Goal: Information Seeking & Learning: Learn about a topic

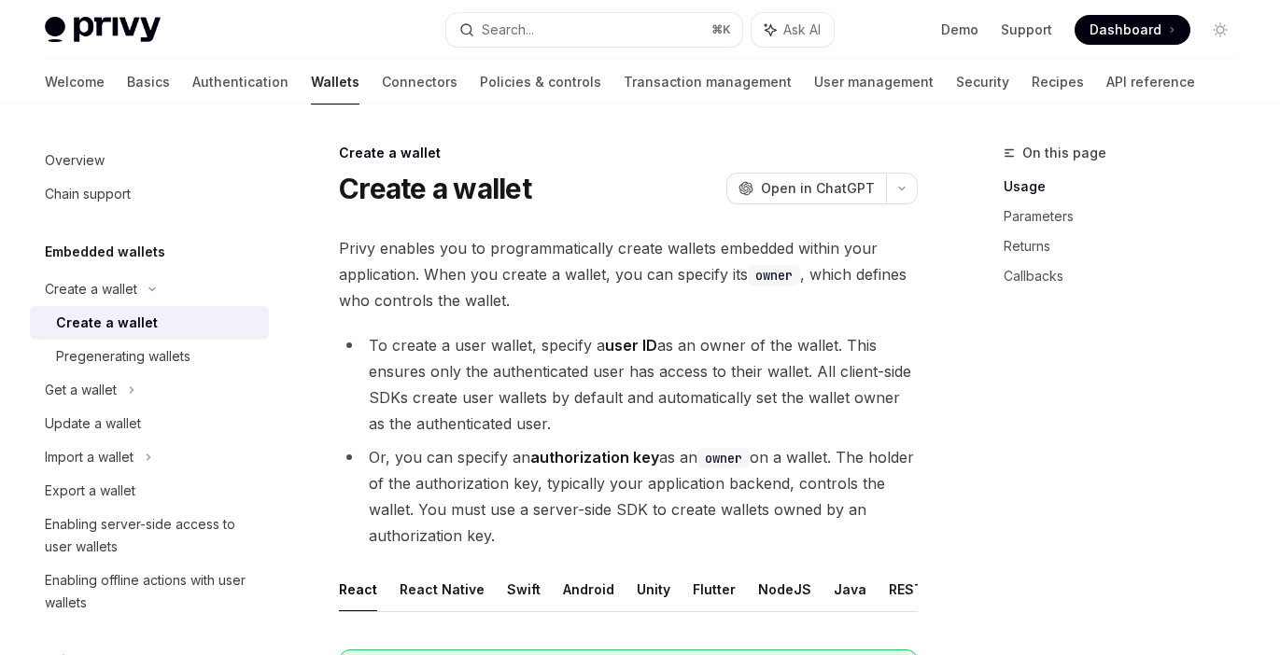
scroll to position [669, 0]
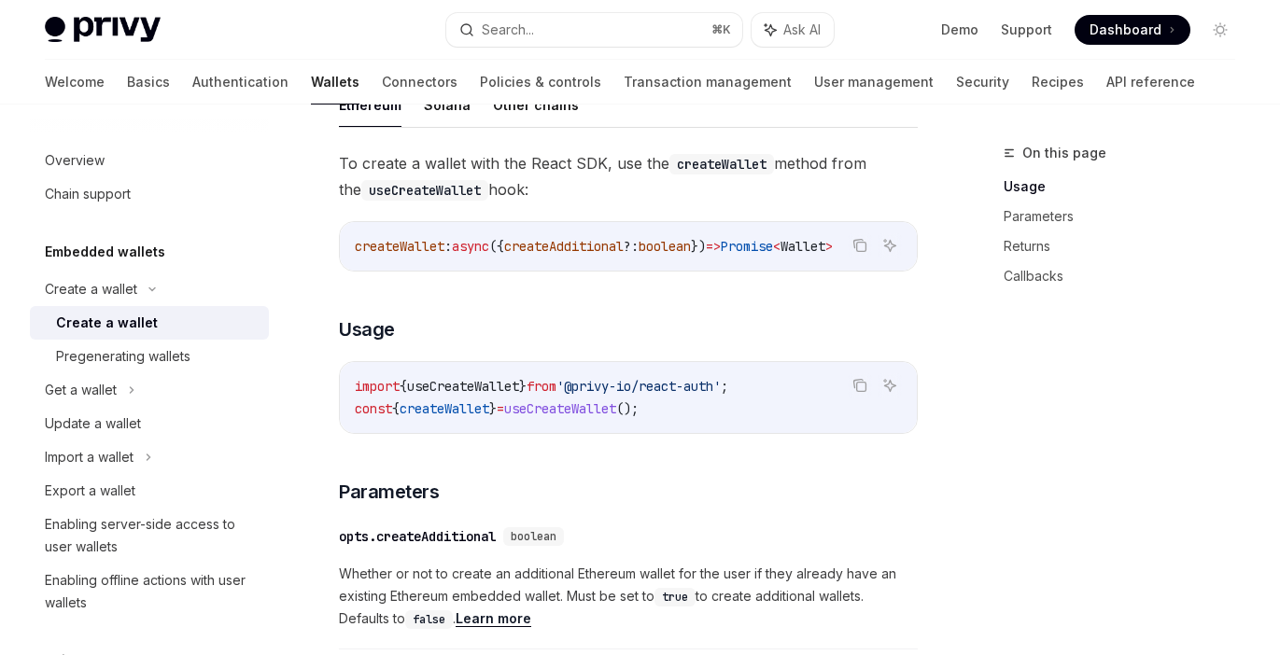
click at [972, 74] on div "Welcome Basics Authentication Wallets Connectors Policies & controls Transactio…" at bounding box center [620, 82] width 1150 height 45
click at [1106, 76] on link "API reference" at bounding box center [1150, 82] width 89 height 45
type textarea "*"
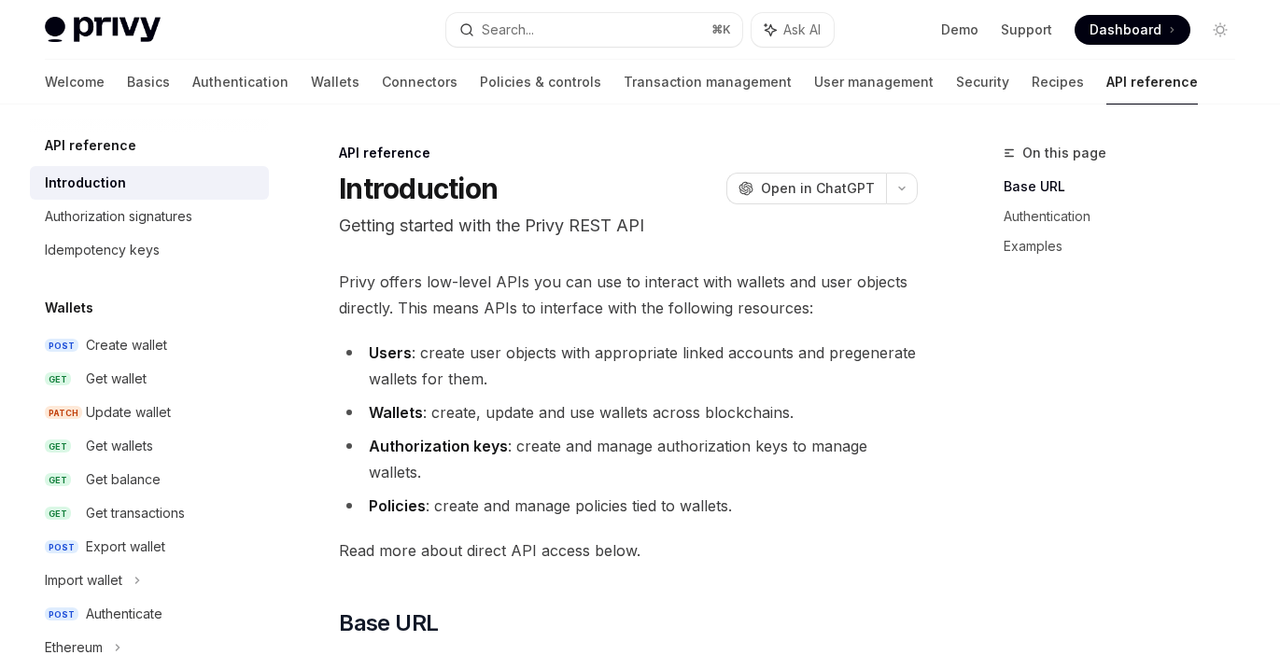
click at [1106, 87] on link "API reference" at bounding box center [1151, 82] width 91 height 45
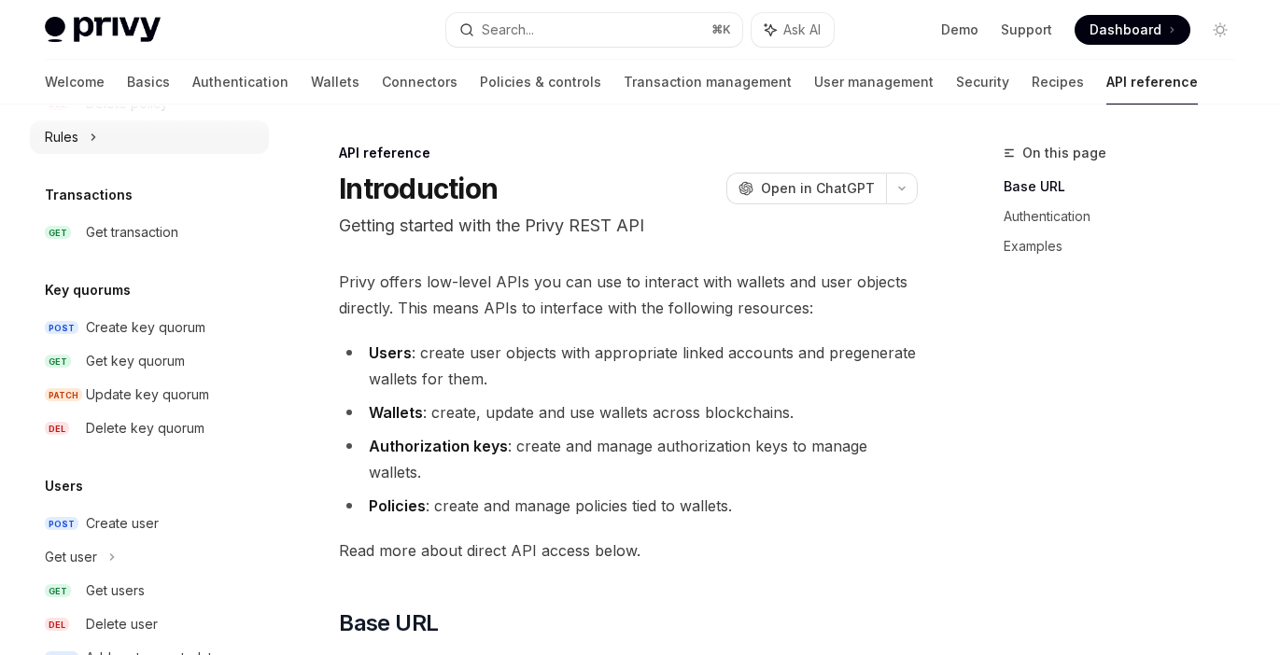
scroll to position [1183, 0]
click at [172, 421] on div "Delete key quorum" at bounding box center [145, 427] width 119 height 22
type textarea "*"
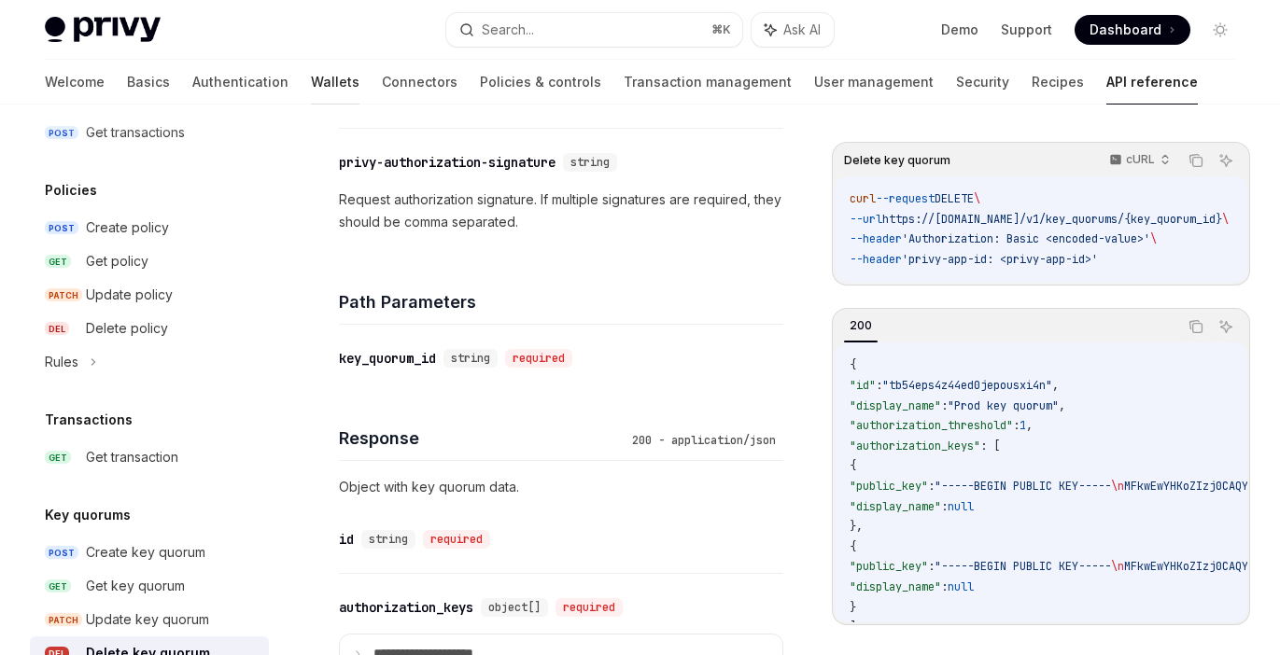
scroll to position [951, 0]
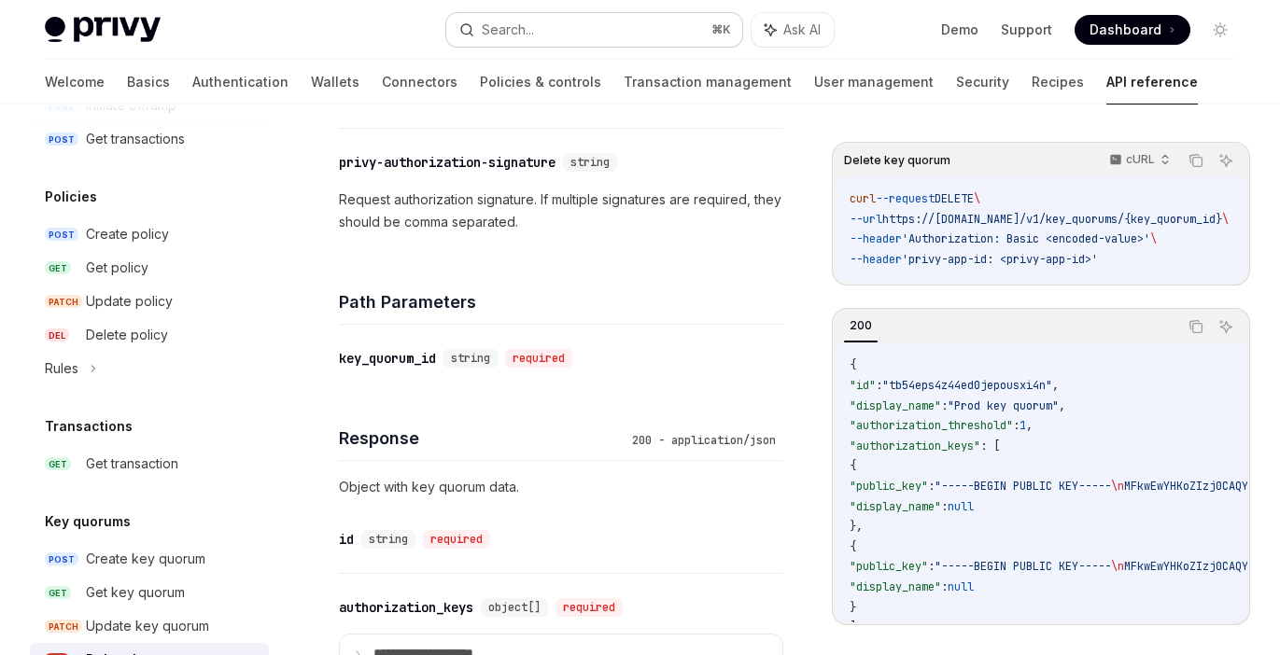
click at [502, 32] on div "Search..." at bounding box center [508, 30] width 52 height 22
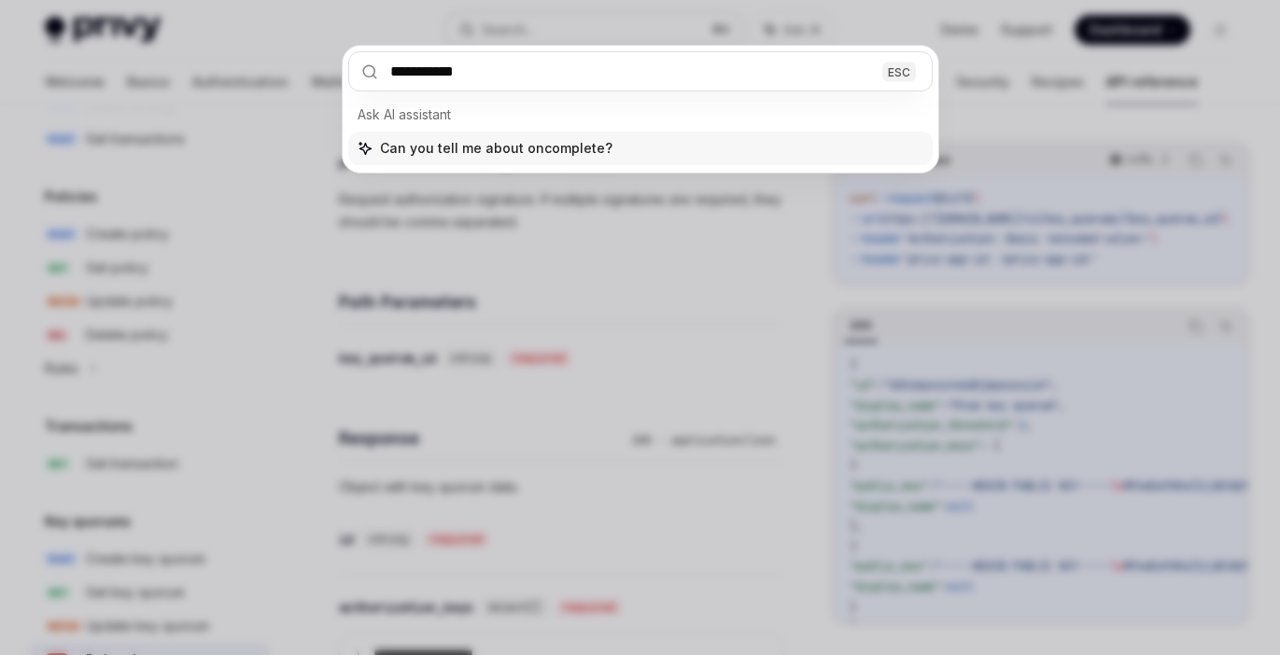
type input "**********"
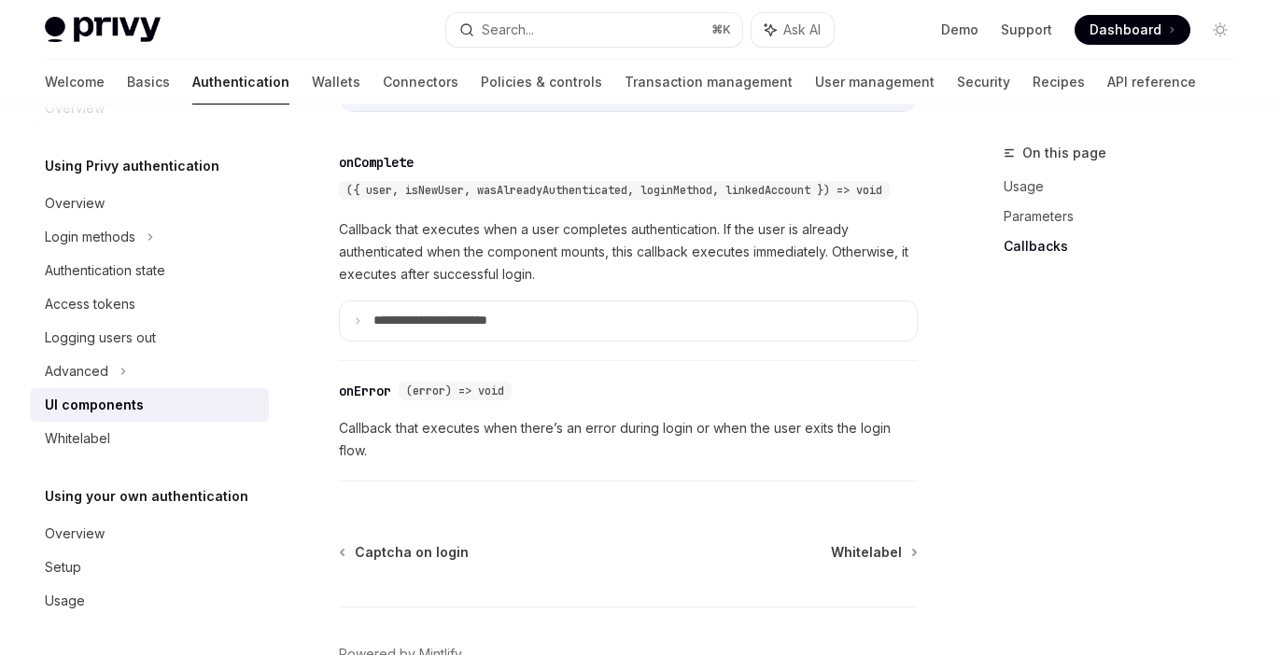
scroll to position [2822, 0]
click at [513, 329] on p "**********" at bounding box center [455, 320] width 165 height 17
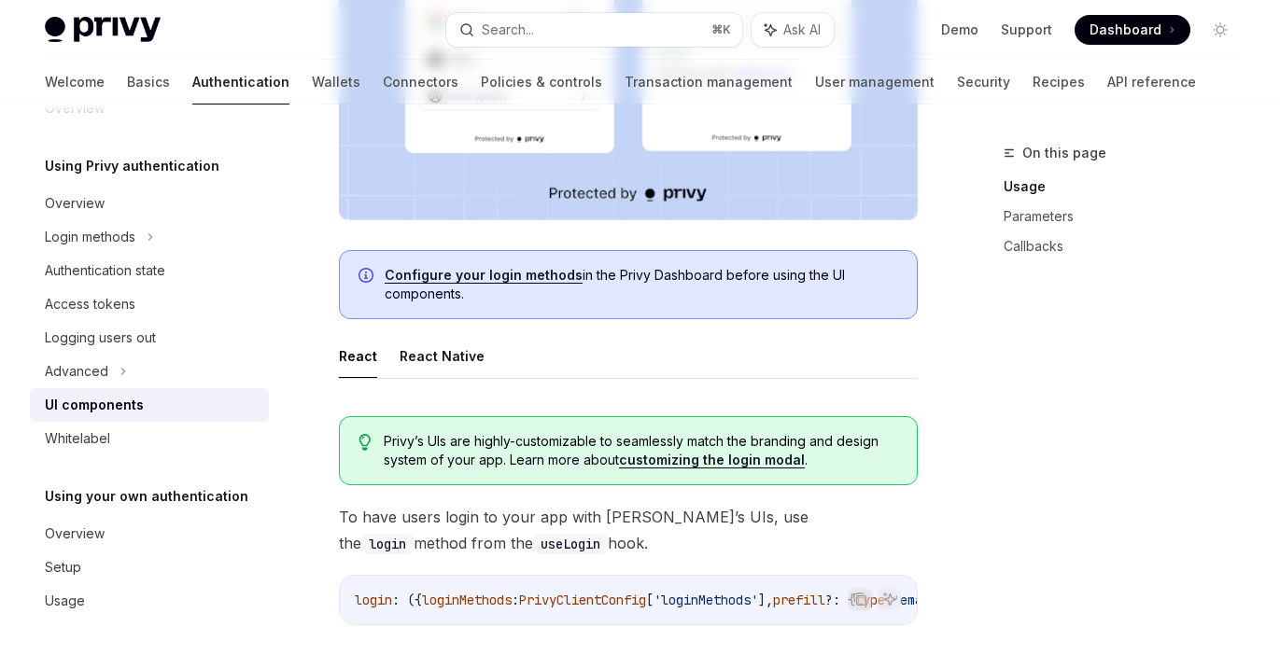
scroll to position [0, 0]
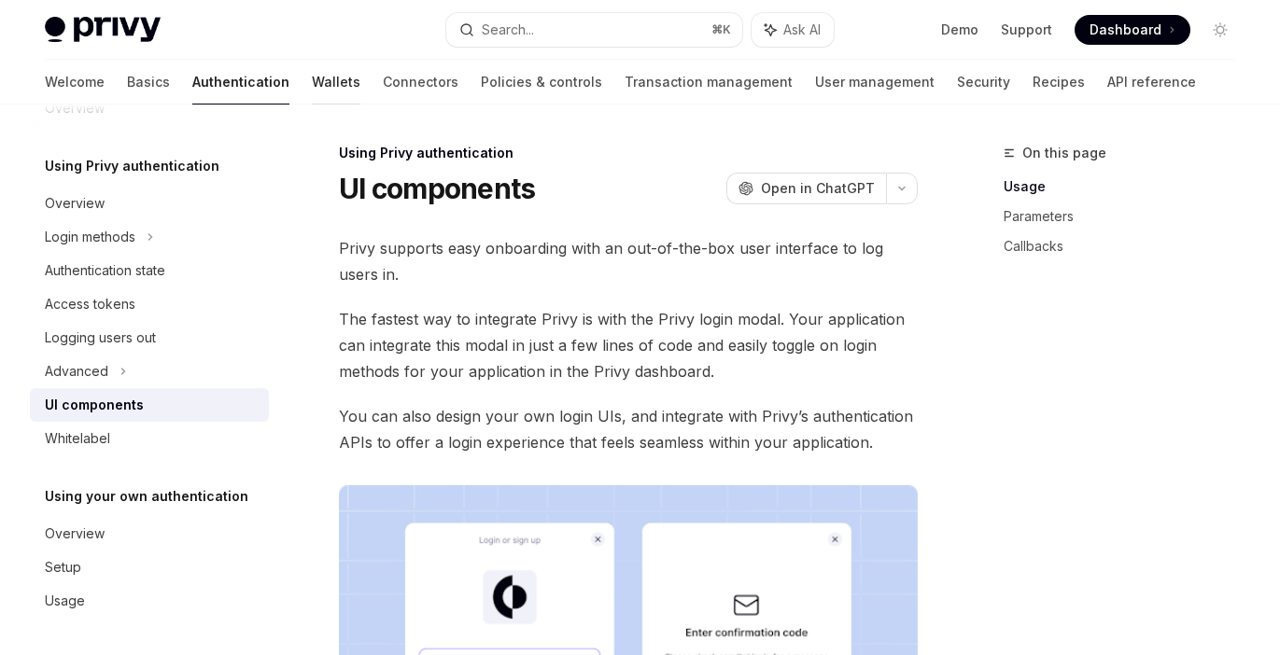
click at [312, 63] on link "Wallets" at bounding box center [336, 82] width 49 height 45
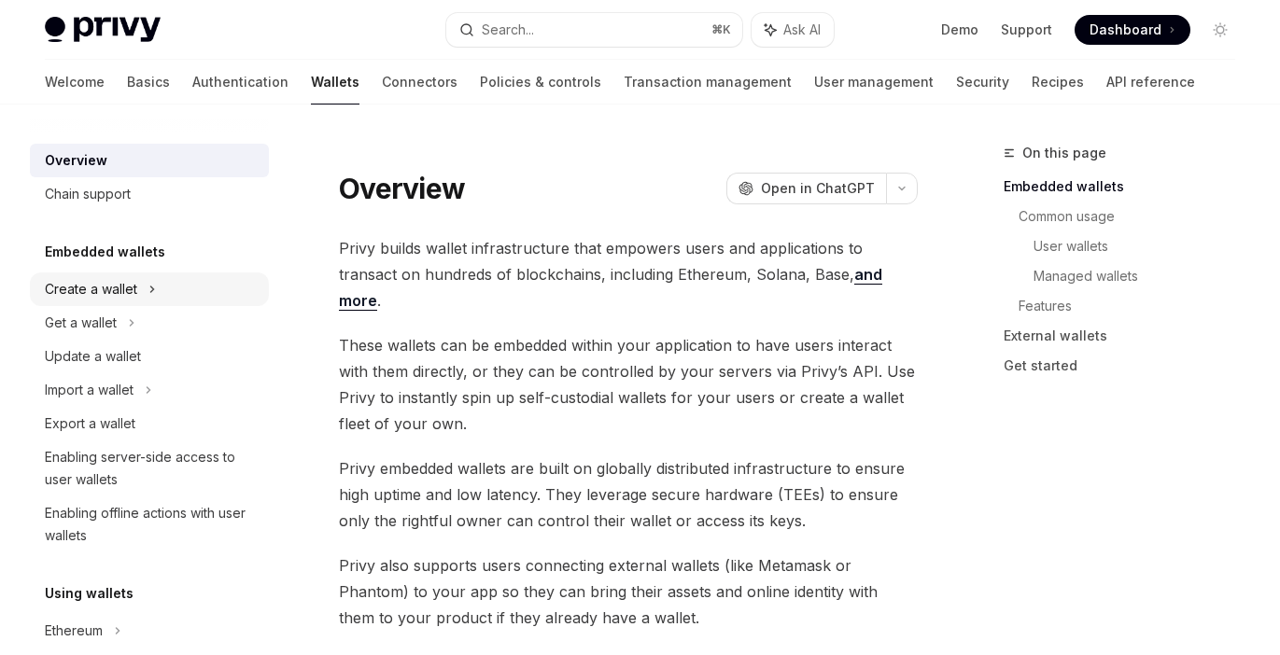
scroll to position [108, 0]
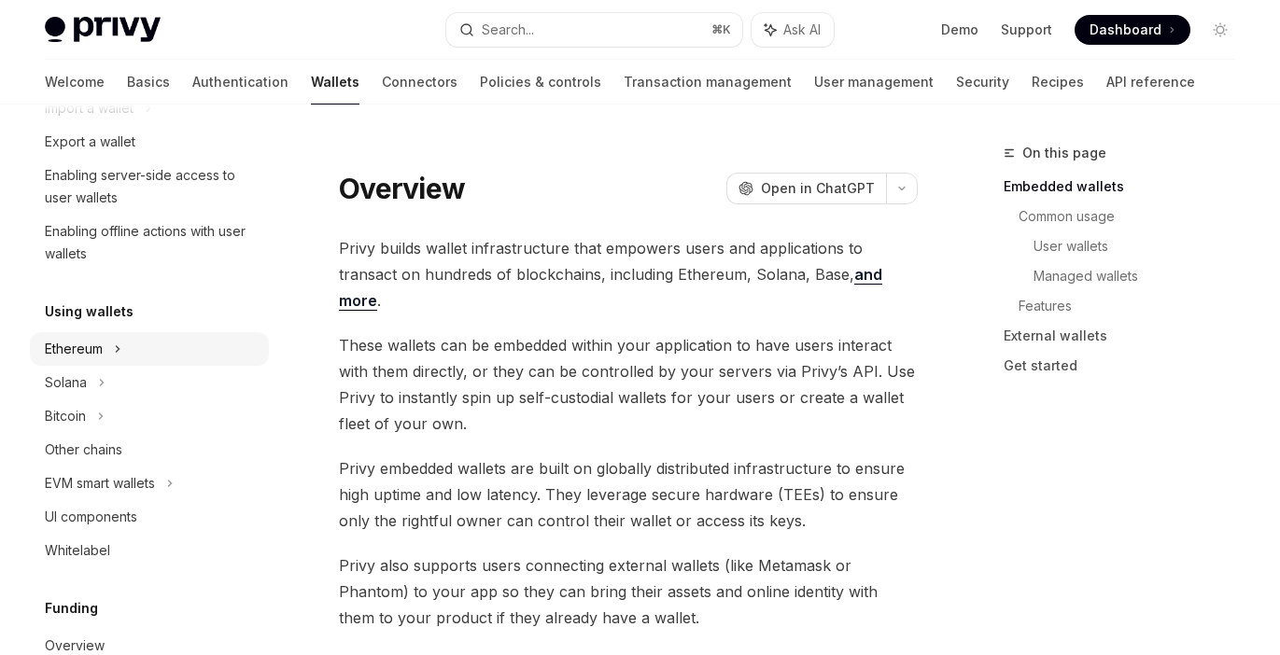
click at [147, 24] on div "Ethereum" at bounding box center [149, 8] width 239 height 34
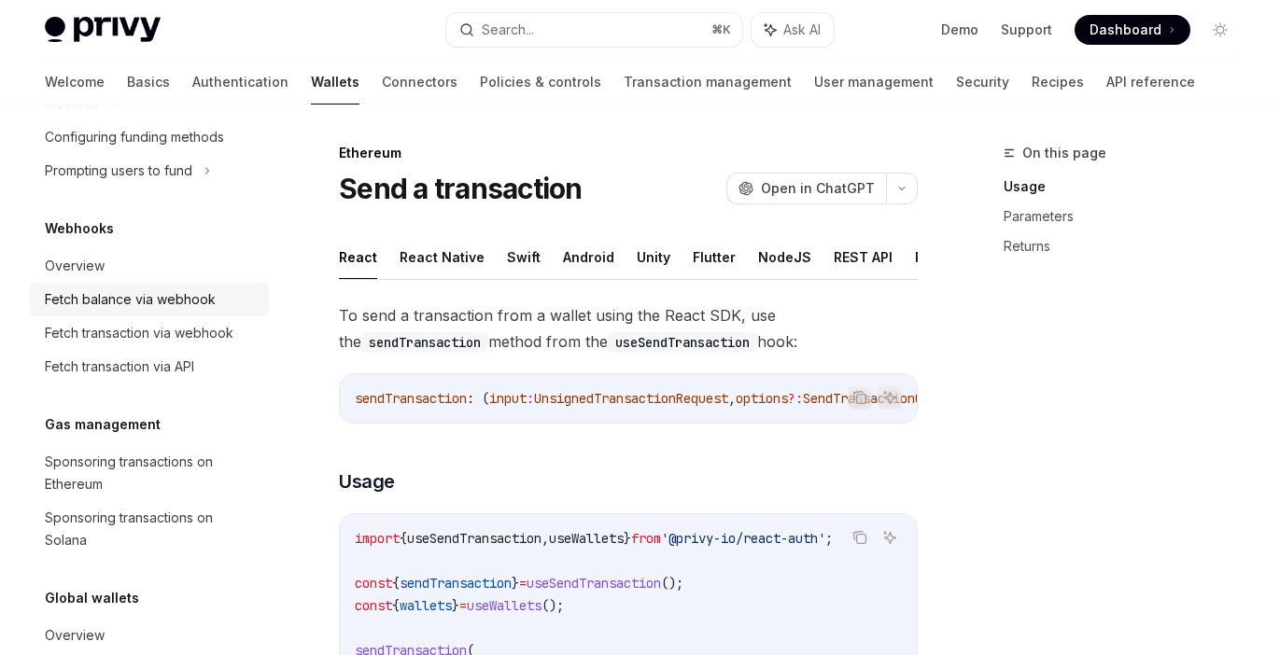
scroll to position [1284, 0]
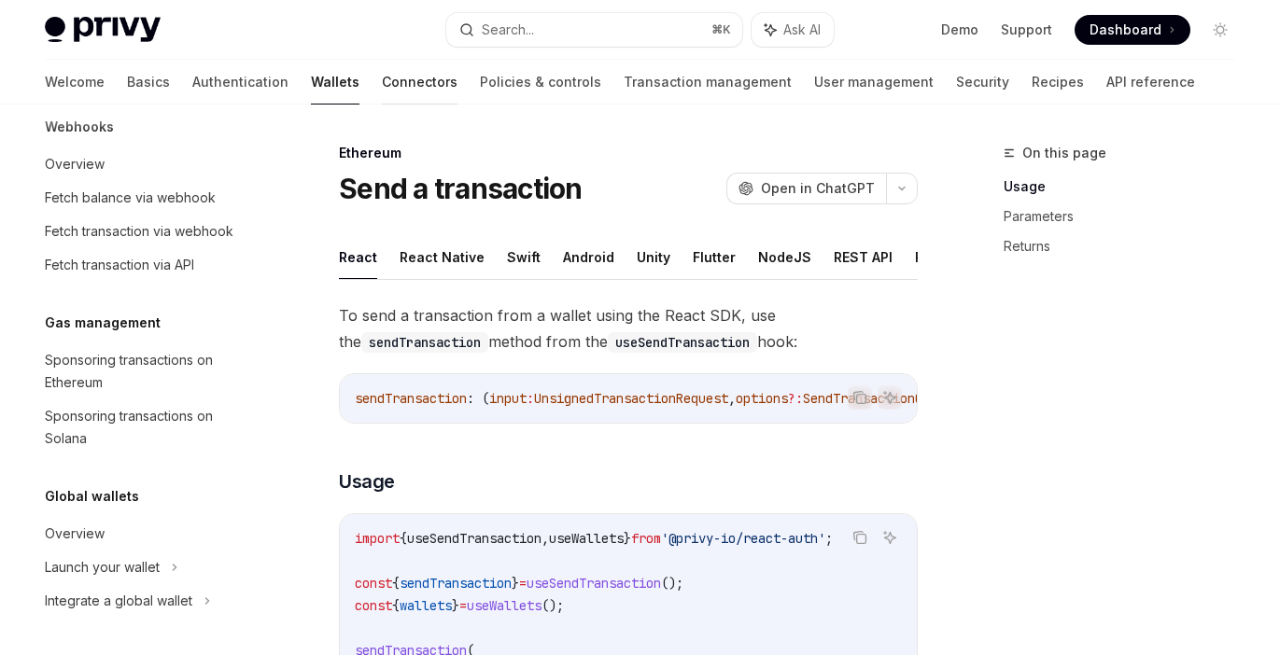
click at [382, 80] on link "Connectors" at bounding box center [420, 82] width 76 height 45
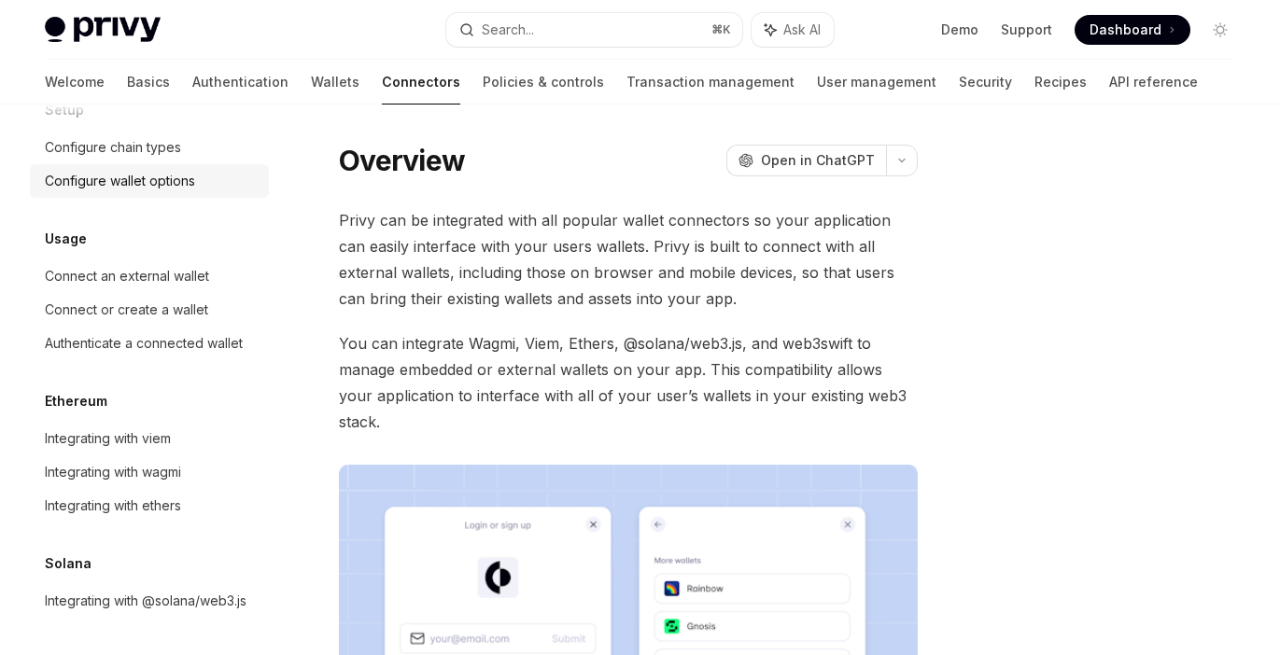
scroll to position [65, 0]
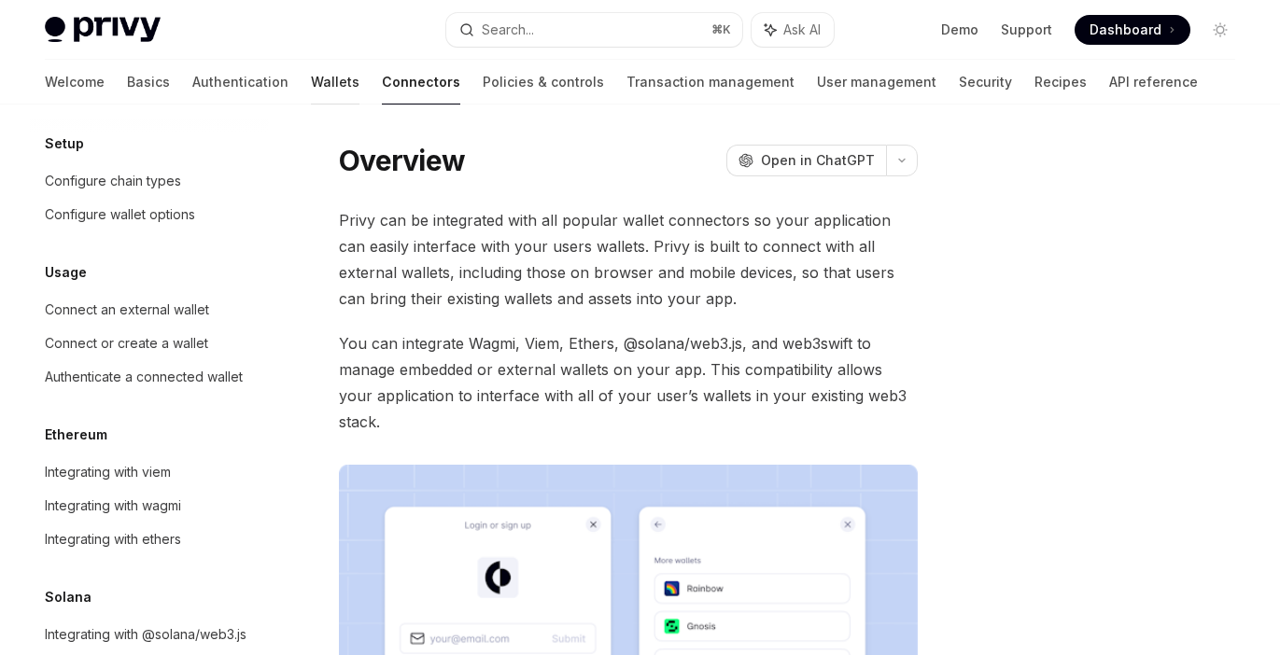
click at [311, 64] on link "Wallets" at bounding box center [335, 82] width 49 height 45
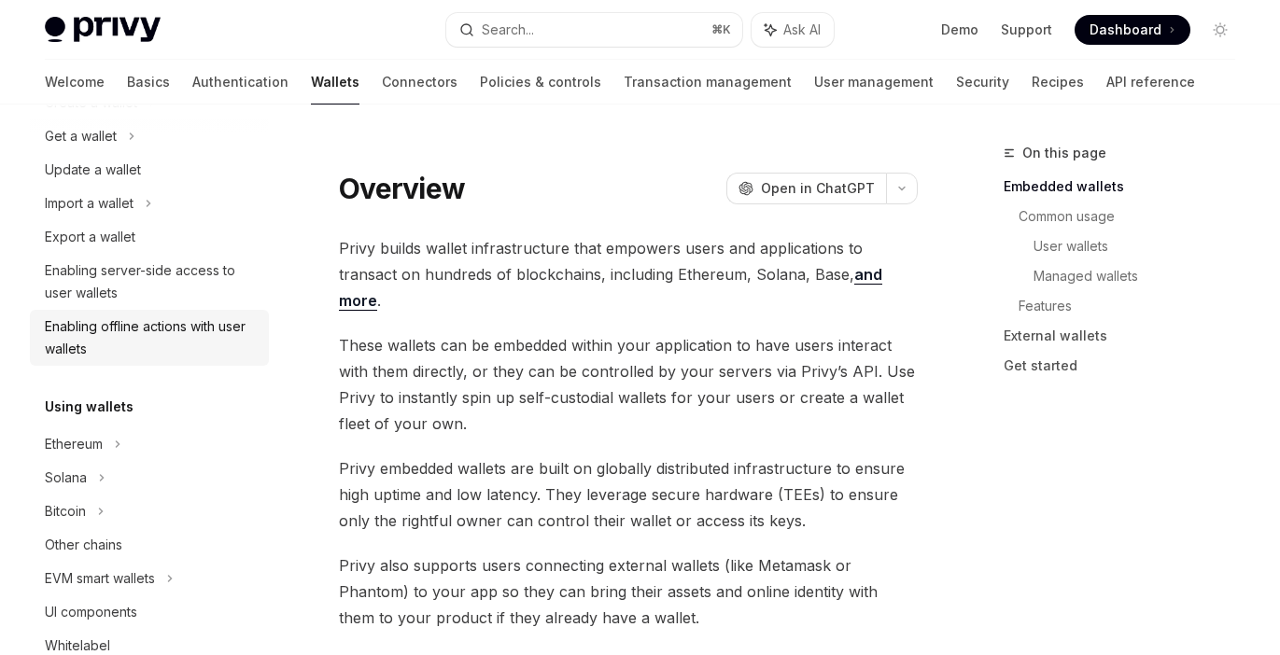
scroll to position [56, 0]
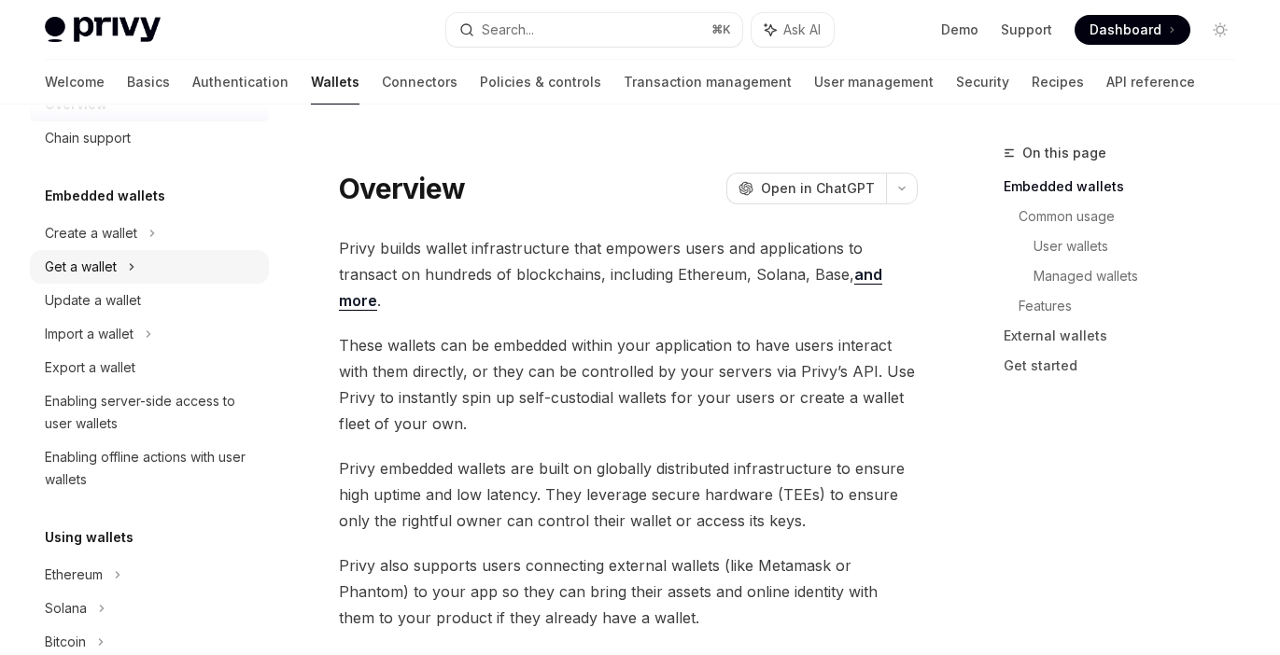
click at [146, 268] on div "Get a wallet" at bounding box center [149, 267] width 239 height 34
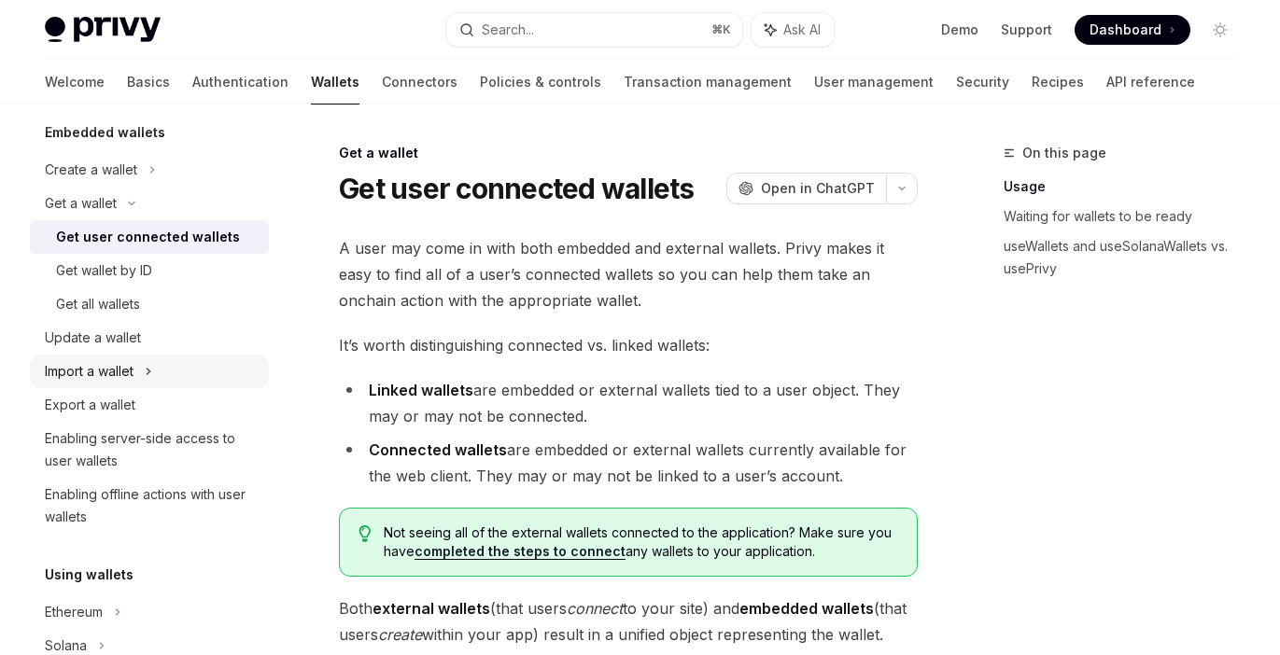
scroll to position [112, 0]
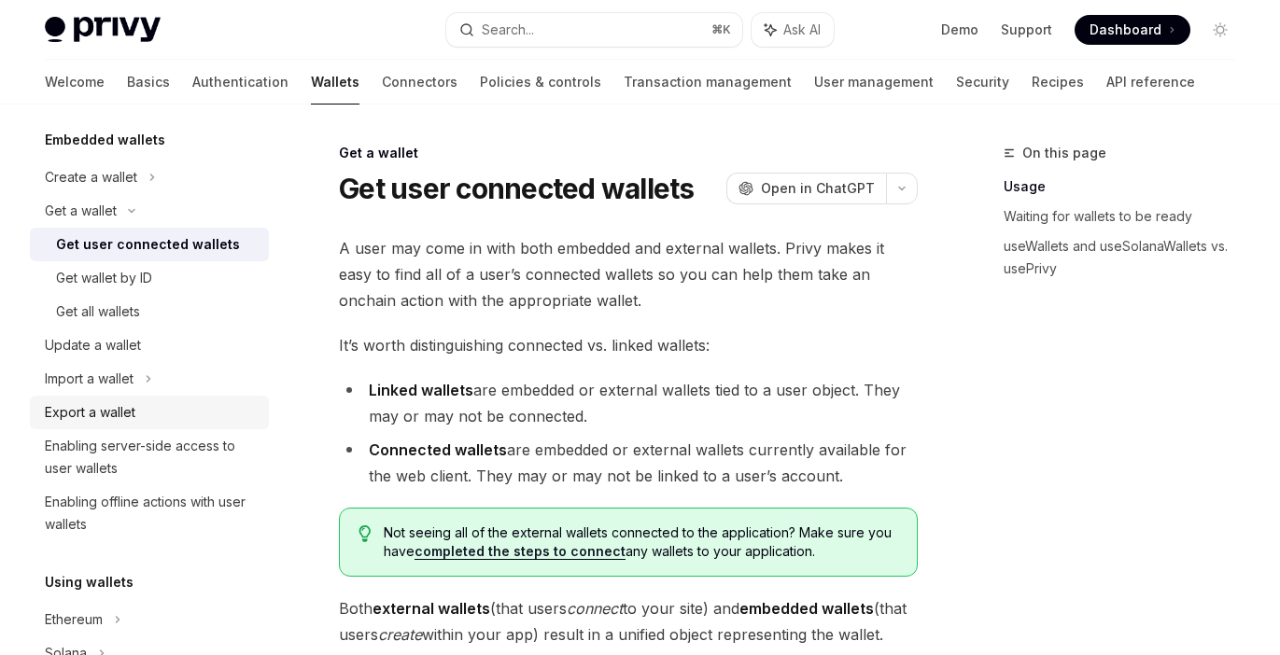
click at [170, 406] on div "Export a wallet" at bounding box center [151, 412] width 213 height 22
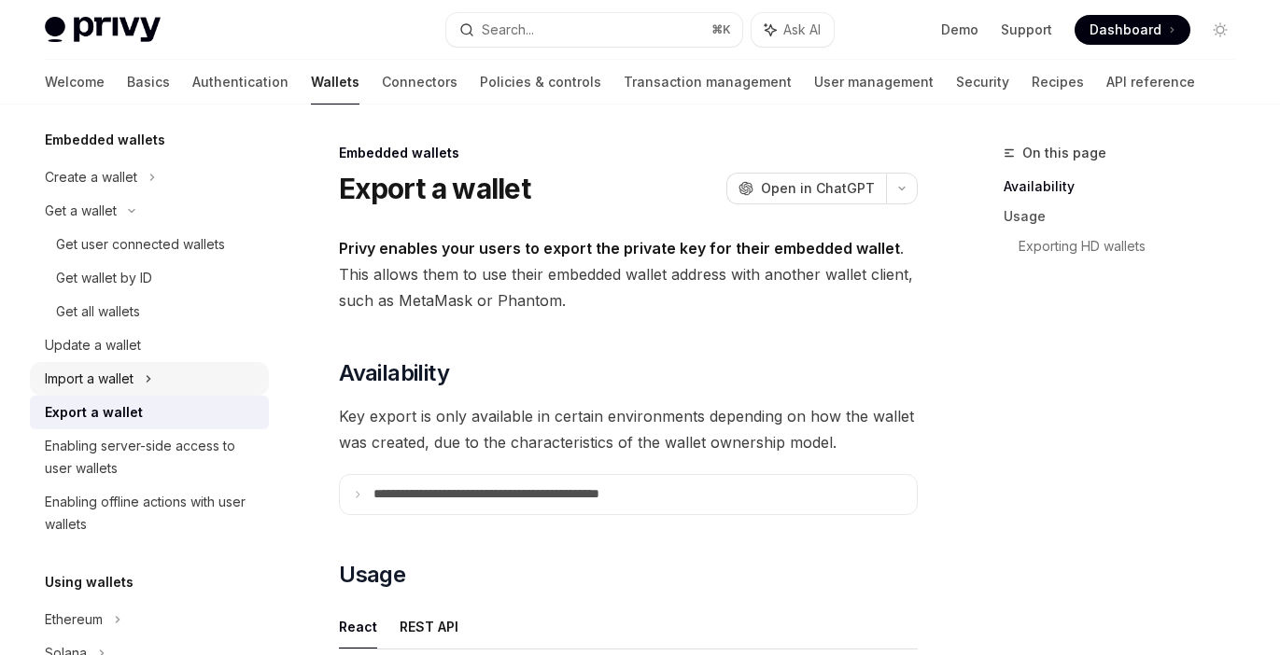
click at [169, 375] on div "Import a wallet" at bounding box center [149, 379] width 239 height 34
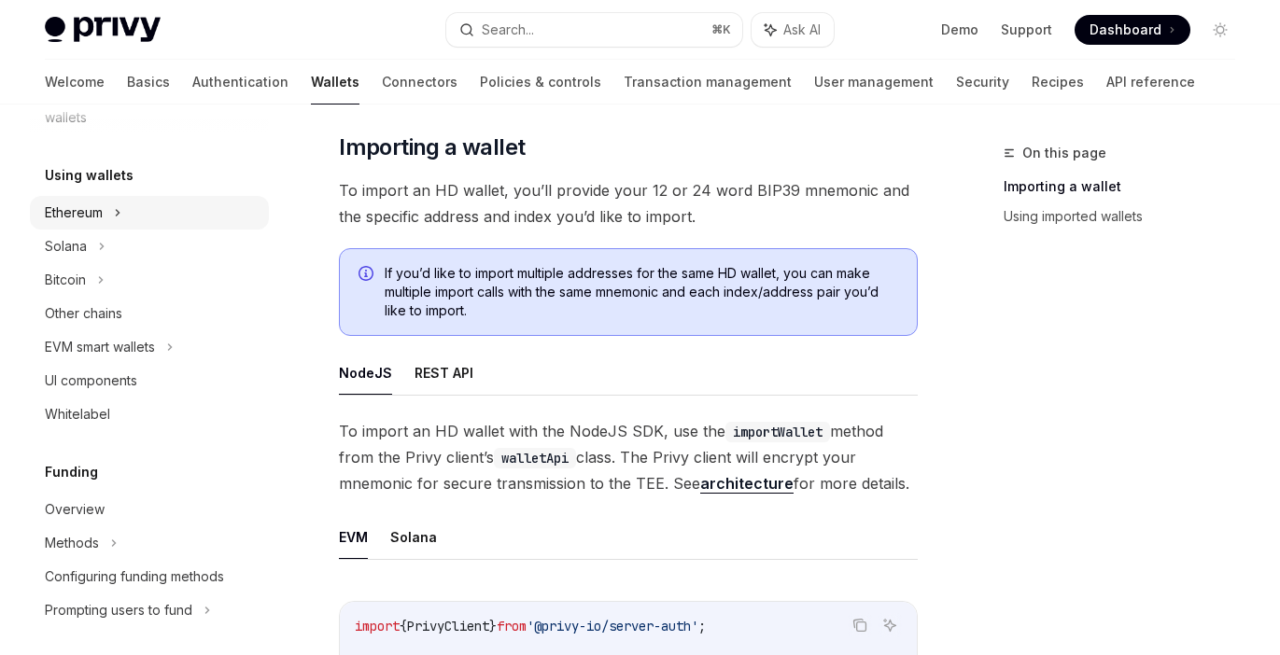
scroll to position [622, 0]
click at [117, 271] on div "Bitcoin" at bounding box center [149, 278] width 239 height 34
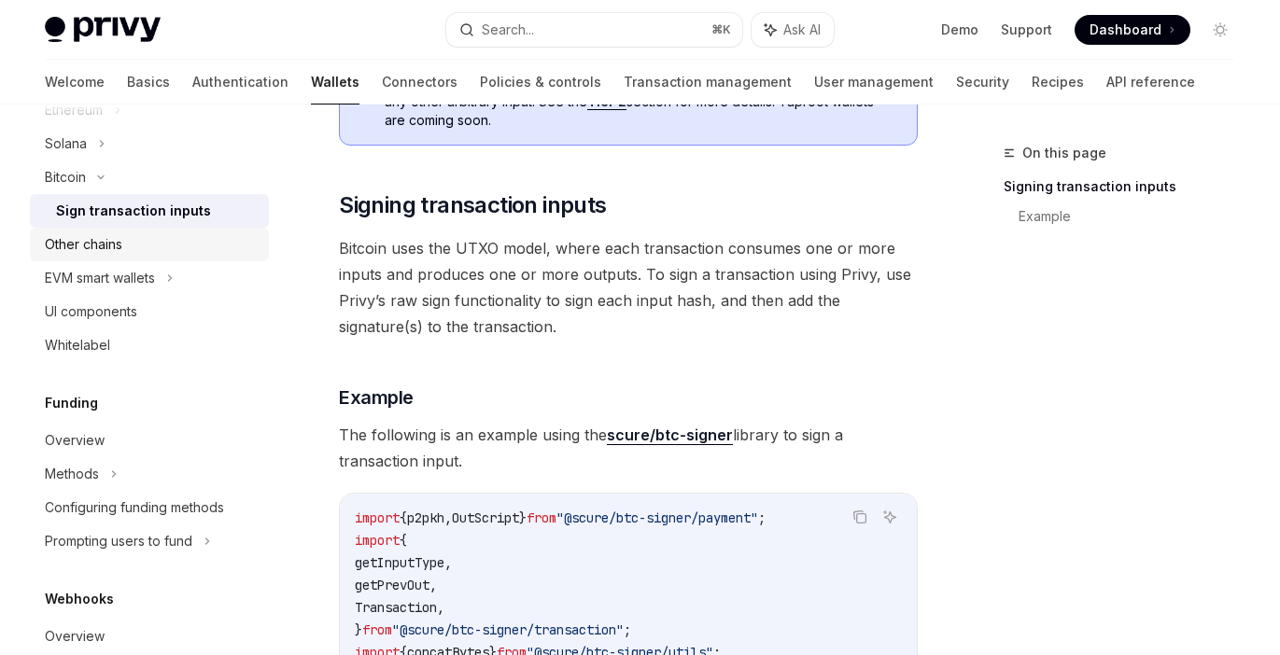
scroll to position [728, 0]
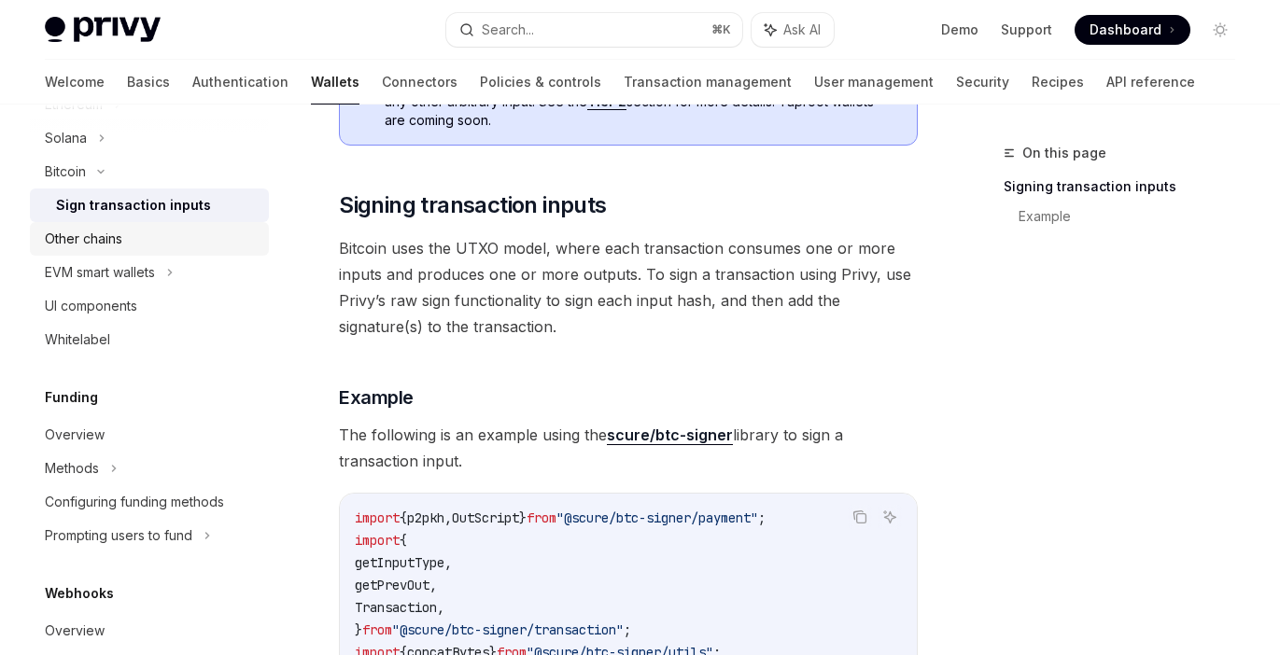
click at [140, 231] on div "Other chains" at bounding box center [151, 239] width 213 height 22
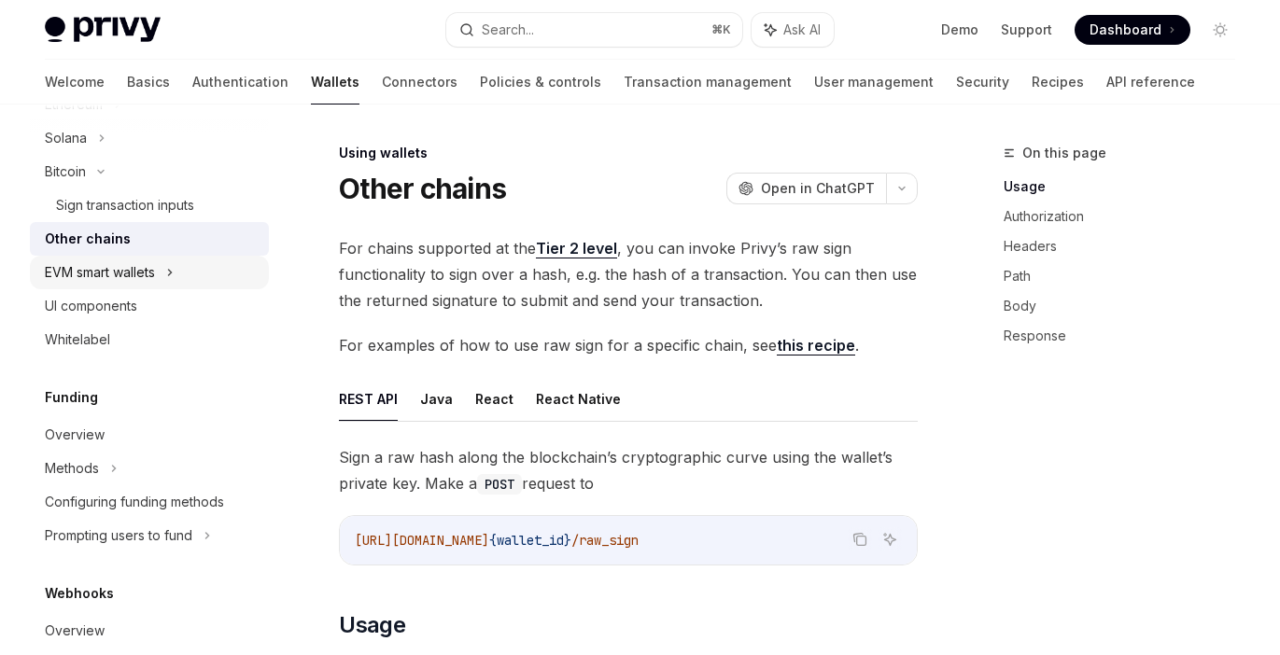
click at [111, 258] on div "EVM smart wallets" at bounding box center [149, 273] width 239 height 34
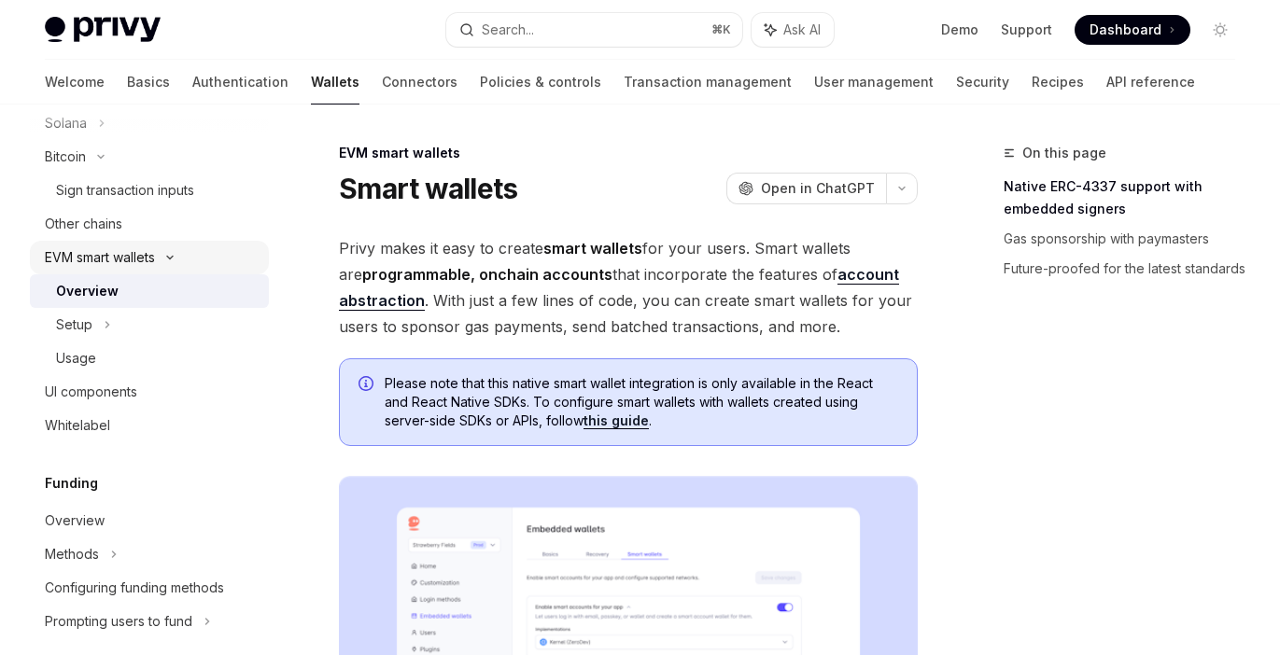
scroll to position [751, 0]
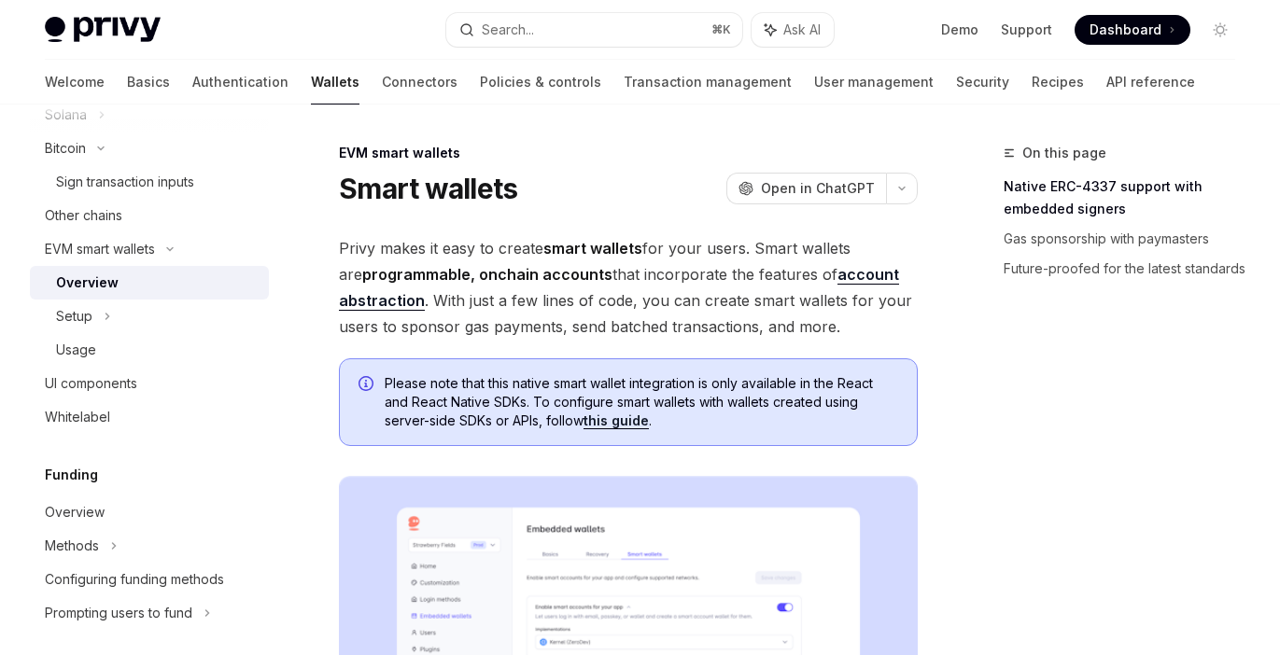
click at [123, 285] on div "Overview" at bounding box center [157, 283] width 202 height 22
click at [85, 314] on div "Setup" at bounding box center [74, 316] width 36 height 22
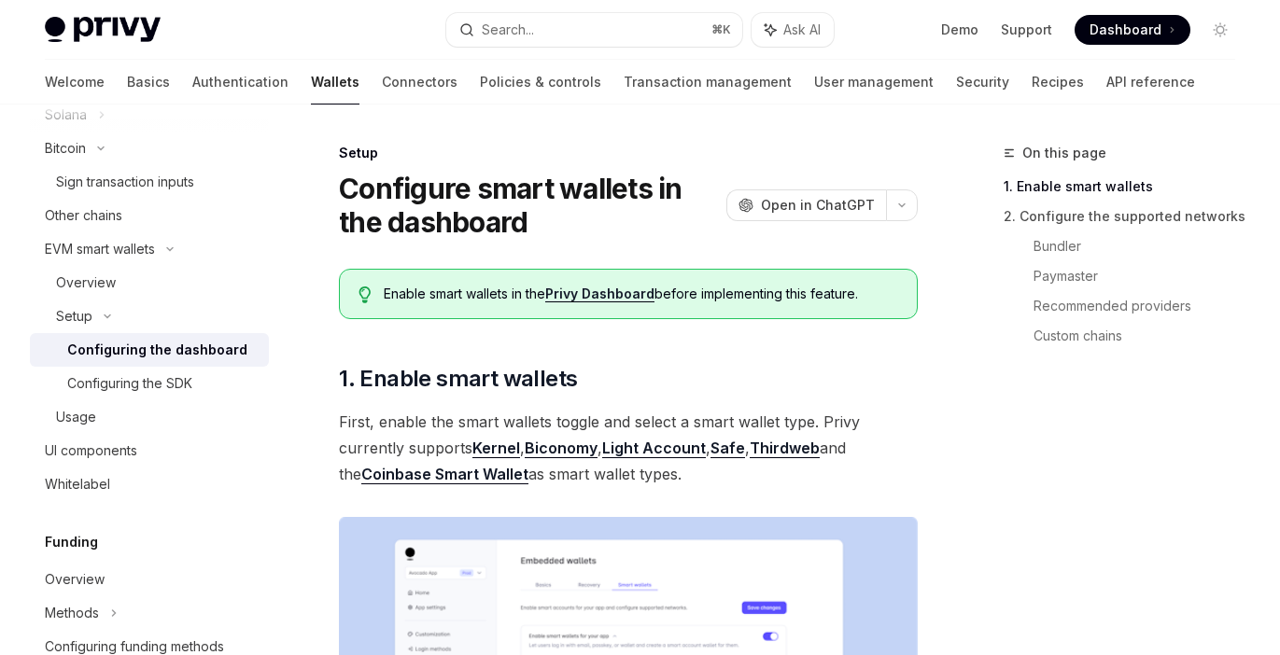
click at [89, 363] on link "Configuring the dashboard" at bounding box center [149, 350] width 239 height 34
click at [76, 407] on div "Usage" at bounding box center [76, 417] width 40 height 22
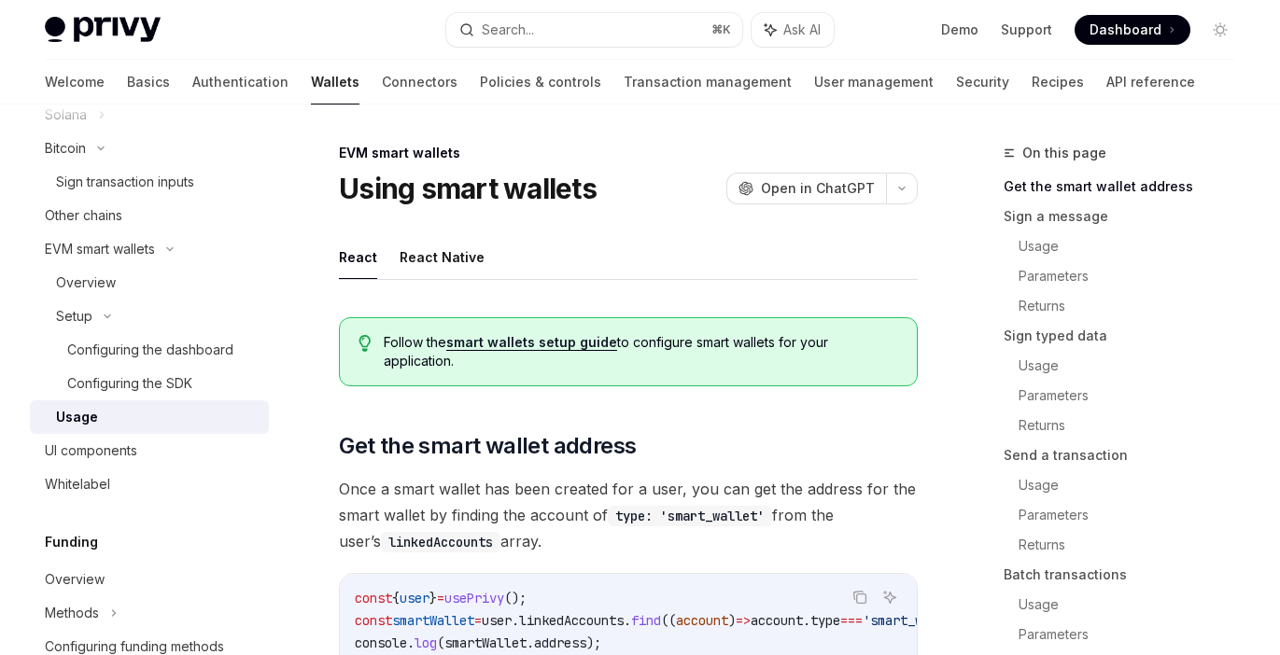
scroll to position [785, 0]
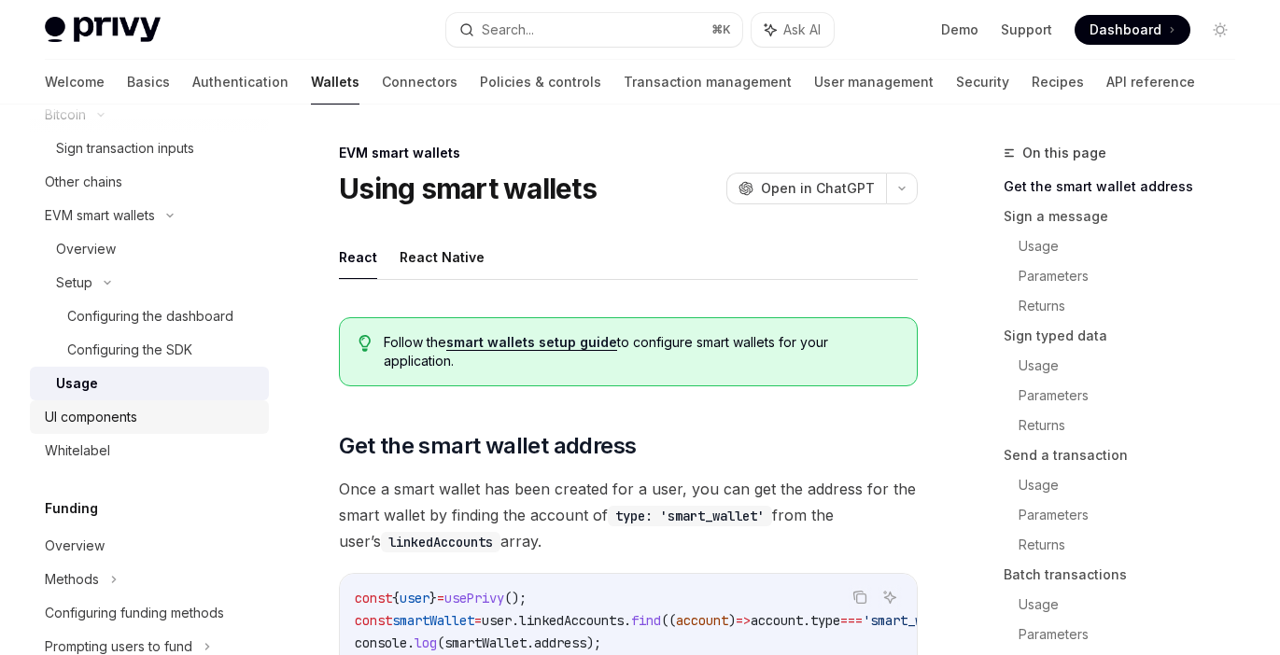
click at [91, 411] on div "UI components" at bounding box center [91, 417] width 92 height 22
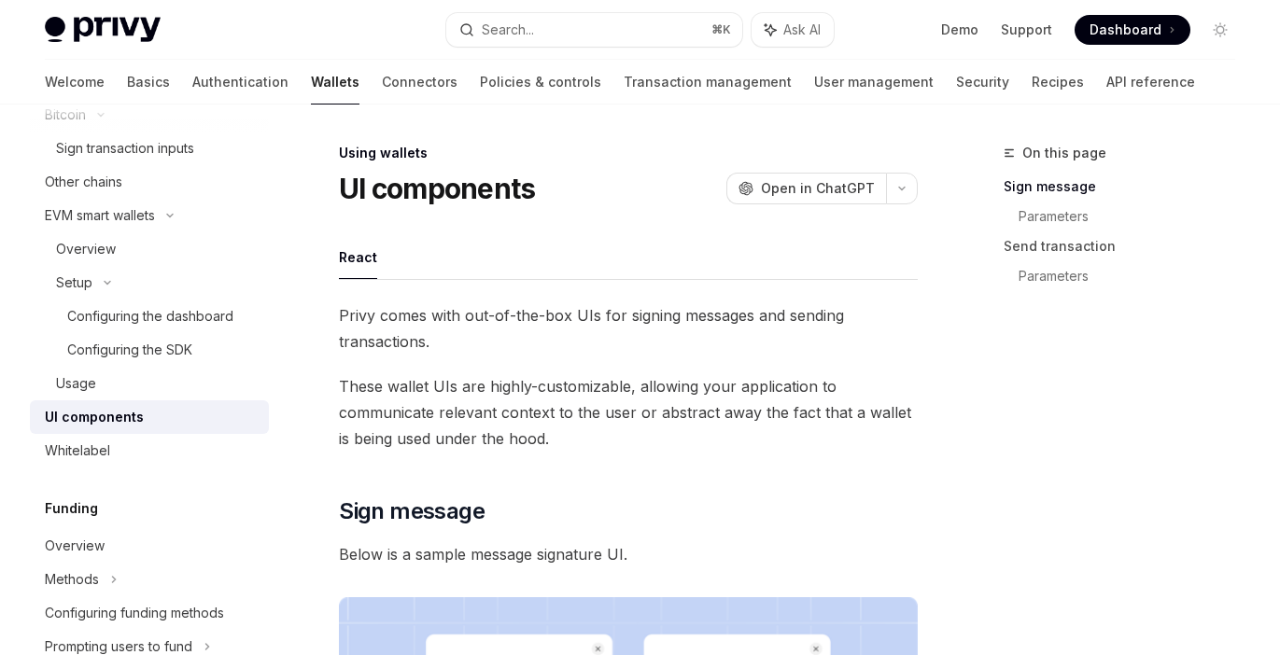
click at [77, 431] on link "UI components" at bounding box center [149, 417] width 239 height 34
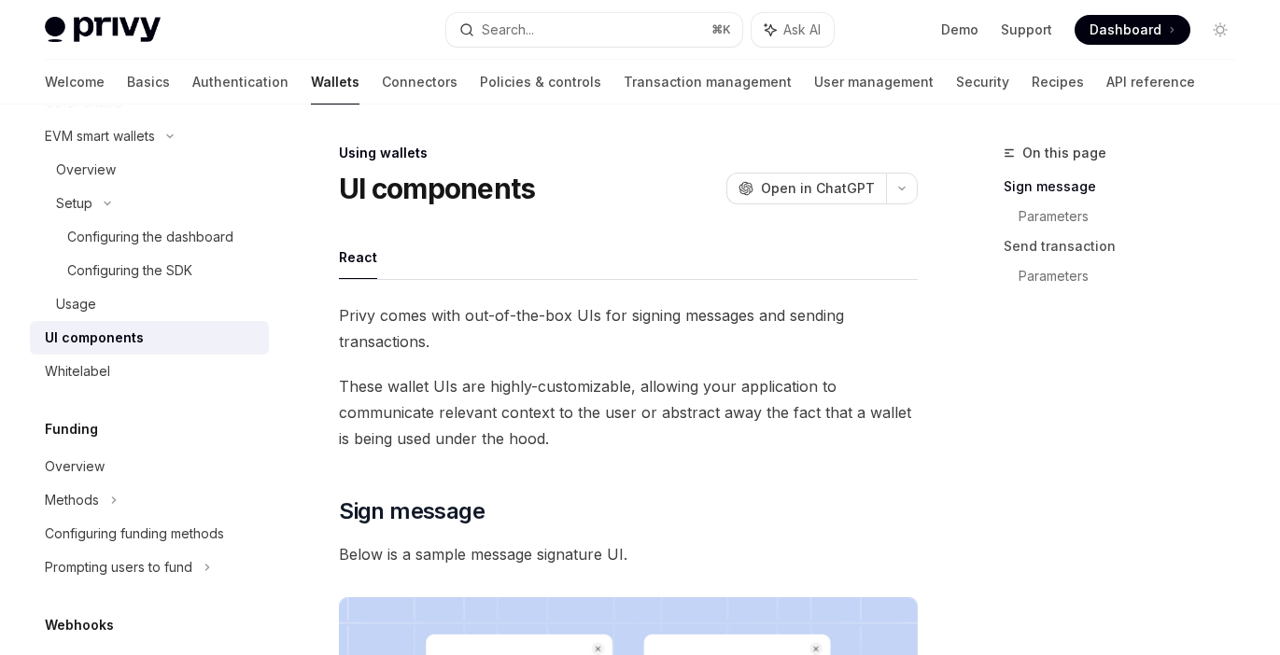
click at [116, 349] on link "UI components" at bounding box center [149, 338] width 239 height 34
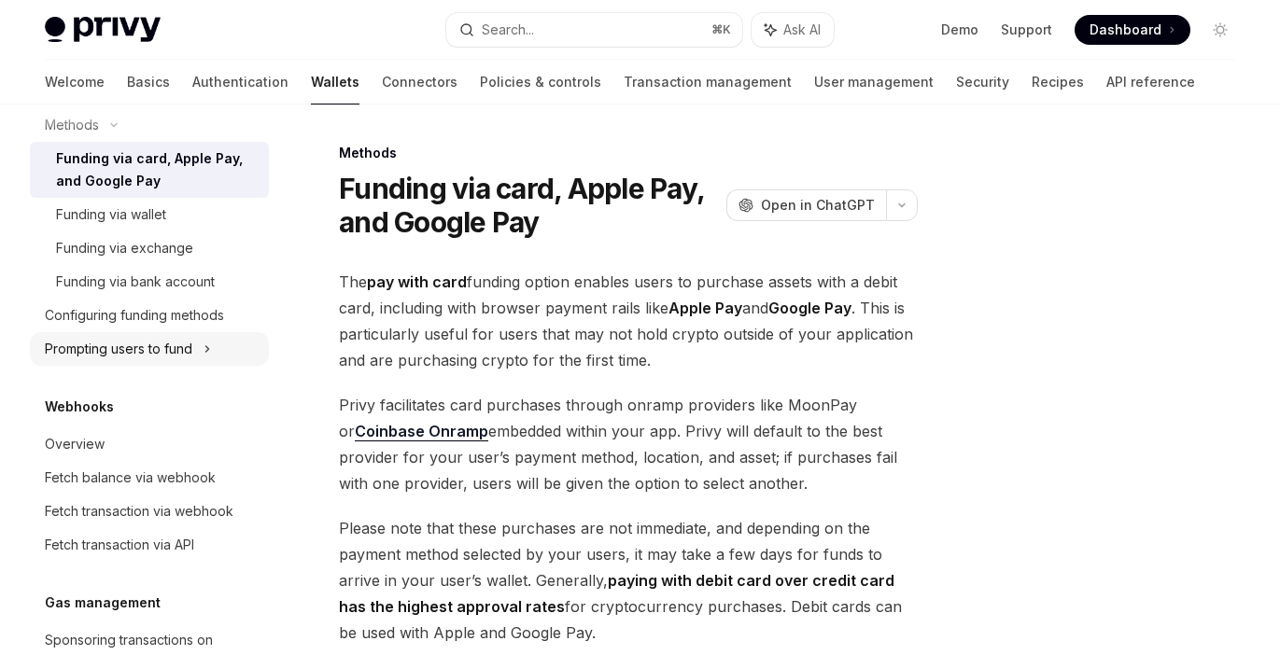
scroll to position [1240, 0]
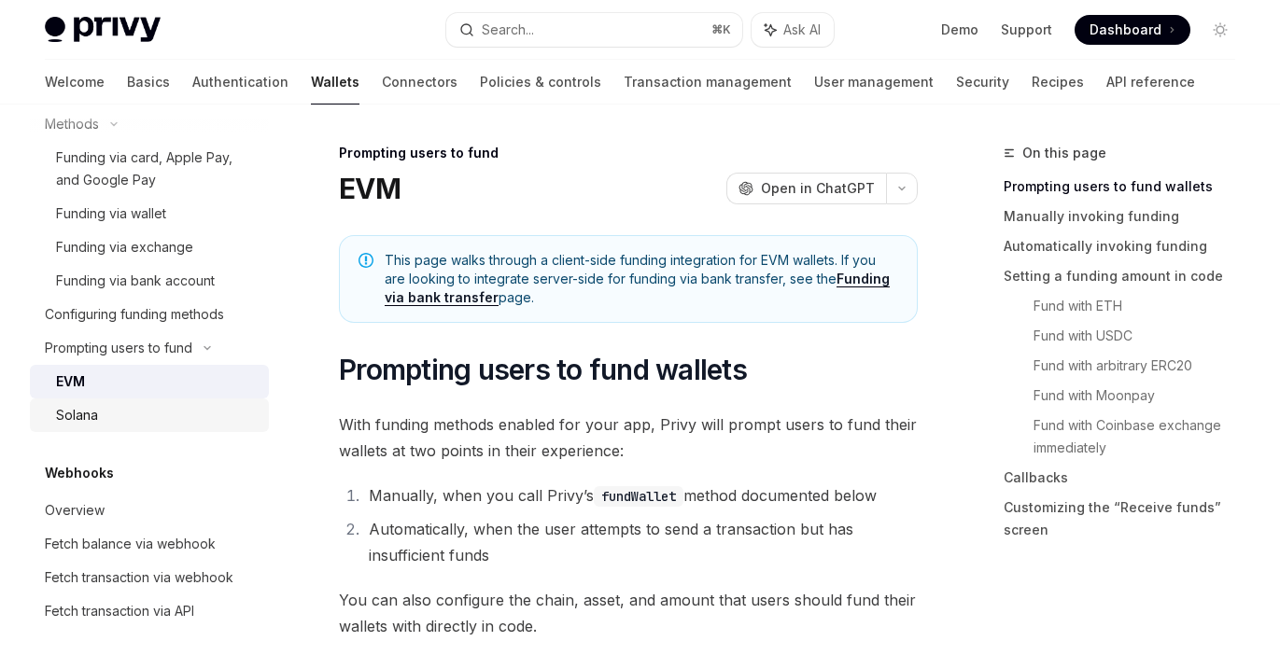
click at [178, 408] on div "Solana" at bounding box center [157, 415] width 202 height 22
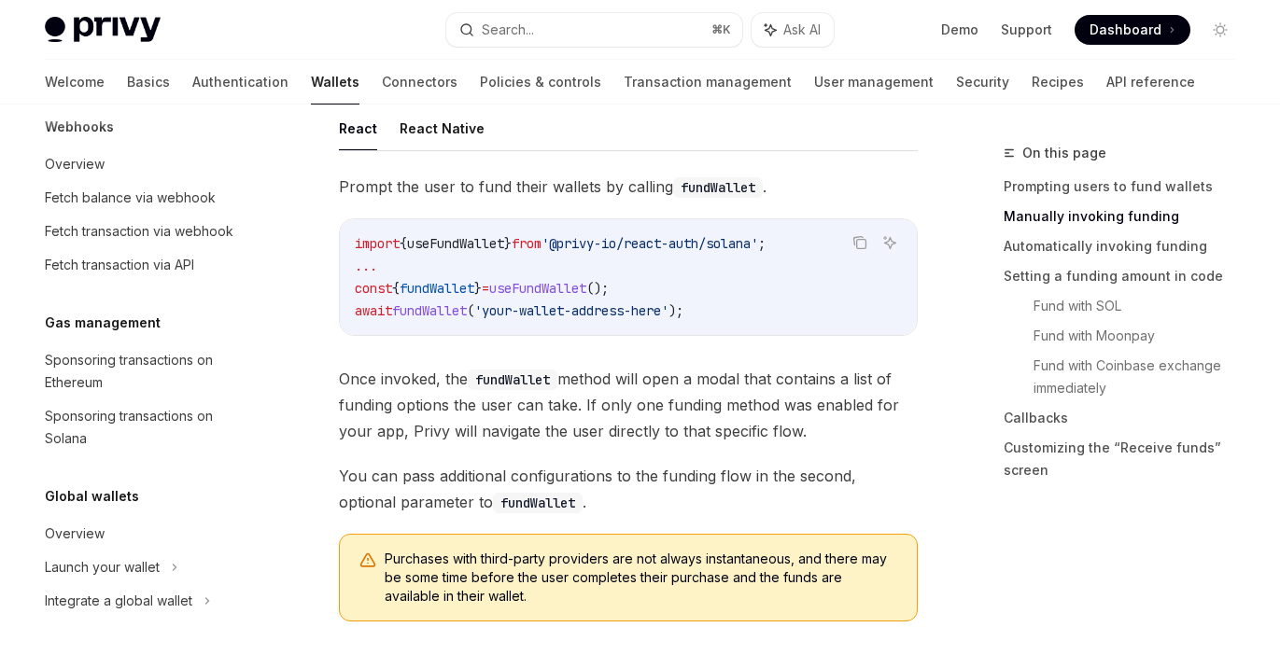
scroll to position [697, 0]
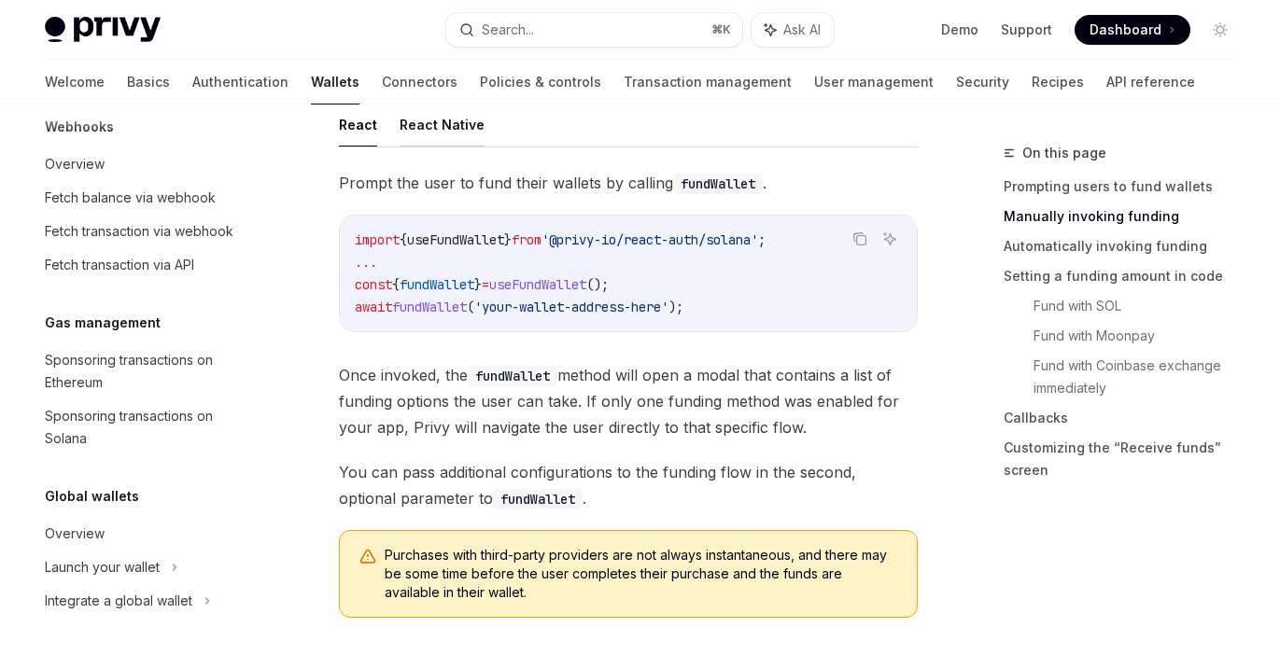
click at [431, 125] on button "React Native" at bounding box center [441, 125] width 85 height 44
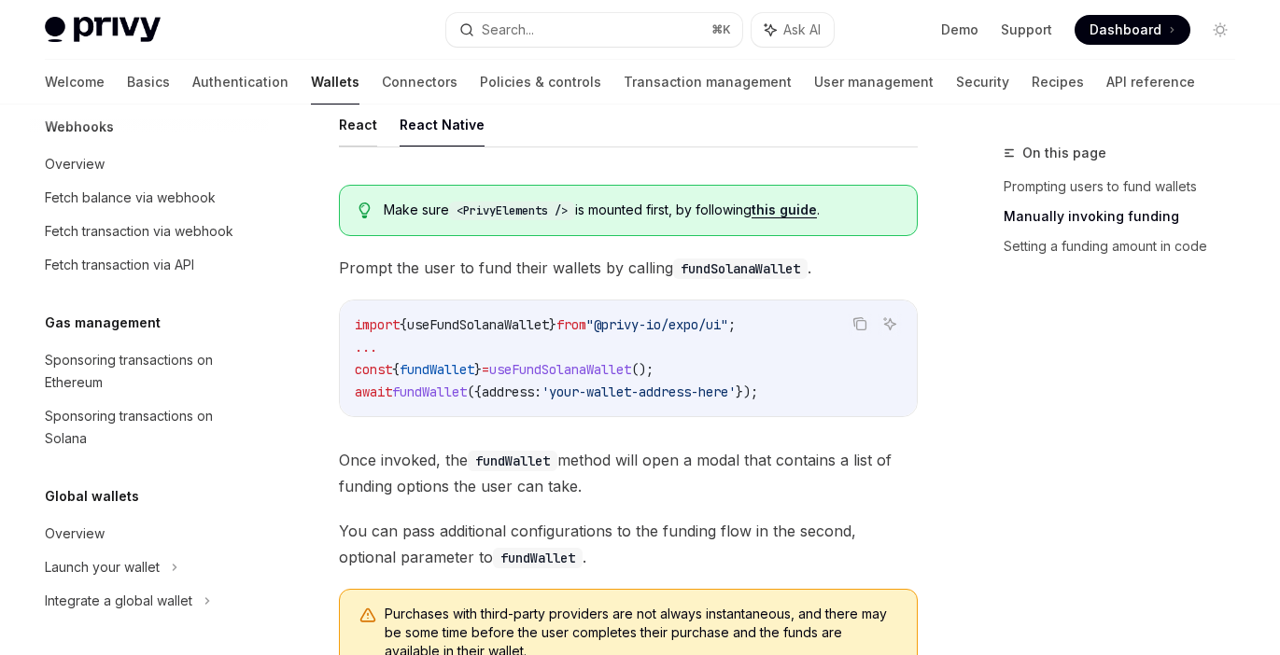
click at [361, 133] on button "React" at bounding box center [358, 125] width 38 height 44
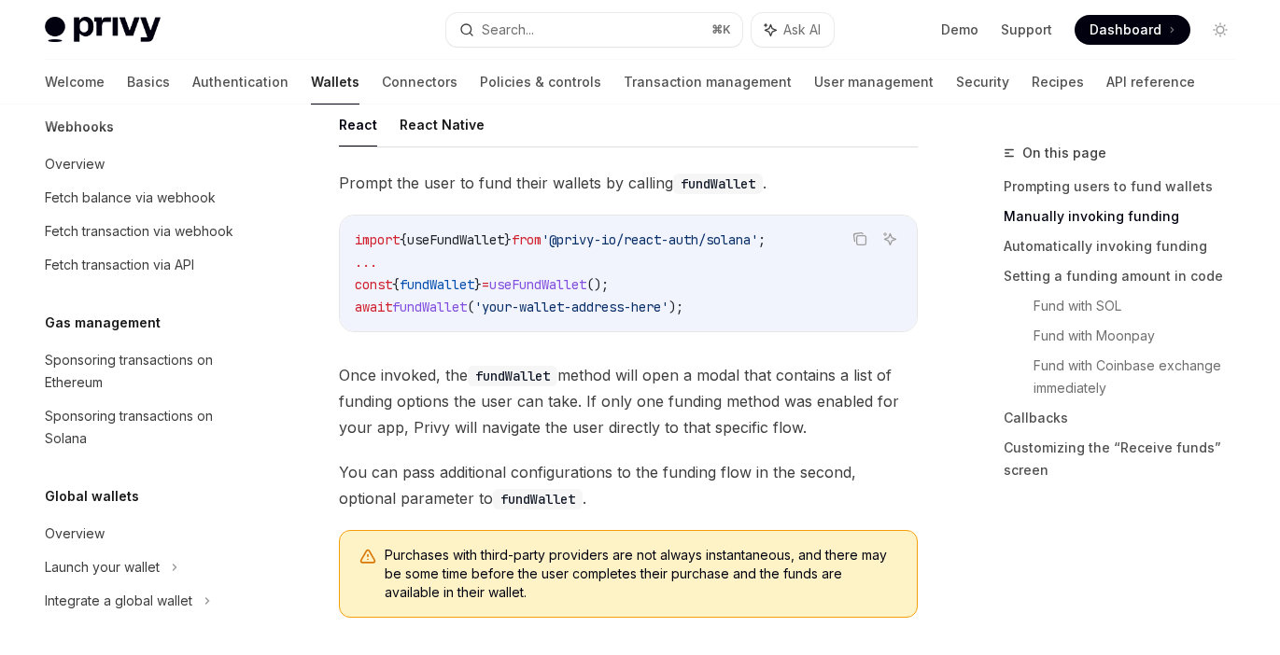
scroll to position [859, 0]
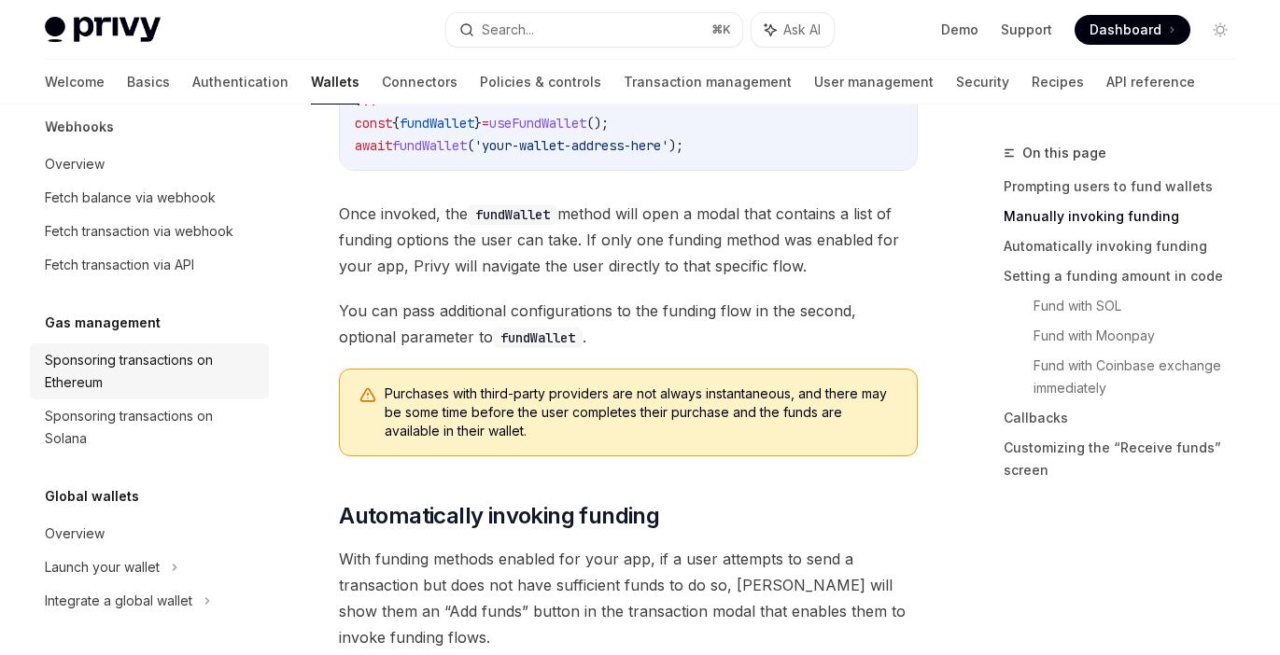
click at [142, 362] on div "Sponsoring transactions on Ethereum" at bounding box center [151, 371] width 213 height 45
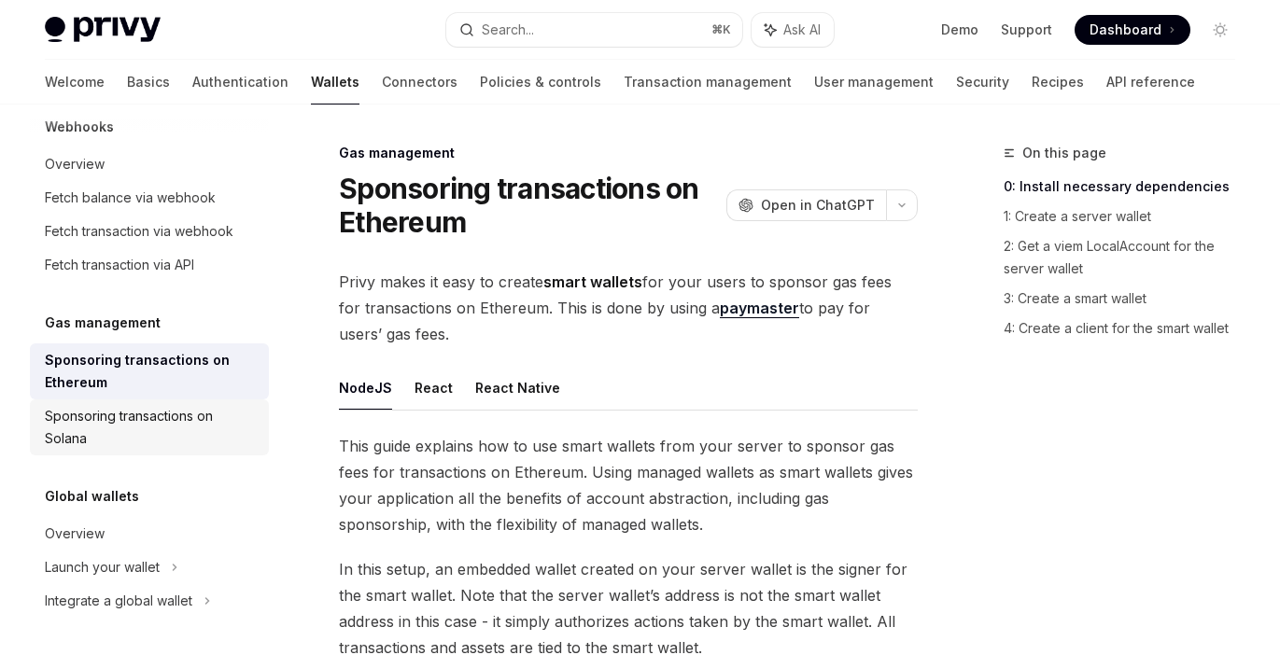
click at [183, 427] on div "Sponsoring transactions on Solana" at bounding box center [151, 427] width 213 height 45
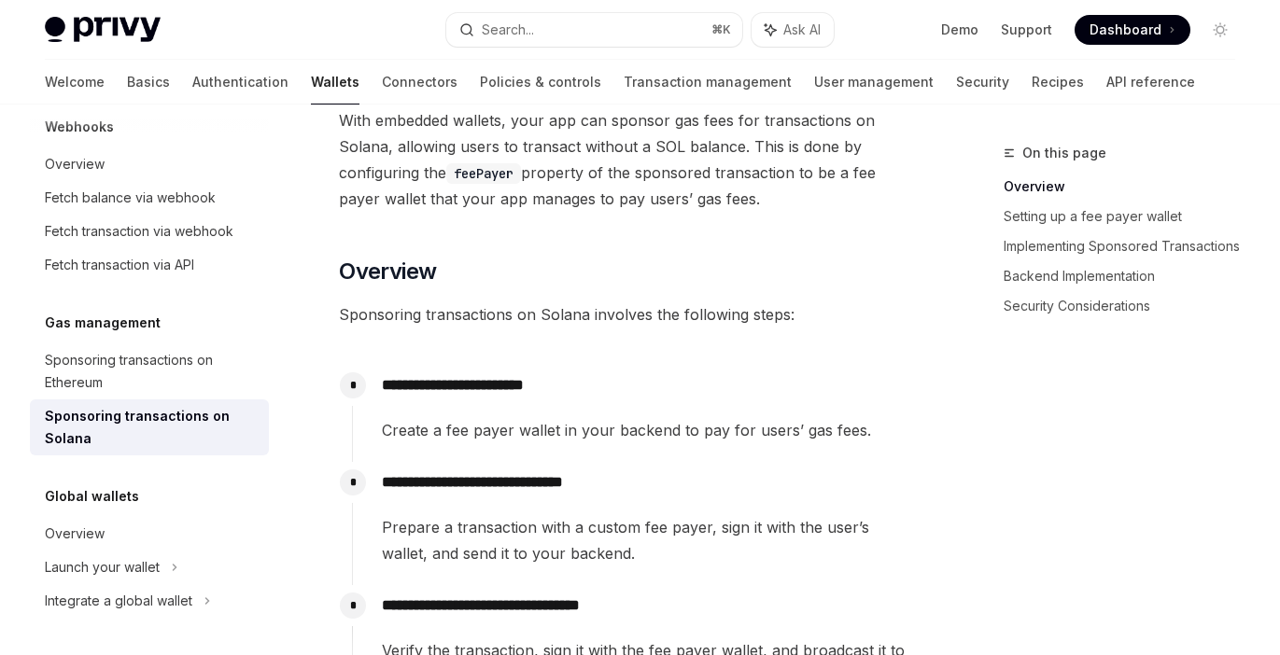
scroll to position [162, 0]
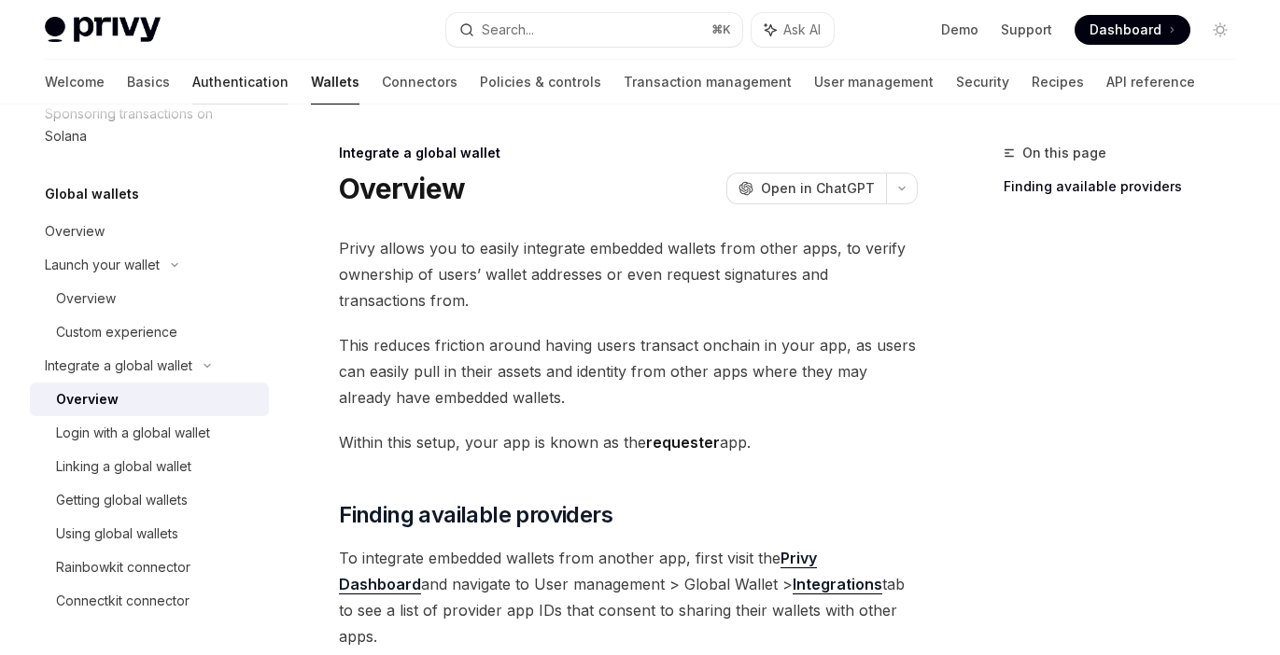
click at [192, 83] on link "Authentication" at bounding box center [240, 82] width 96 height 45
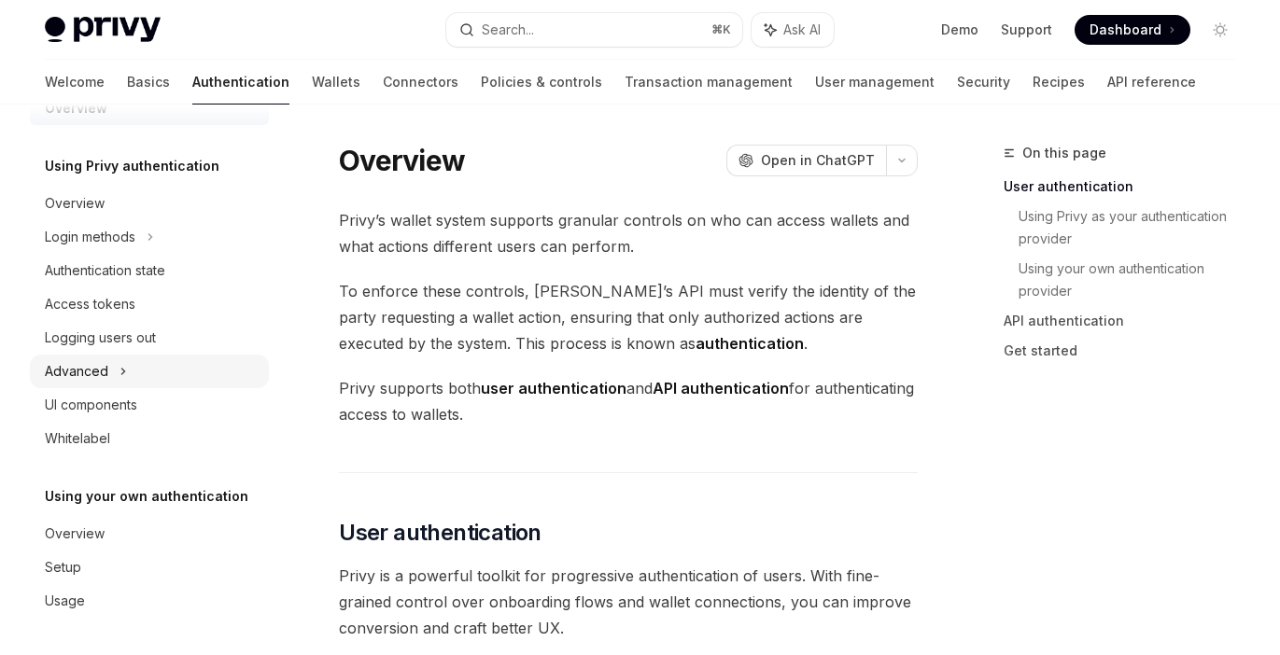
click at [195, 365] on div "Advanced" at bounding box center [149, 372] width 239 height 34
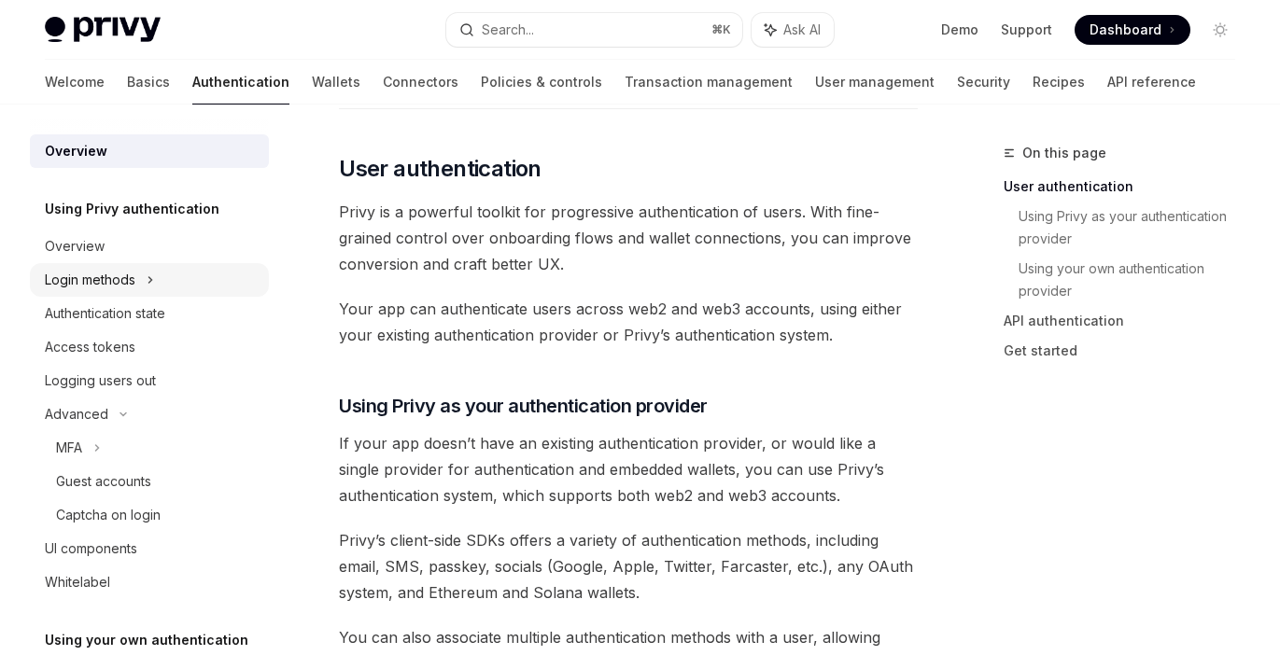
click at [130, 280] on div "Login methods" at bounding box center [90, 280] width 91 height 22
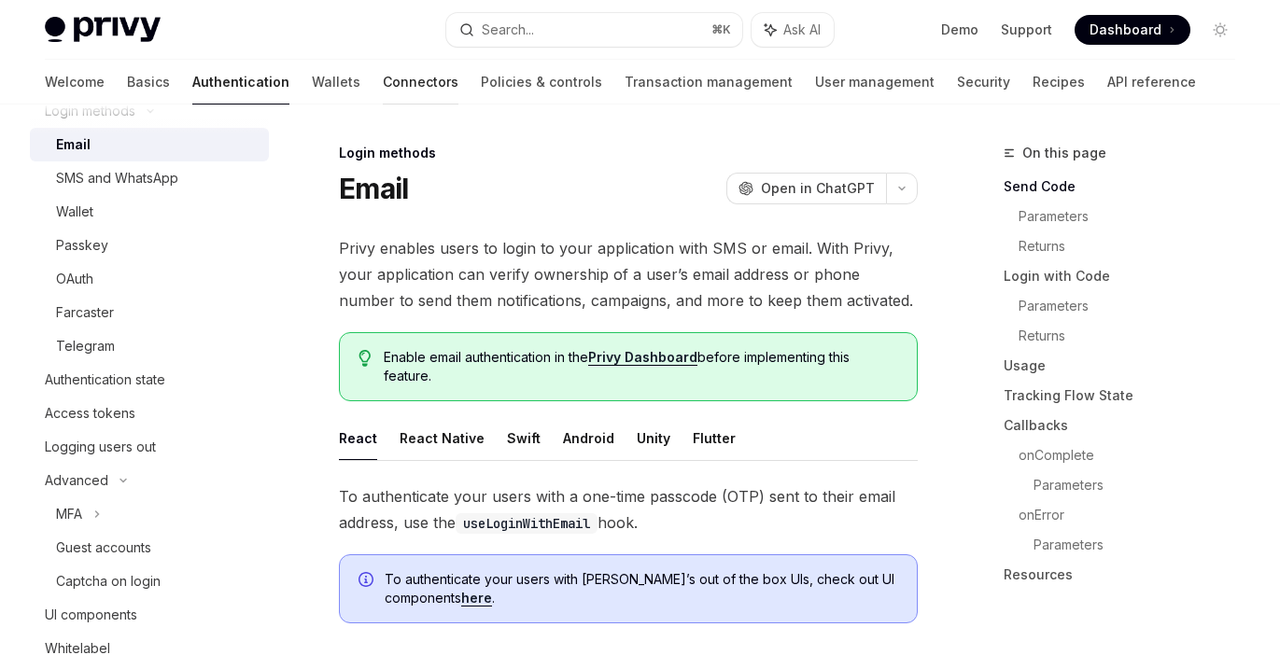
click at [383, 86] on link "Connectors" at bounding box center [421, 82] width 76 height 45
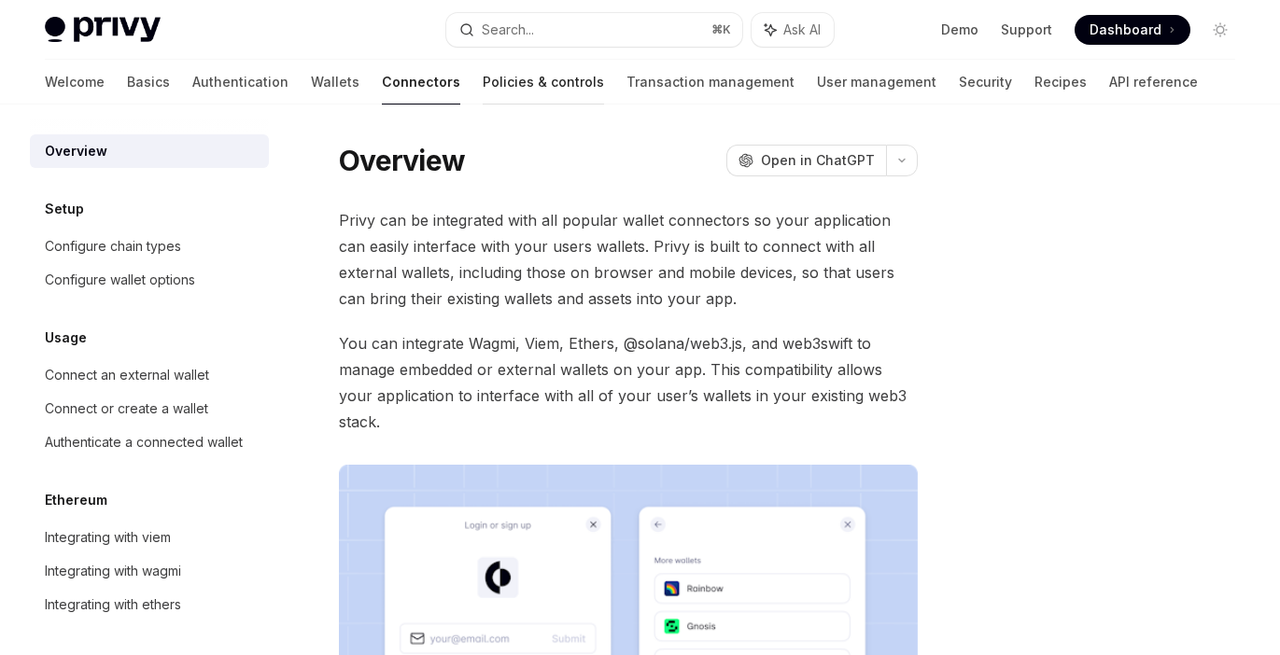
click at [483, 82] on link "Policies & controls" at bounding box center [543, 82] width 121 height 45
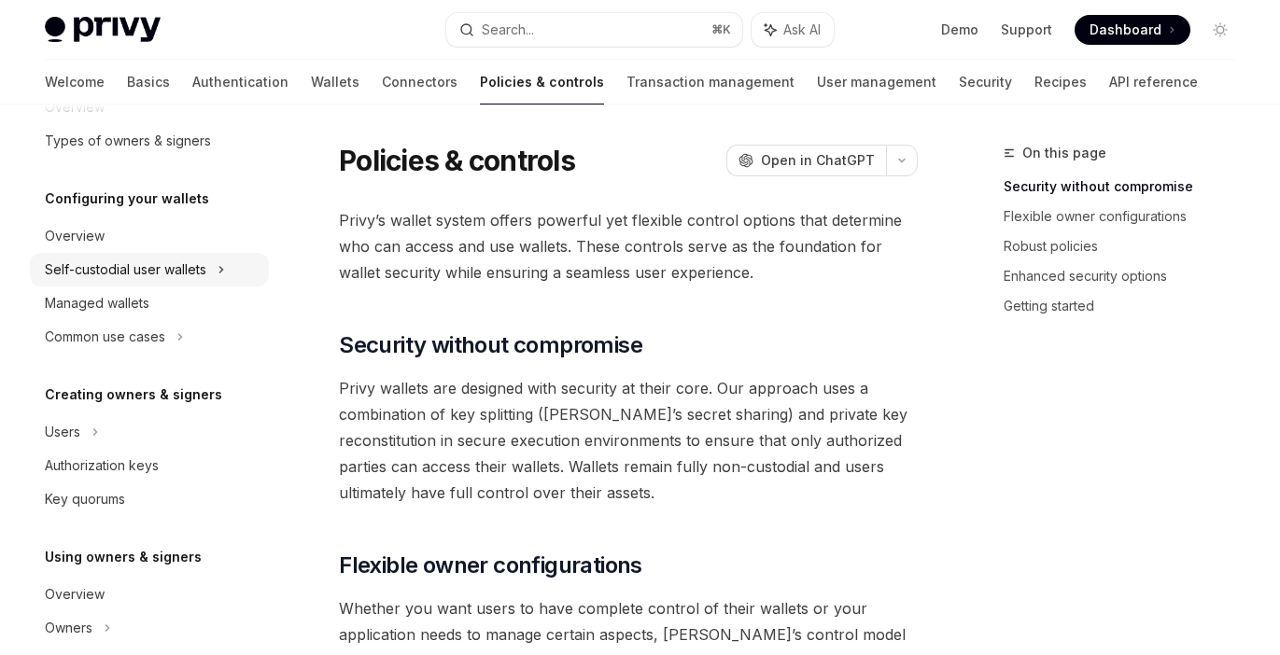
click at [185, 281] on div "Self-custodial user wallets" at bounding box center [149, 270] width 239 height 34
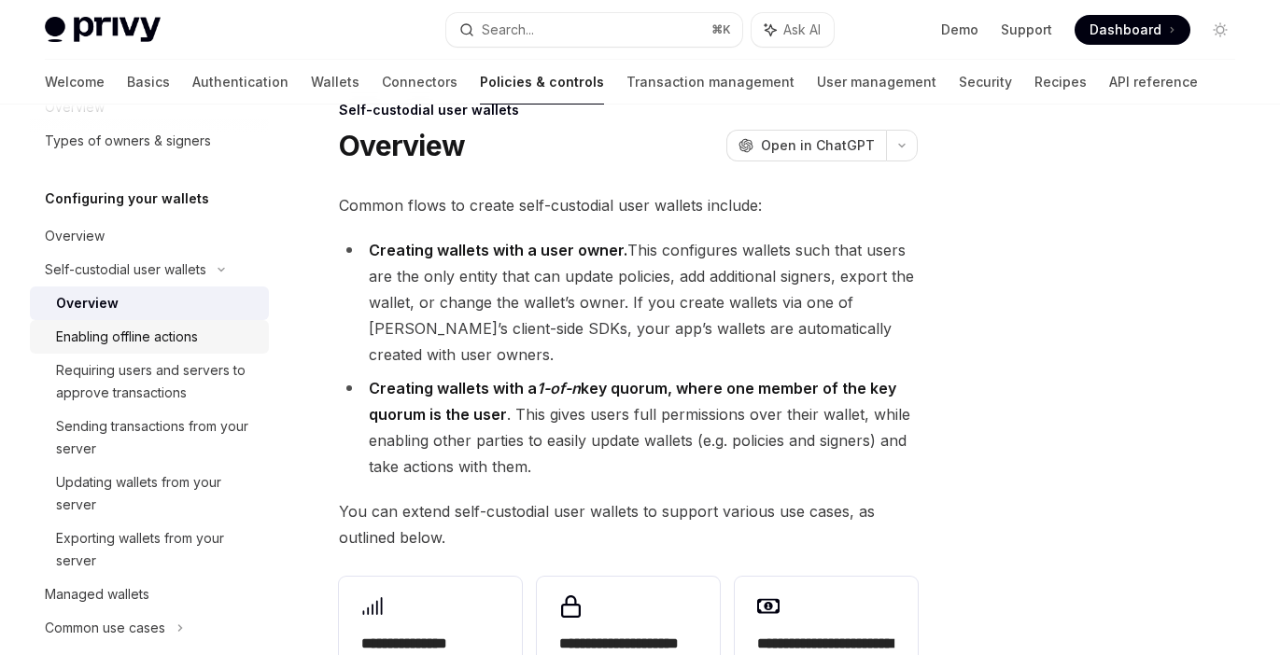
click at [175, 343] on div "Enabling offline actions" at bounding box center [127, 337] width 142 height 22
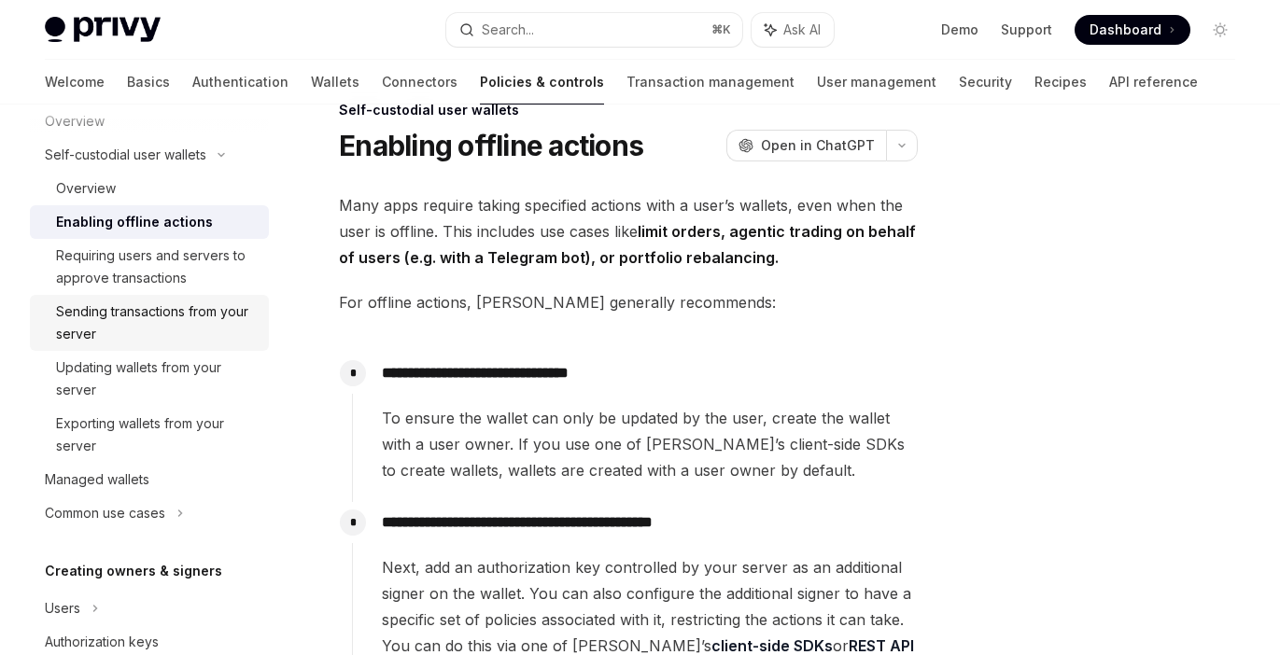
click at [174, 342] on div "Sending transactions from your server" at bounding box center [157, 323] width 202 height 45
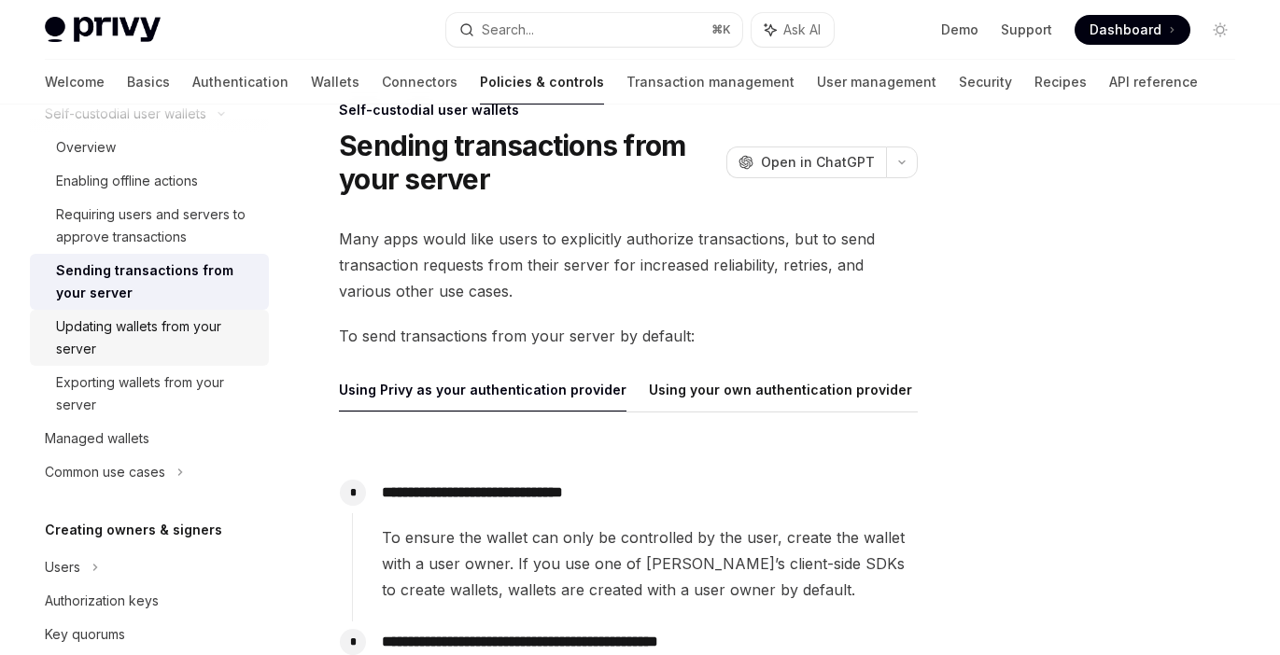
click at [172, 342] on div "Updating wallets from your server" at bounding box center [157, 337] width 202 height 45
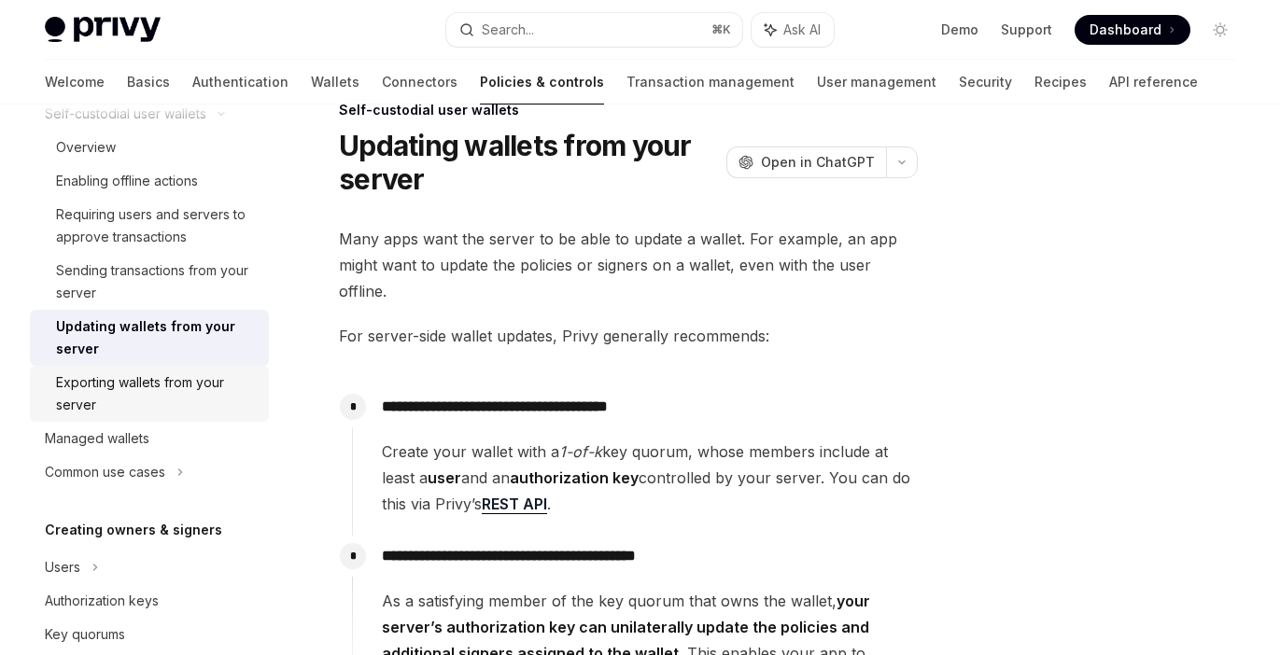
click at [174, 380] on div "Exporting wallets from your server" at bounding box center [157, 393] width 202 height 45
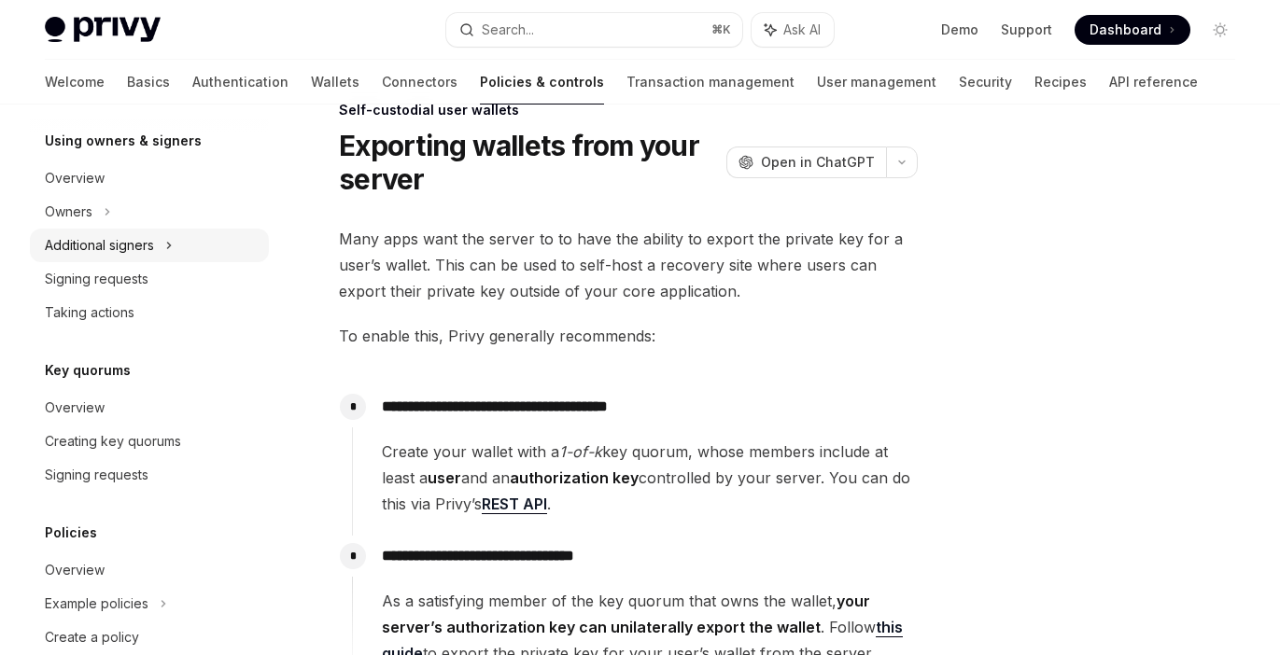
click at [146, 243] on div "Additional signers" at bounding box center [99, 245] width 109 height 22
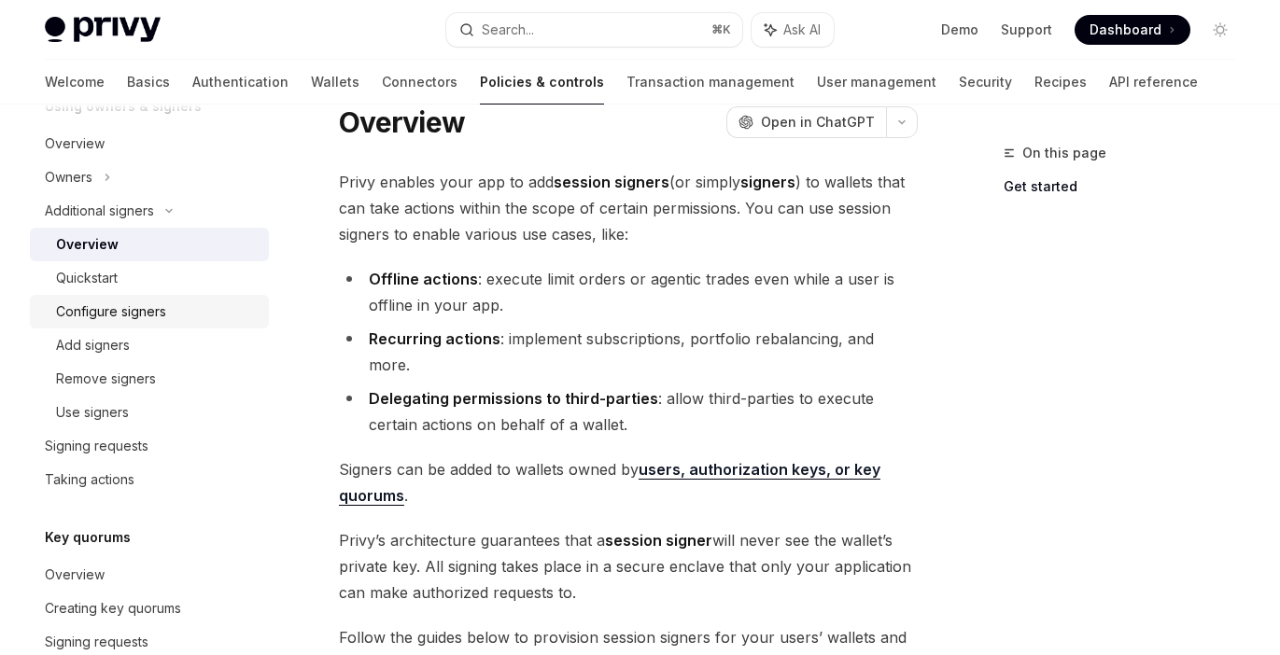
click at [168, 307] on div "Configure signers" at bounding box center [157, 312] width 202 height 22
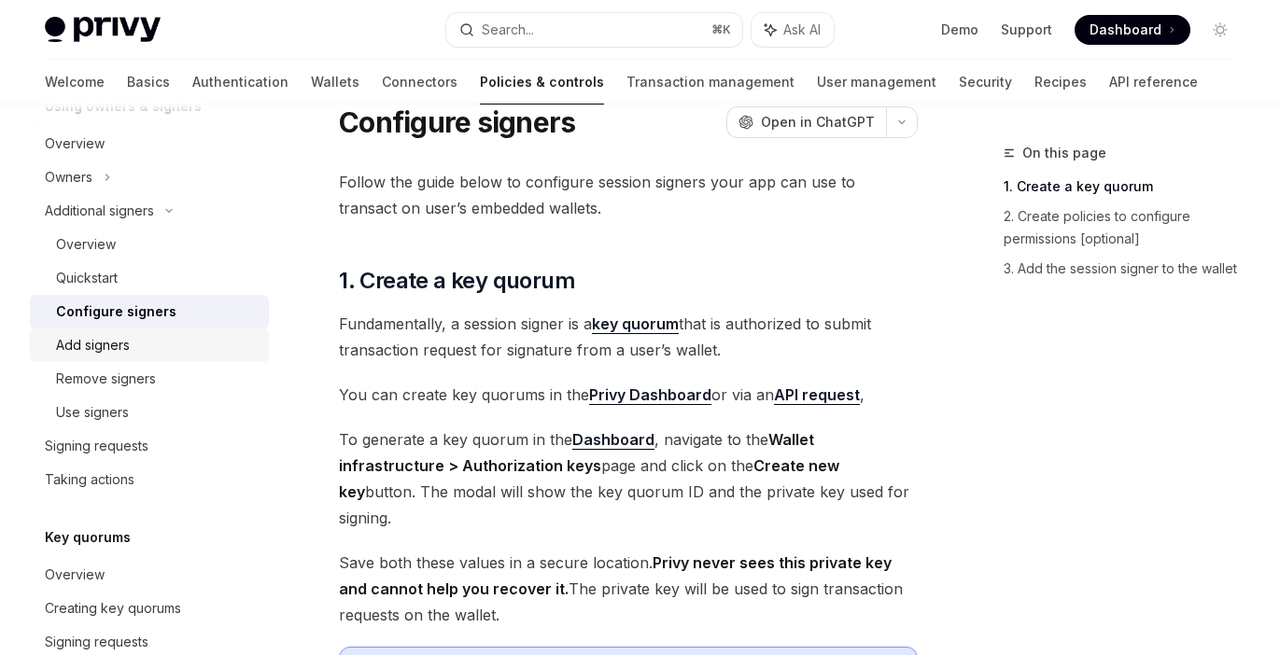
click at [130, 352] on div "Add signers" at bounding box center [157, 345] width 202 height 22
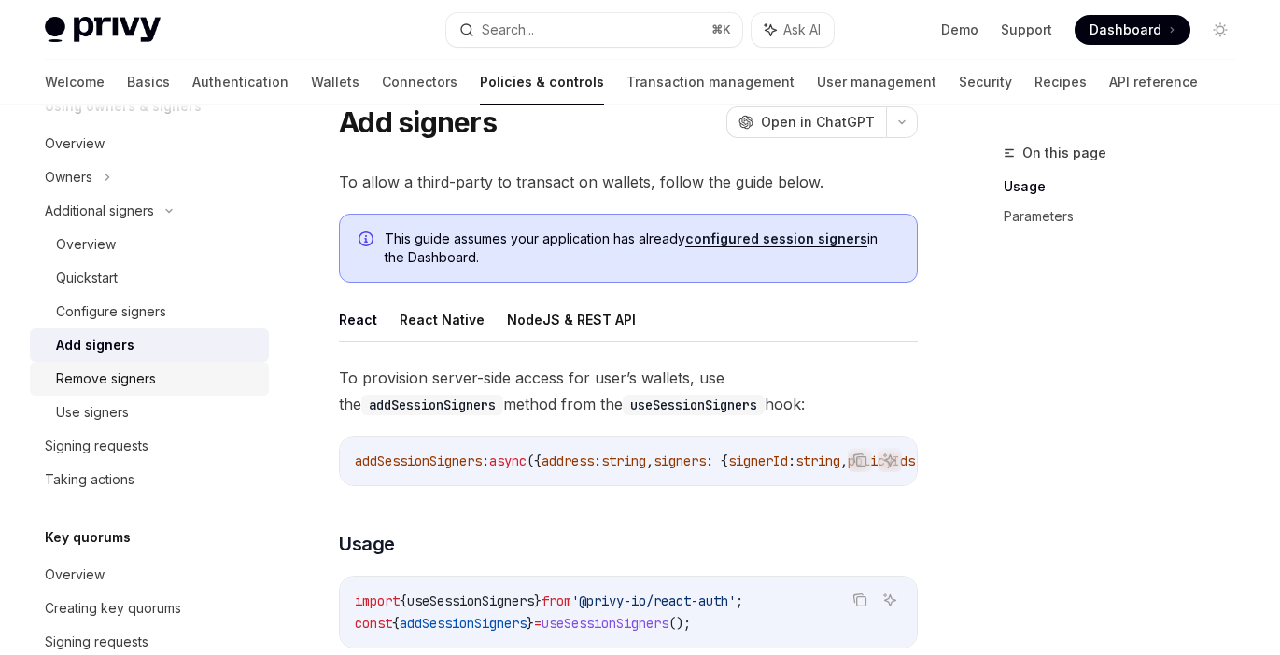
click at [128, 375] on div "Remove signers" at bounding box center [106, 379] width 100 height 22
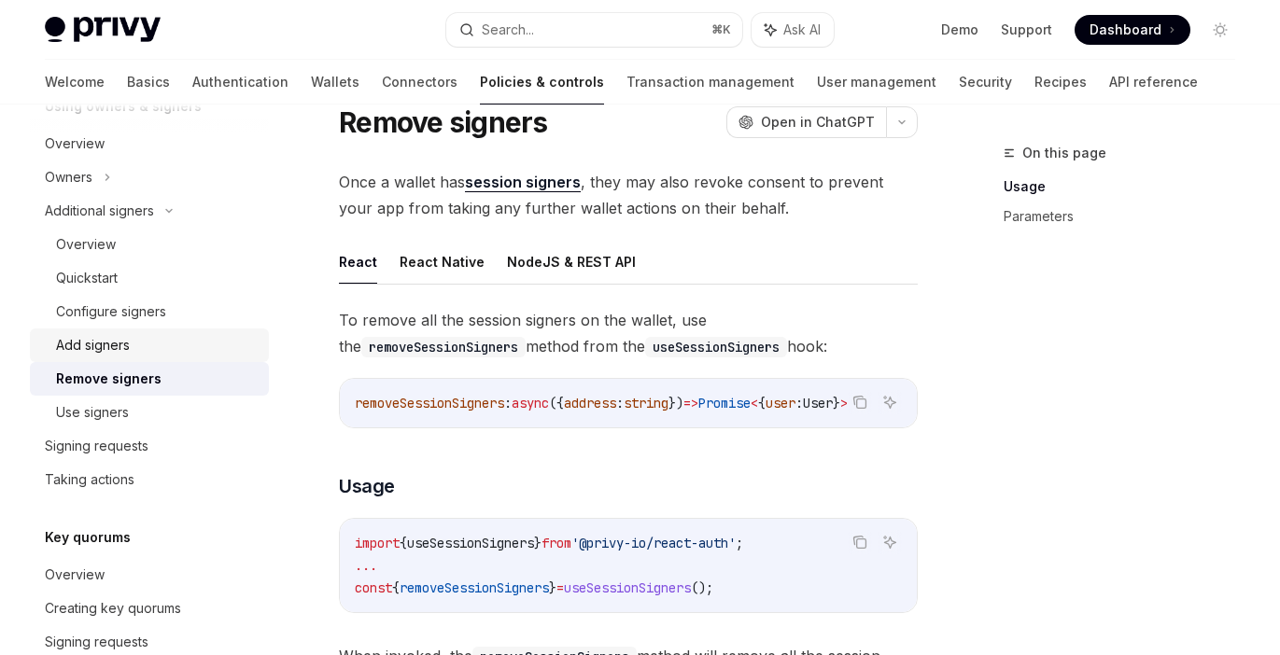
click at [135, 339] on div "Add signers" at bounding box center [157, 345] width 202 height 22
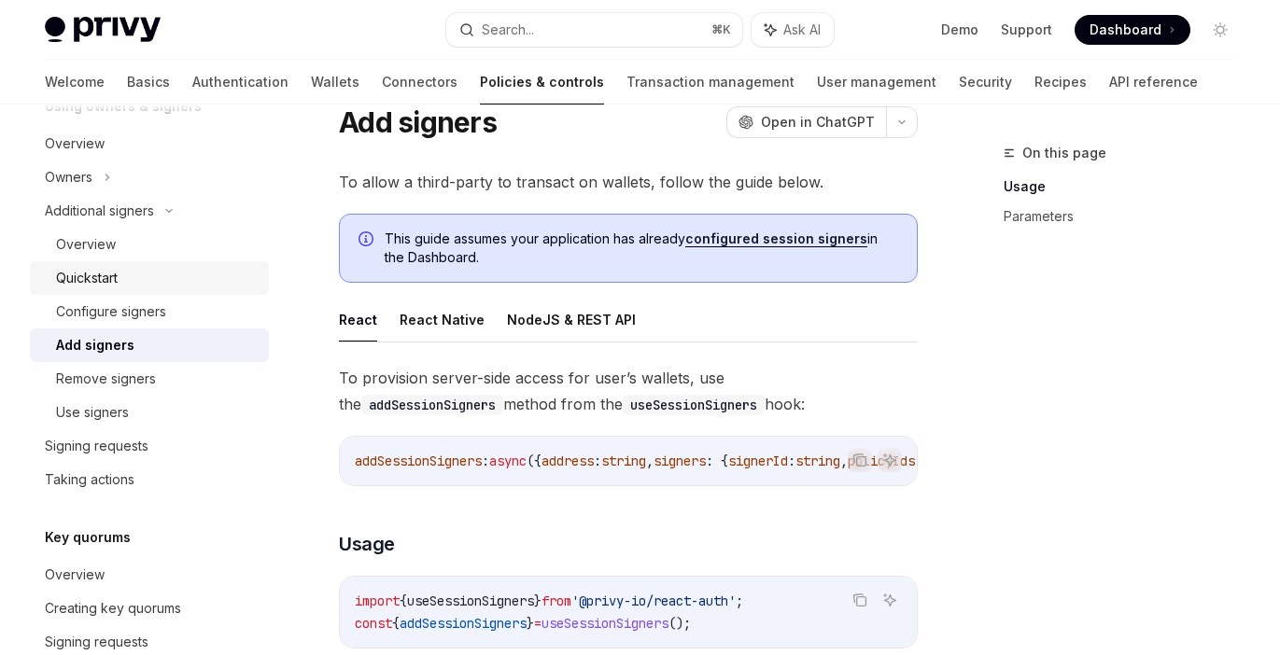
click at [135, 284] on div "Quickstart" at bounding box center [157, 278] width 202 height 22
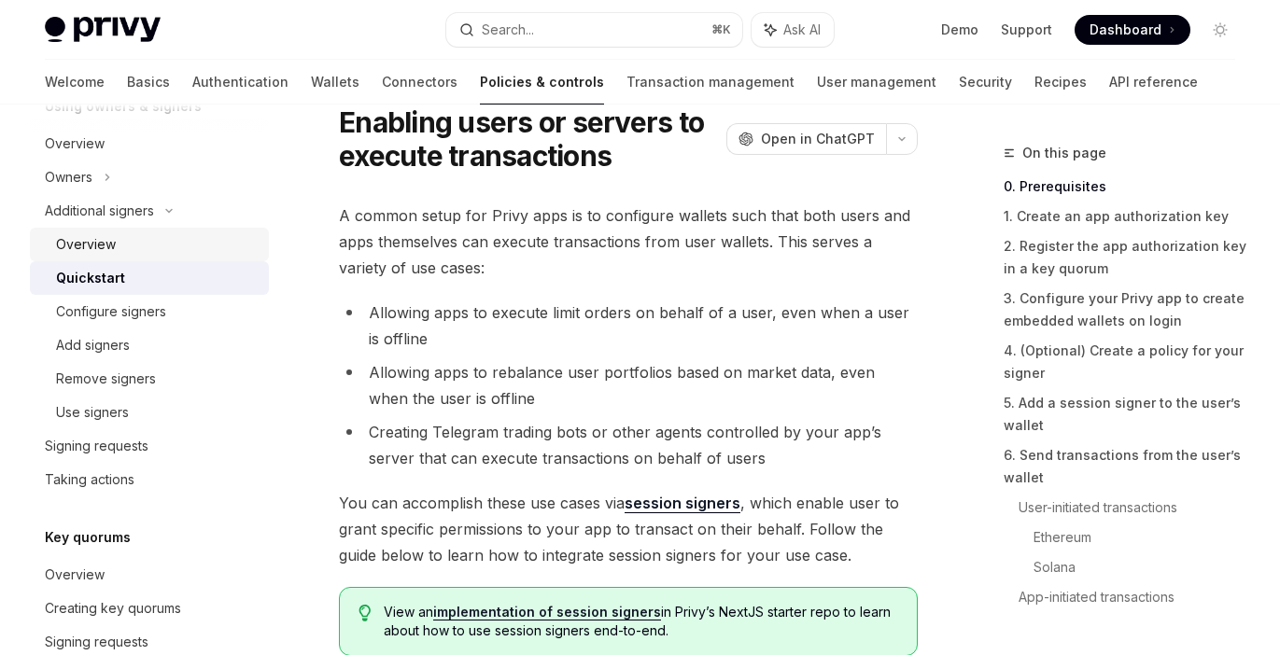
click at [133, 249] on div "Overview" at bounding box center [157, 244] width 202 height 22
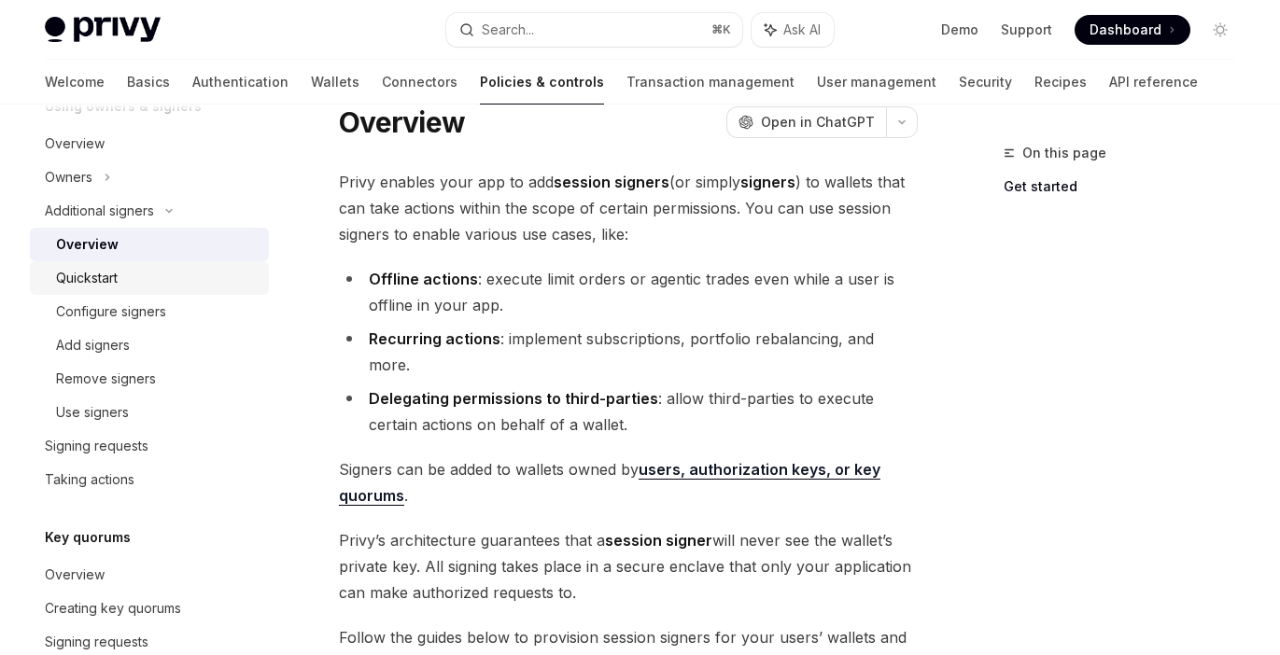
click at [123, 266] on link "Quickstart" at bounding box center [149, 278] width 239 height 34
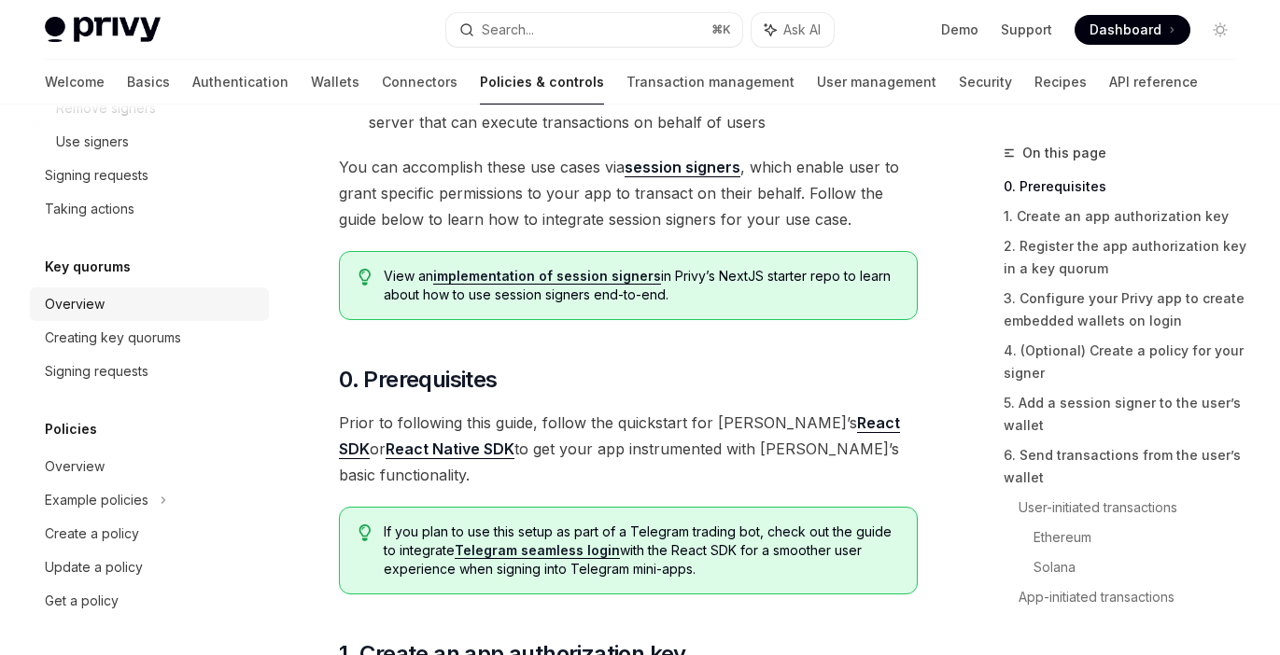
click at [111, 308] on div "Overview" at bounding box center [151, 304] width 213 height 22
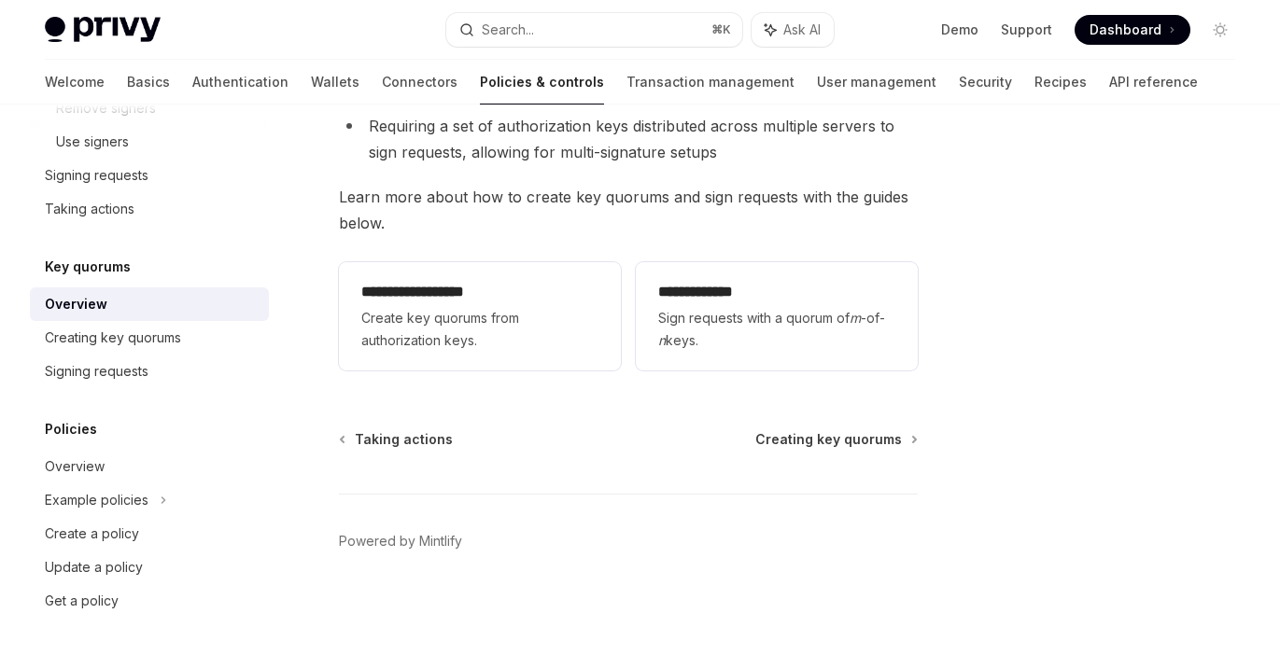
click at [161, 290] on link "Overview" at bounding box center [149, 304] width 239 height 34
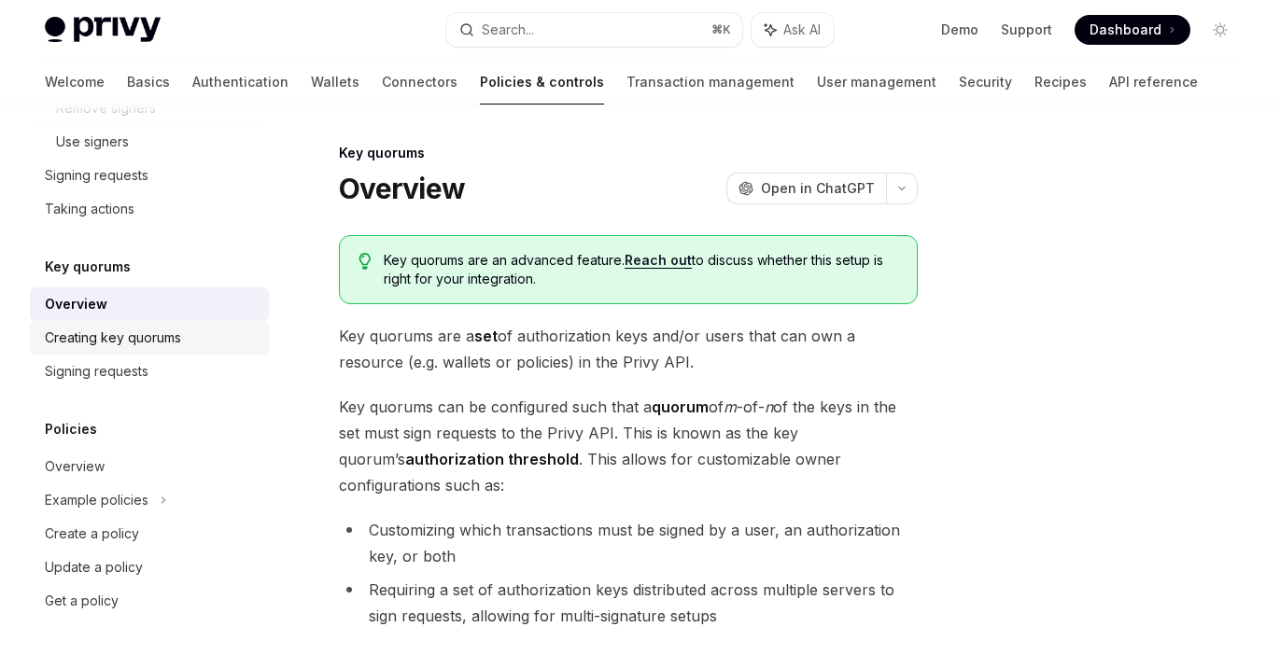
click at [126, 339] on div "Creating key quorums" at bounding box center [113, 338] width 136 height 22
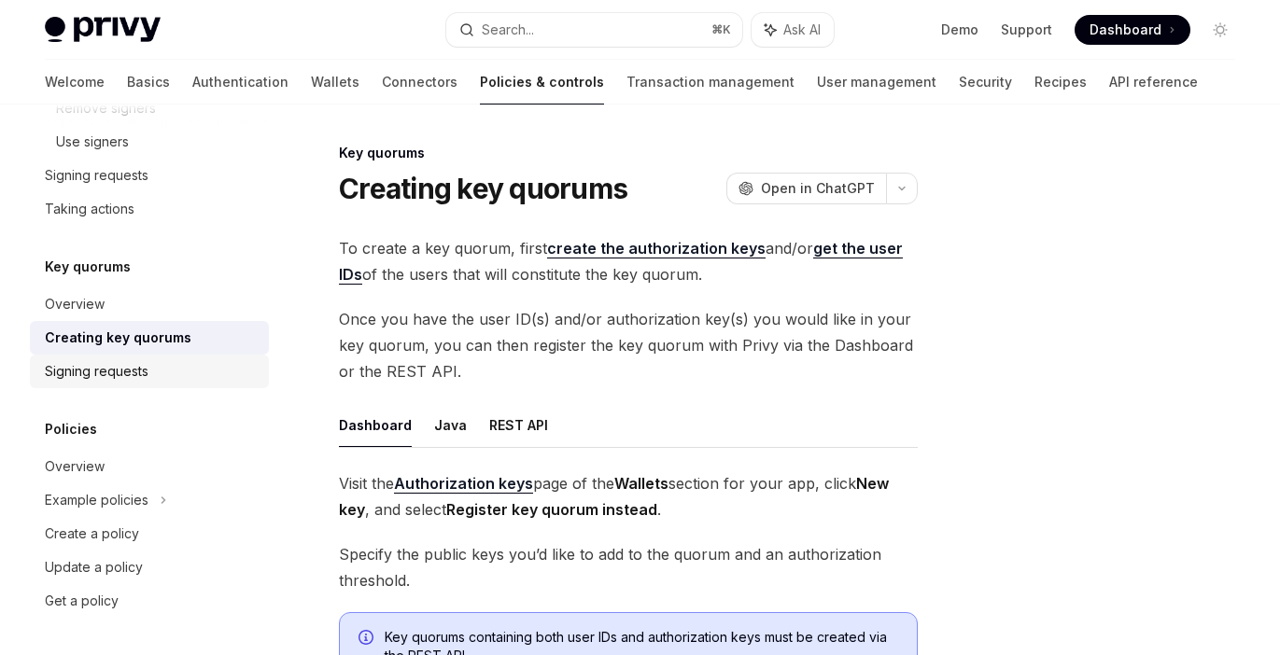
click at [109, 370] on div "Signing requests" at bounding box center [97, 371] width 104 height 22
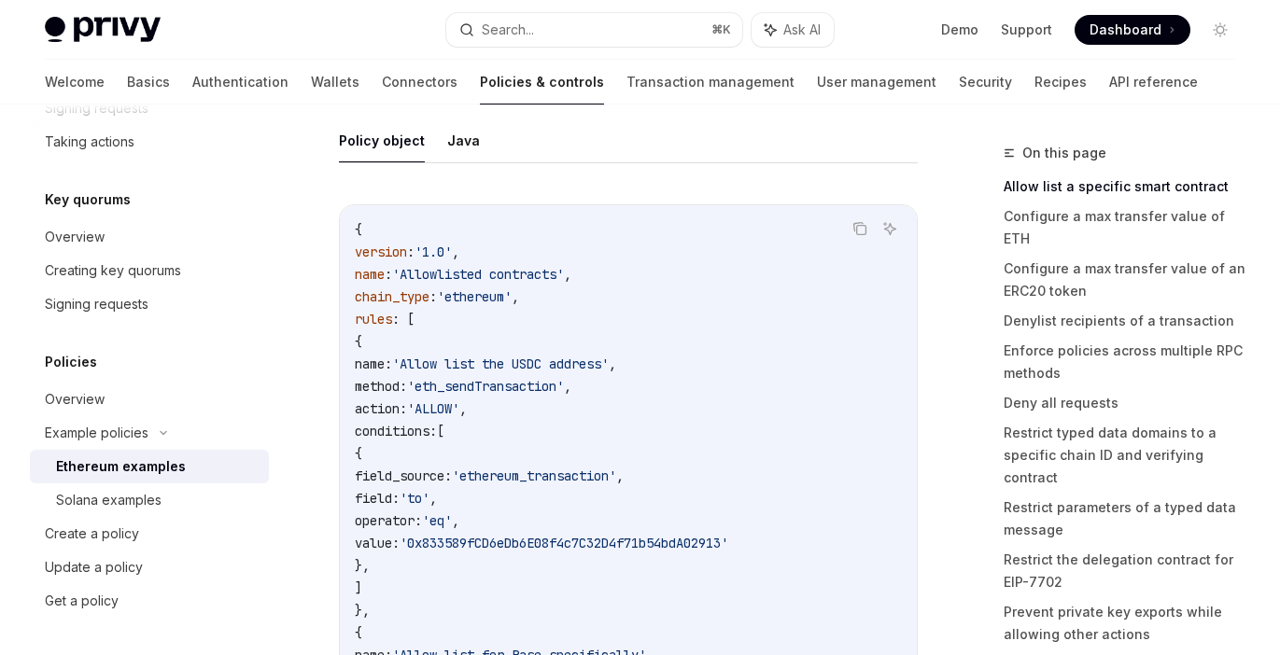
click at [145, 483] on link "Ethereum examples" at bounding box center [149, 467] width 239 height 34
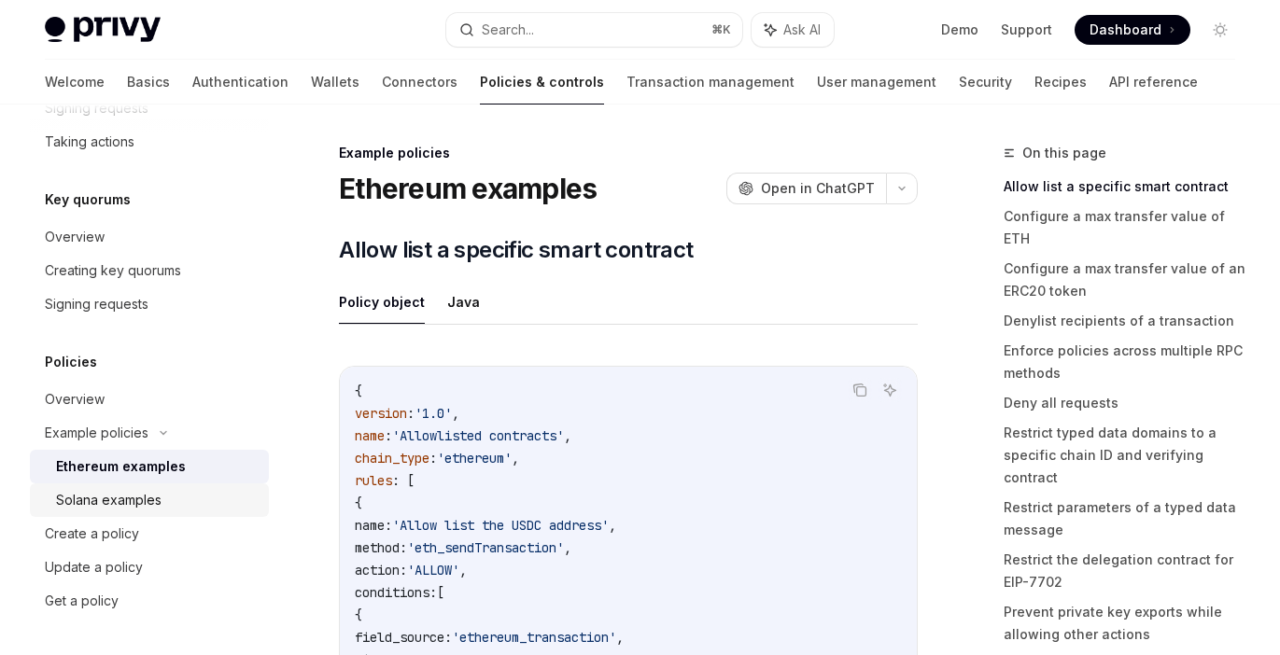
click at [120, 503] on div "Solana examples" at bounding box center [108, 500] width 105 height 22
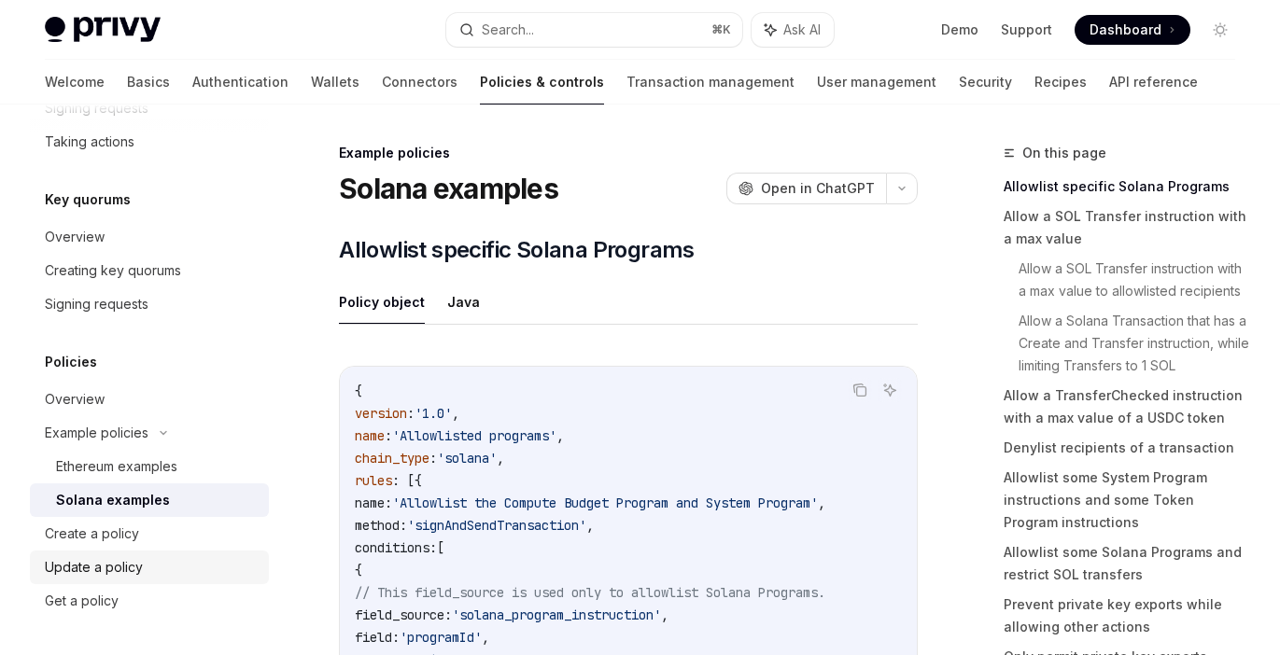
click at [125, 561] on div "Update a policy" at bounding box center [94, 567] width 98 height 22
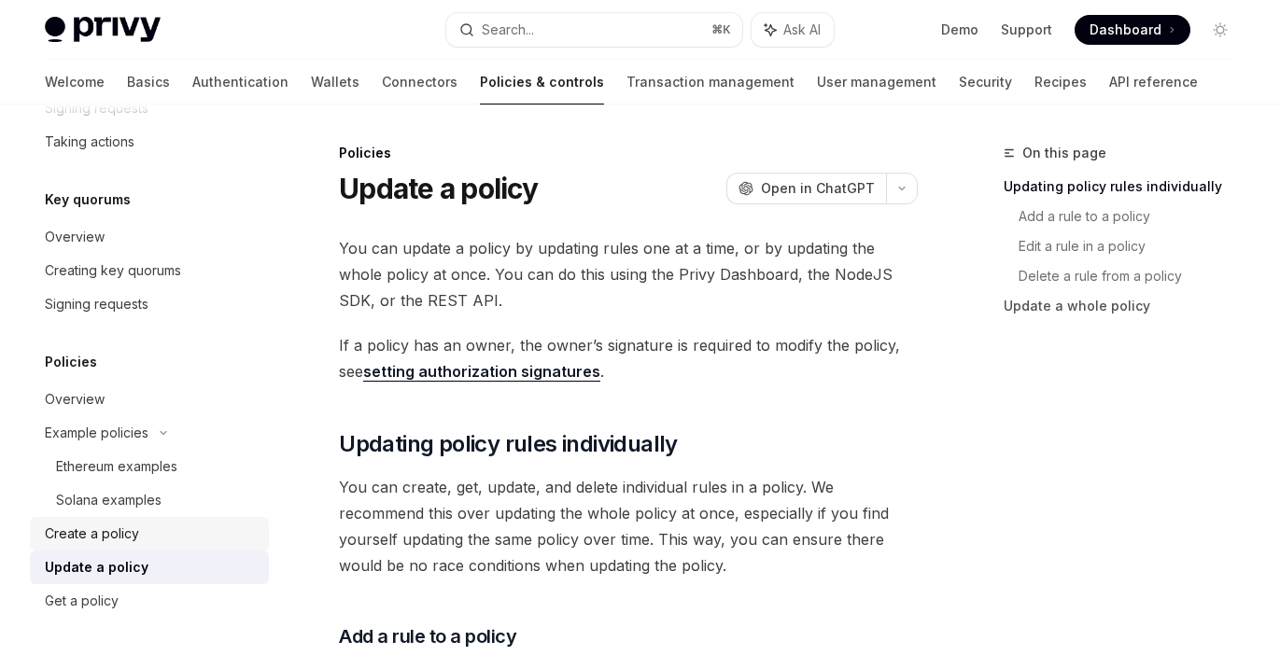
click at [133, 519] on link "Create a policy" at bounding box center [149, 534] width 239 height 34
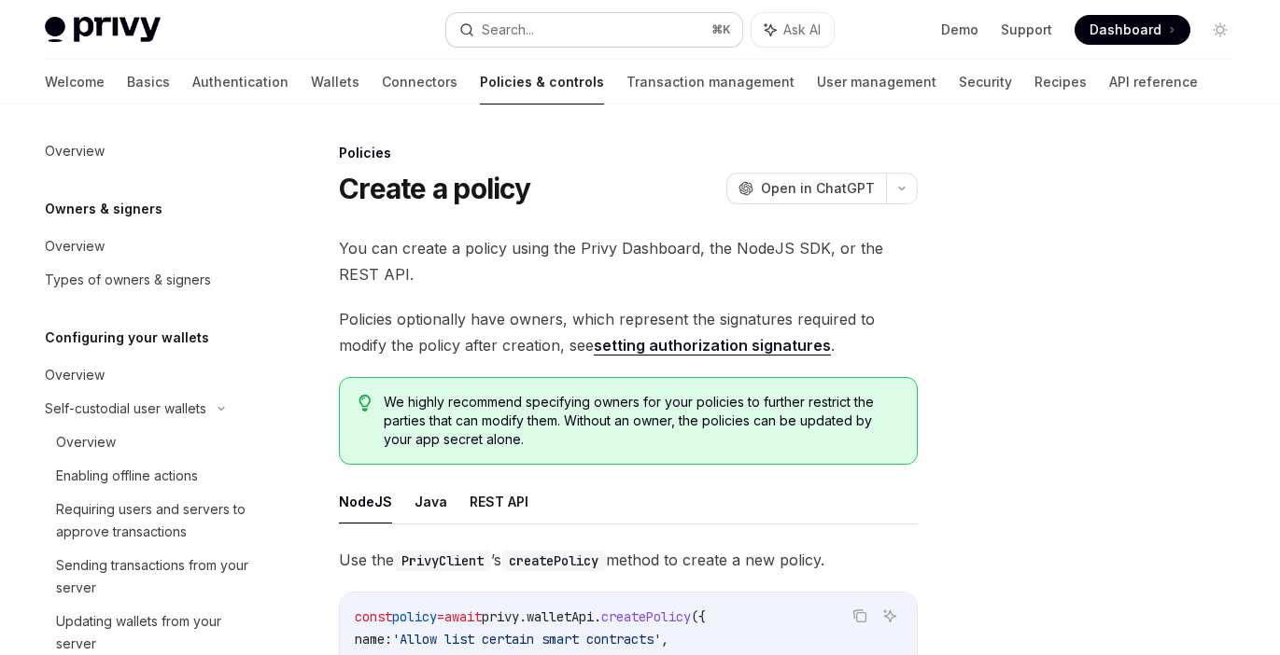
click at [641, 45] on button "Search... ⌘ K" at bounding box center [593, 30] width 295 height 34
click at [817, 74] on link "User management" at bounding box center [876, 82] width 119 height 45
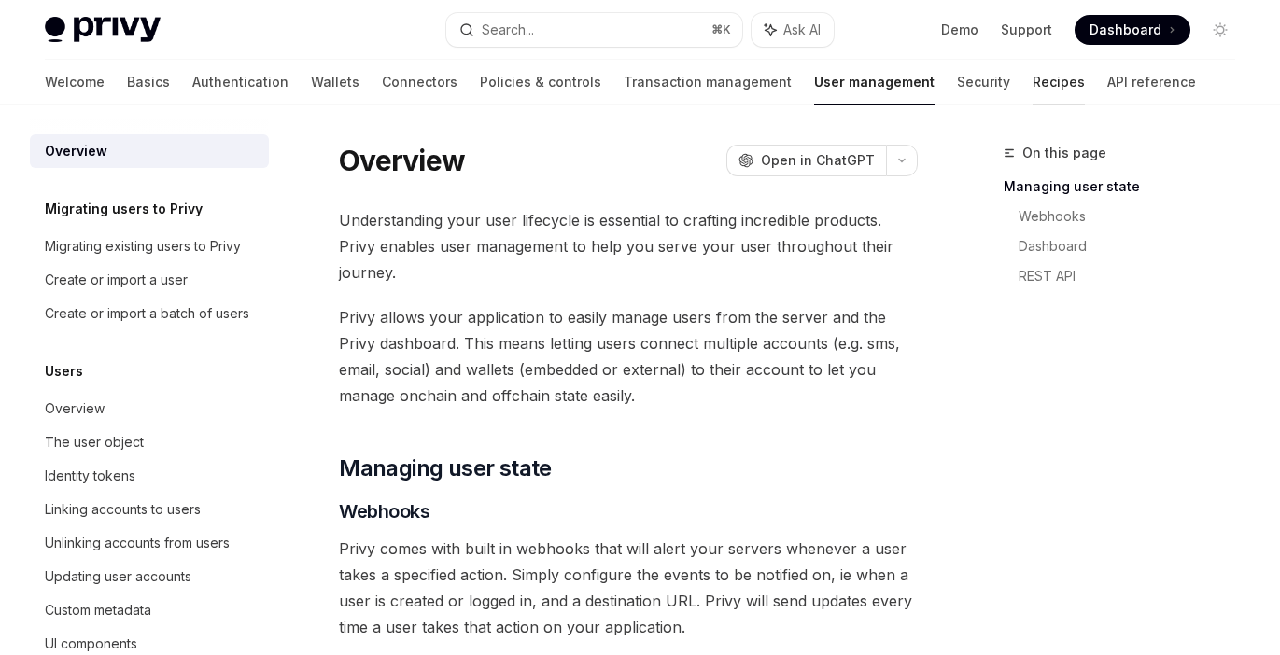
click at [1032, 80] on link "Recipes" at bounding box center [1058, 82] width 52 height 45
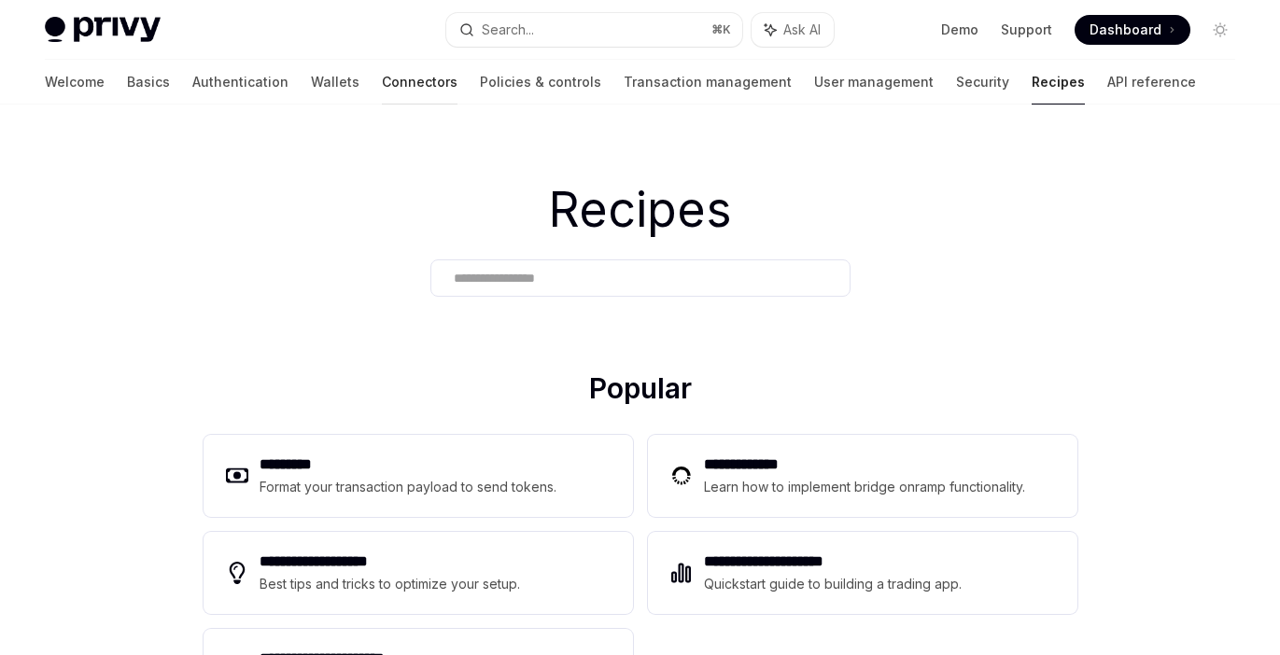
click at [382, 93] on link "Connectors" at bounding box center [420, 82] width 76 height 45
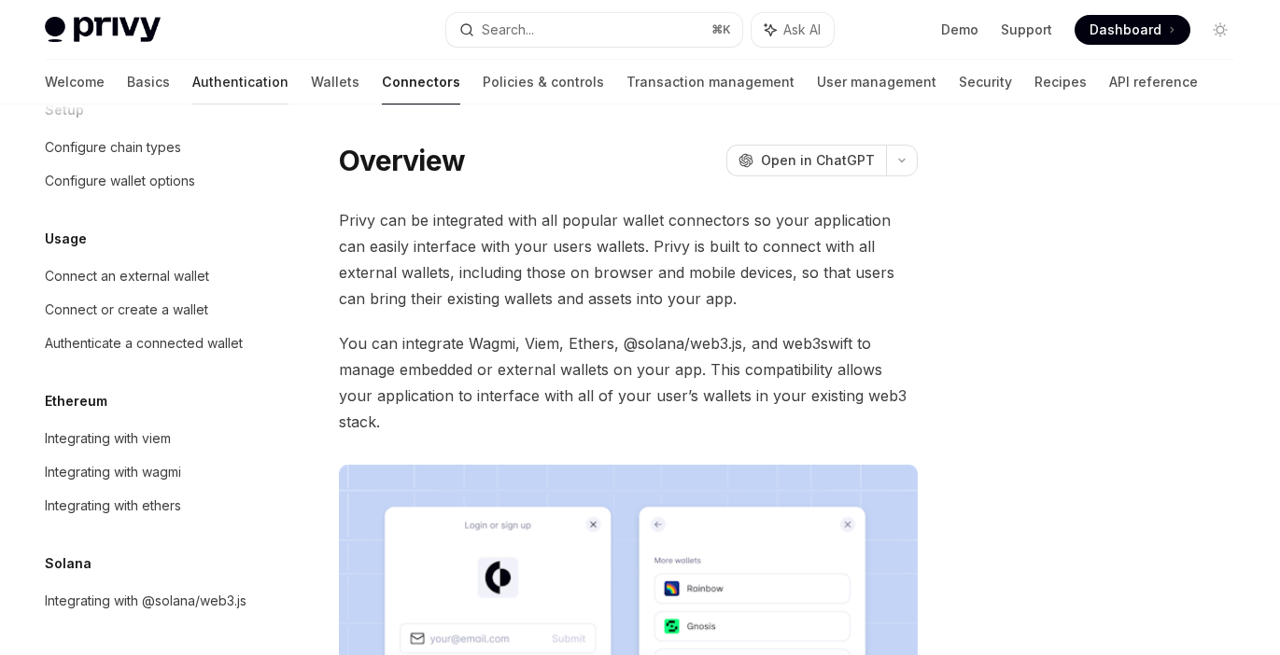
click at [192, 77] on link "Authentication" at bounding box center [240, 82] width 96 height 45
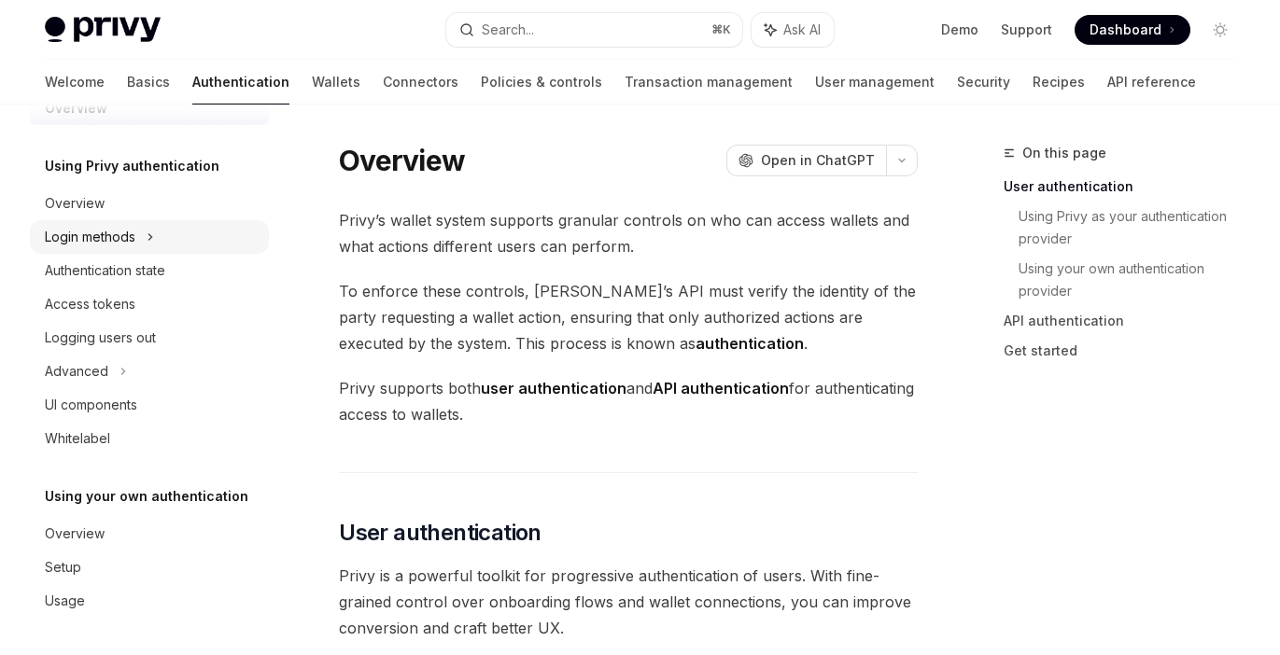
click at [178, 231] on div "Login methods" at bounding box center [149, 237] width 239 height 34
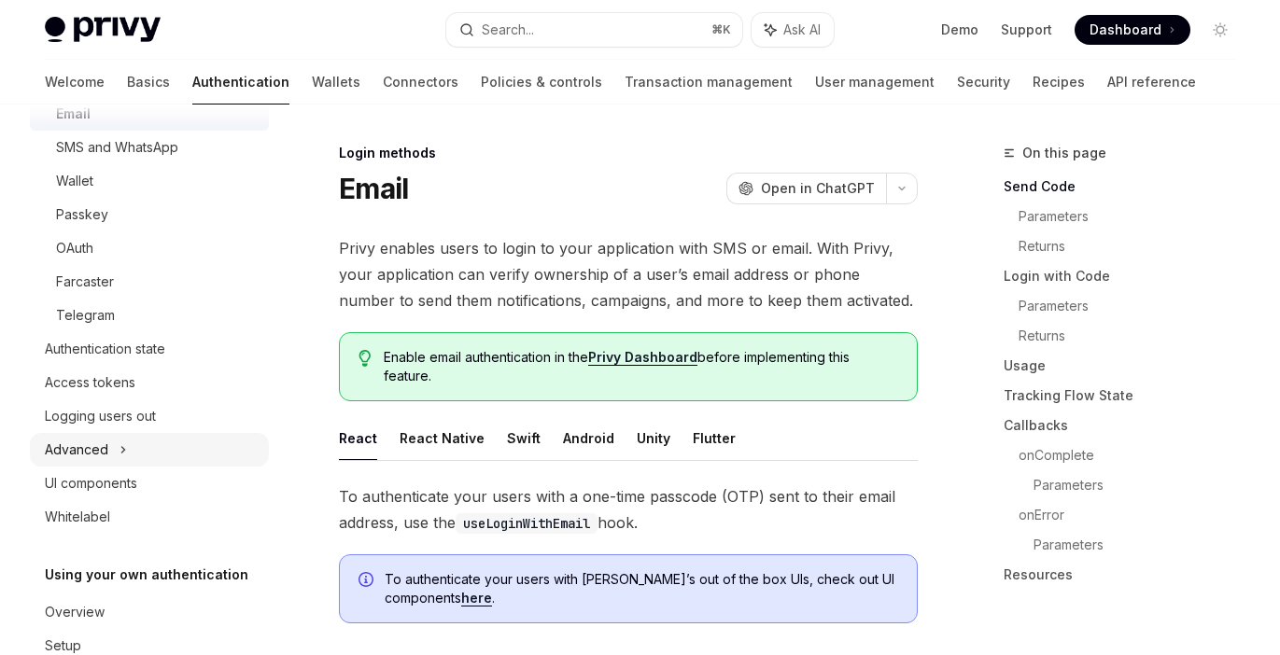
click at [101, 436] on div "Advanced" at bounding box center [149, 450] width 239 height 34
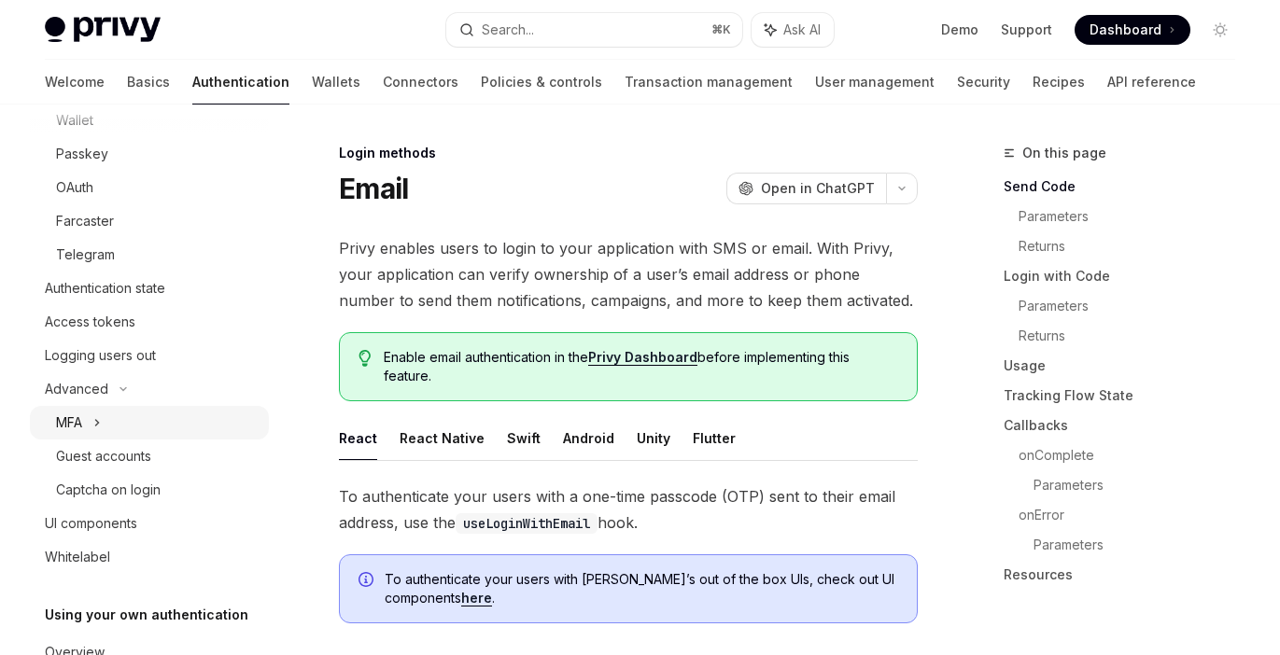
click at [108, 426] on div "MFA" at bounding box center [149, 423] width 239 height 34
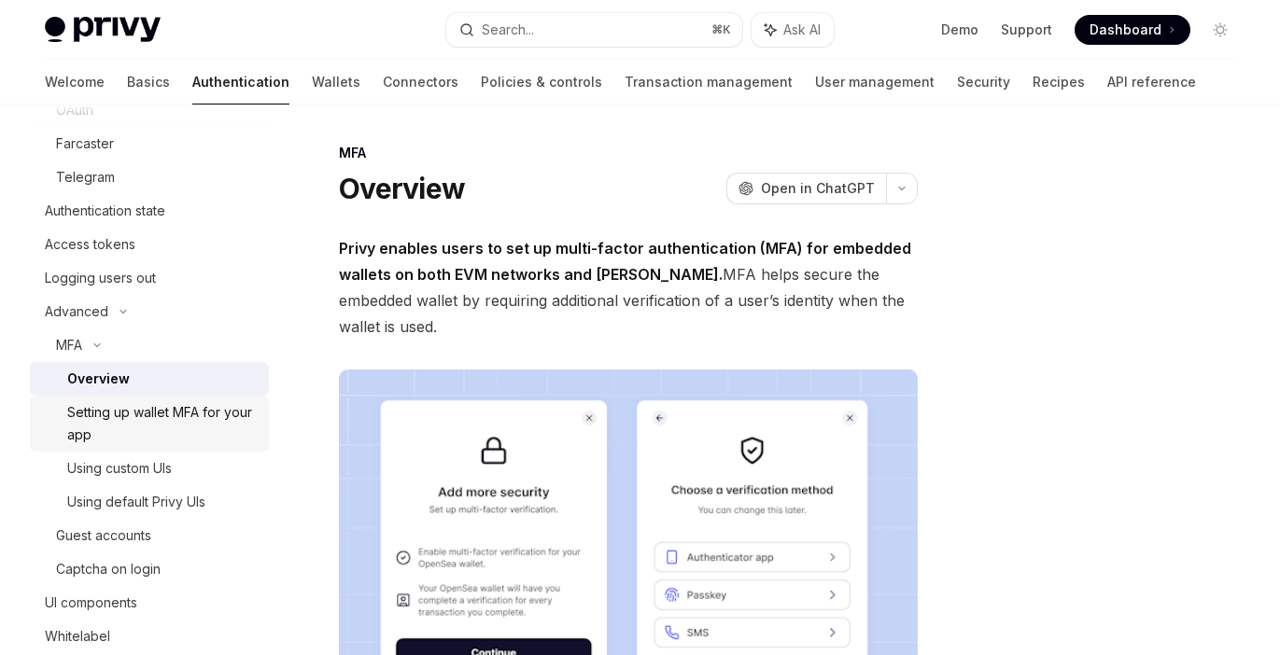
click at [109, 424] on div "Setting up wallet MFA for your app" at bounding box center [162, 423] width 190 height 45
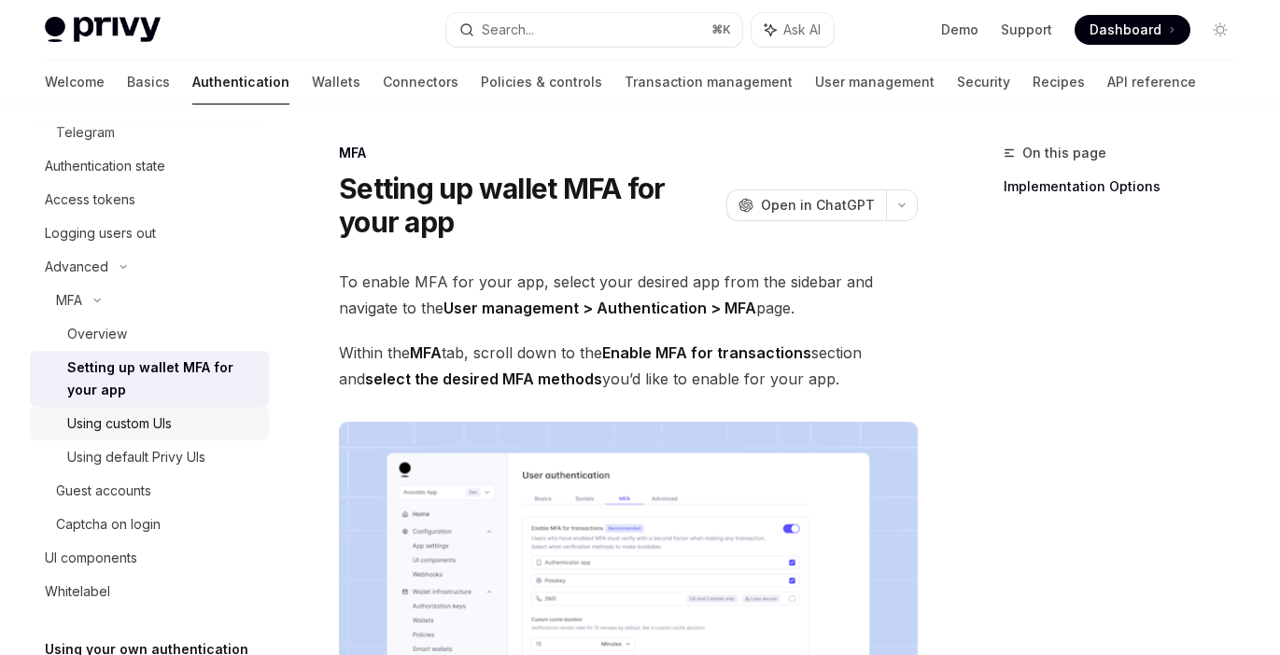
click at [110, 431] on div "Using custom UIs" at bounding box center [119, 424] width 105 height 22
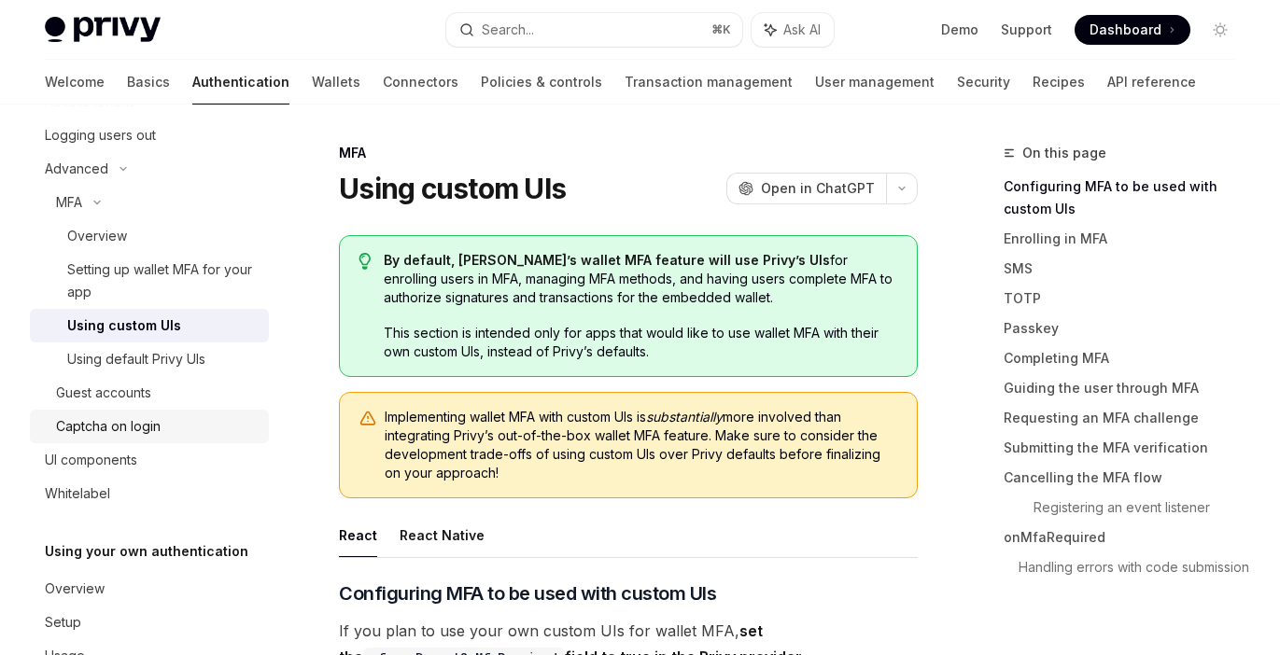
click at [122, 411] on link "Captcha on login" at bounding box center [149, 427] width 239 height 34
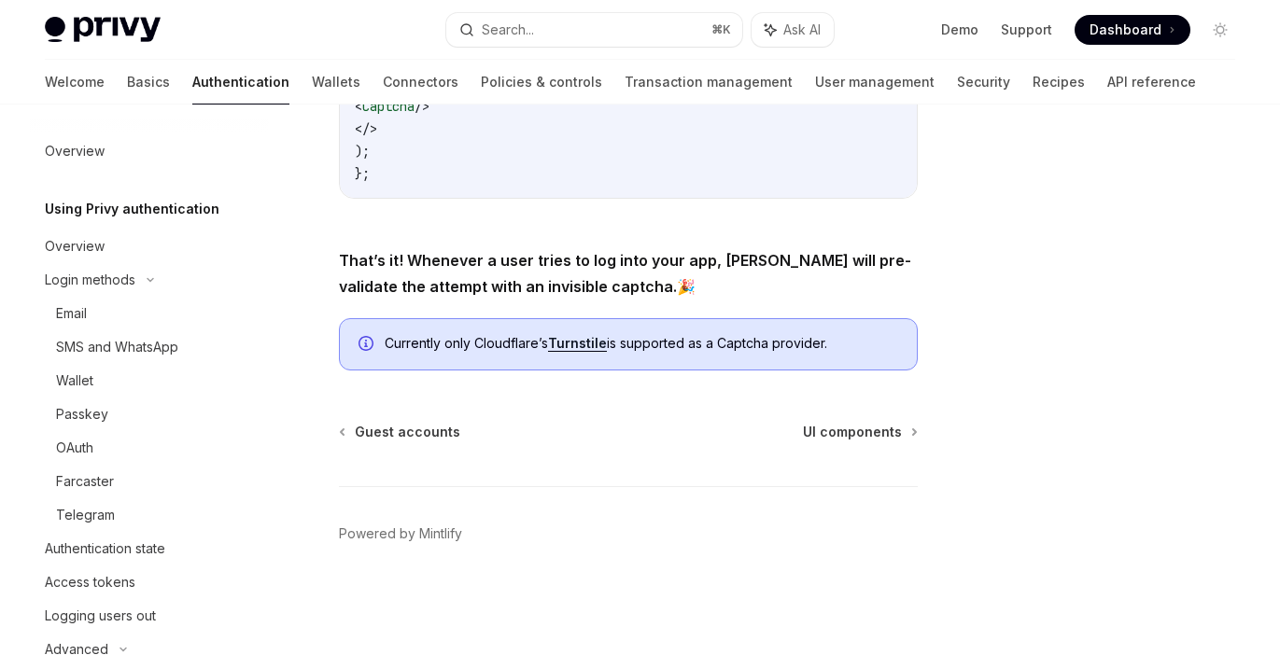
click at [44, 70] on div "Welcome Basics Authentication Wallets Connectors Policies & controls Transactio…" at bounding box center [640, 82] width 1280 height 45
click at [127, 77] on link "Basics" at bounding box center [148, 82] width 43 height 45
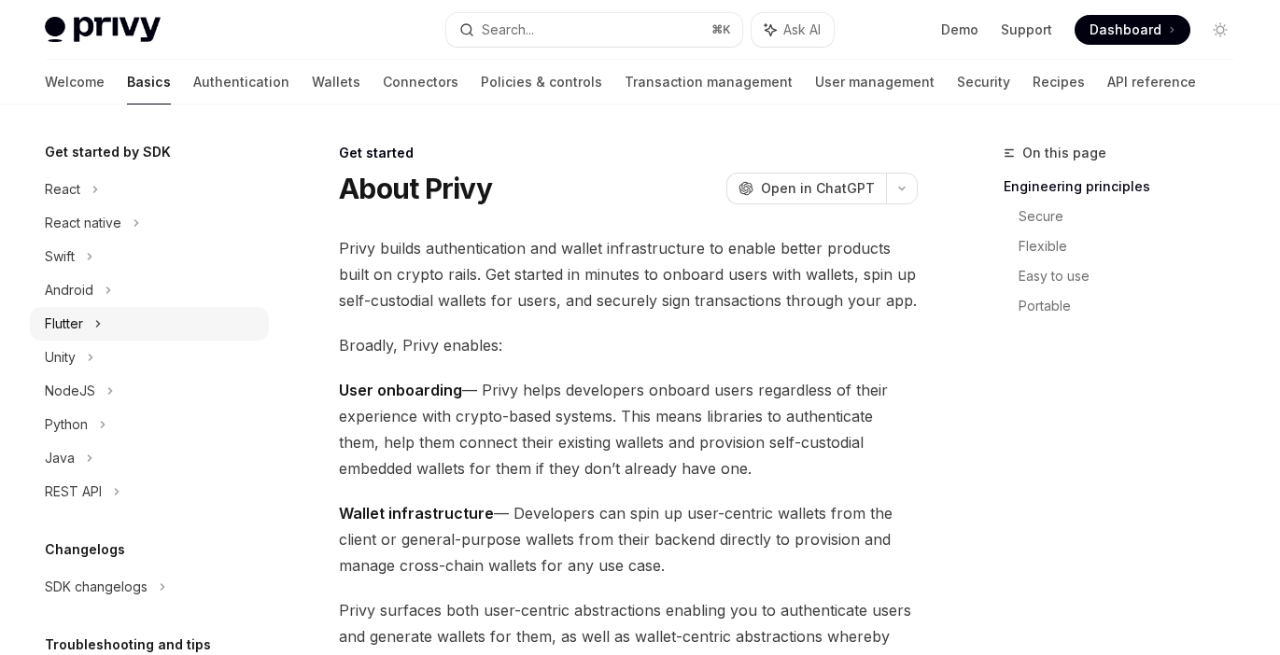
click at [93, 335] on div "Flutter" at bounding box center [149, 324] width 239 height 34
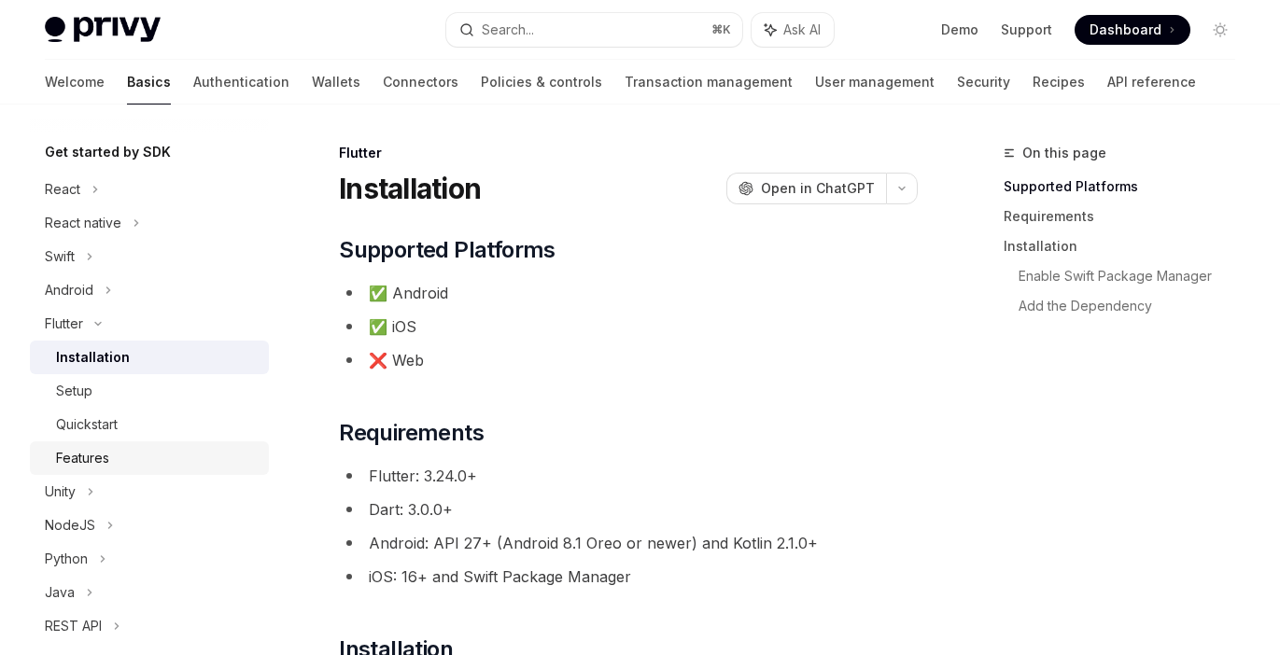
click at [118, 462] on div "Features" at bounding box center [157, 458] width 202 height 22
type textarea "*"
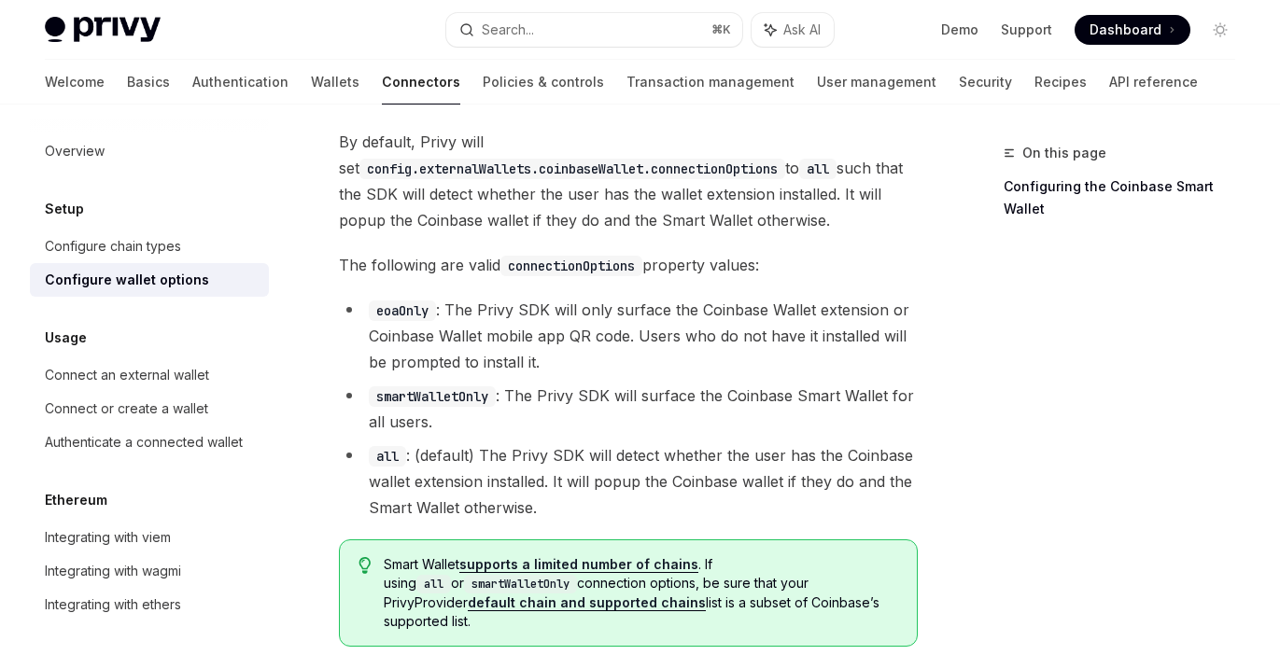
scroll to position [2801, 0]
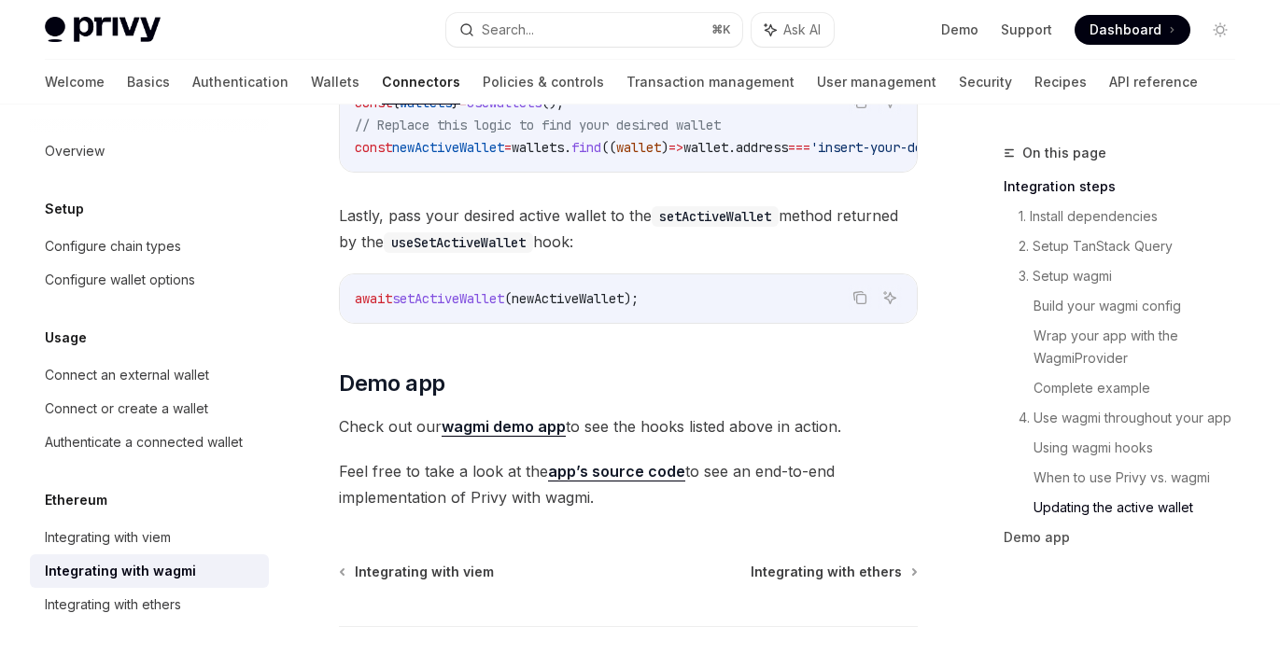
scroll to position [5897, 0]
